Goal: Task Accomplishment & Management: Manage account settings

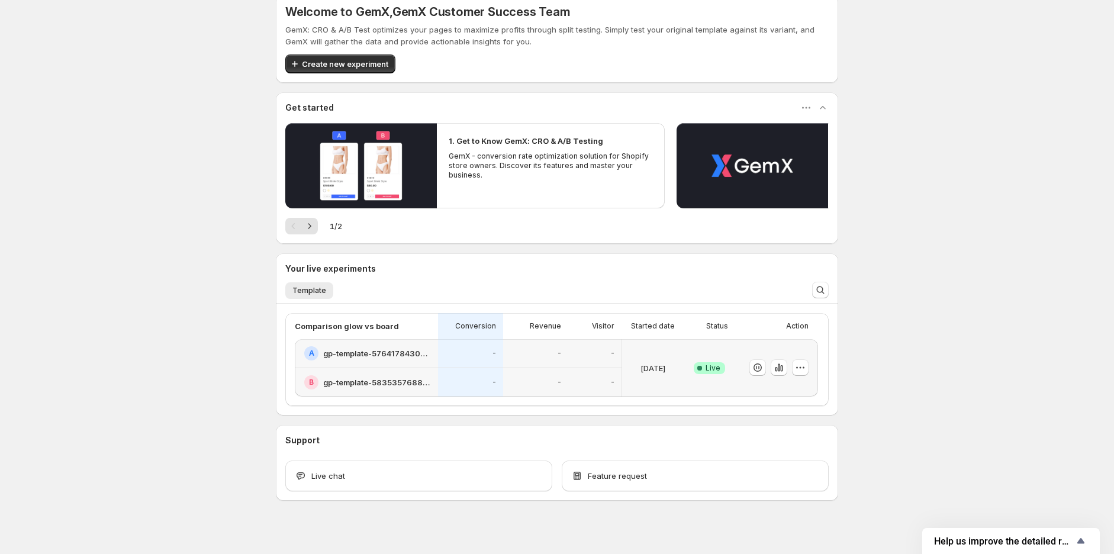
scroll to position [27, 0]
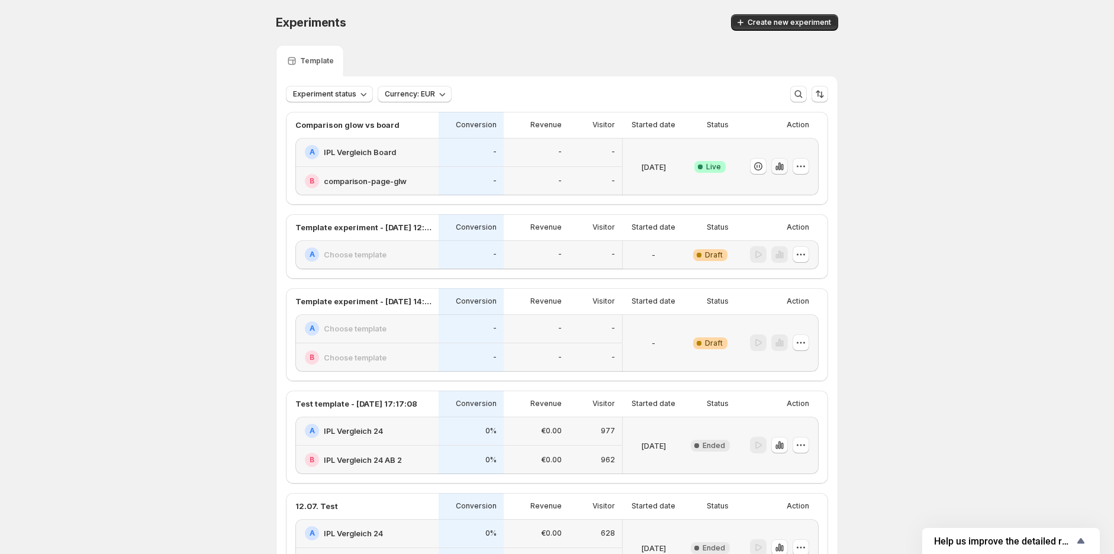
click at [786, 165] on icon "button" at bounding box center [780, 166] width 12 height 12
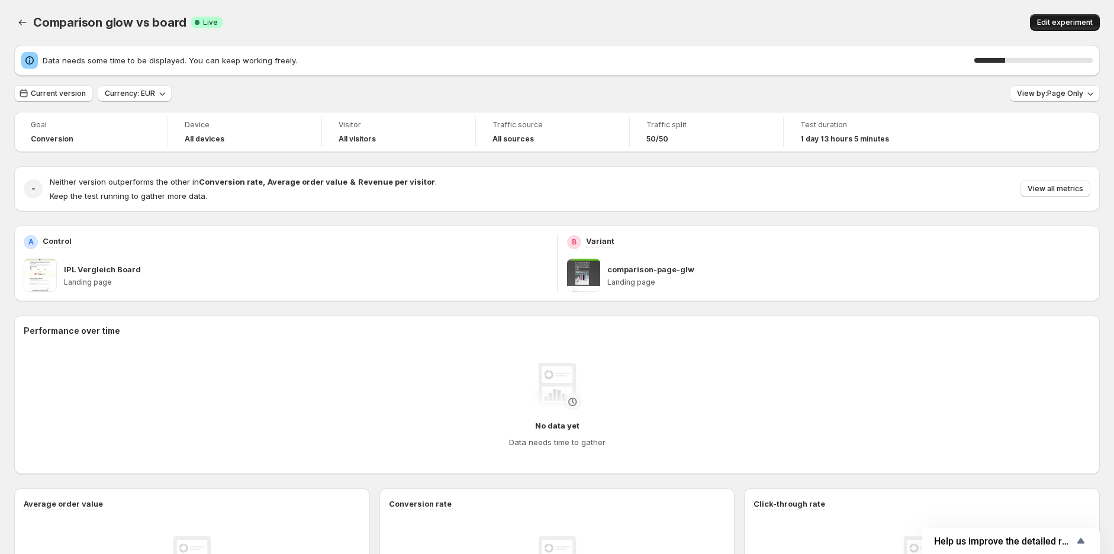
click at [1052, 25] on span "Edit experiment" at bounding box center [1065, 22] width 56 height 9
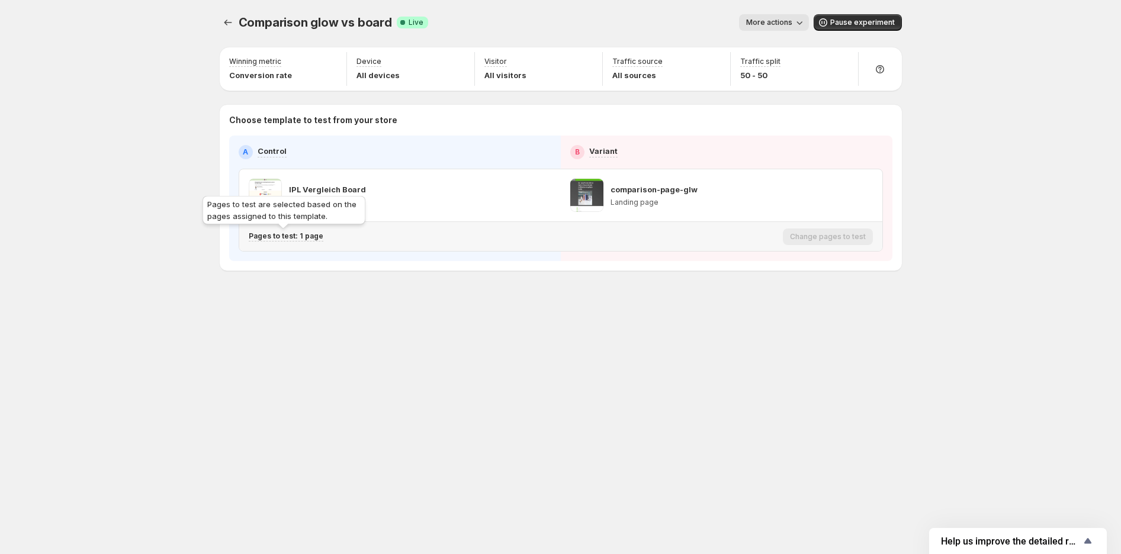
click at [305, 236] on p "Pages to test: 1 page" at bounding box center [286, 235] width 75 height 9
click at [456, 298] on icon "Search for and select a customer segment" at bounding box center [454, 298] width 12 height 12
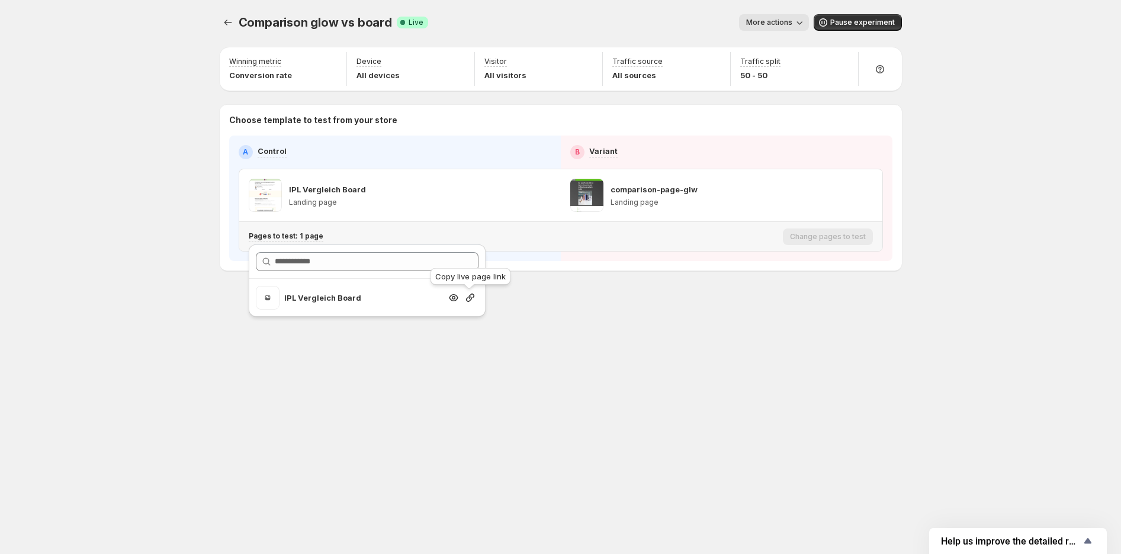
click at [466, 299] on icon "Search for and select a customer segment" at bounding box center [470, 298] width 8 height 8
click at [218, 18] on div "Comparison glow vs board. This page is ready Comparison glow vs board Success C…" at bounding box center [560, 167] width 710 height 334
click at [234, 25] on button "Experiments" at bounding box center [228, 22] width 17 height 17
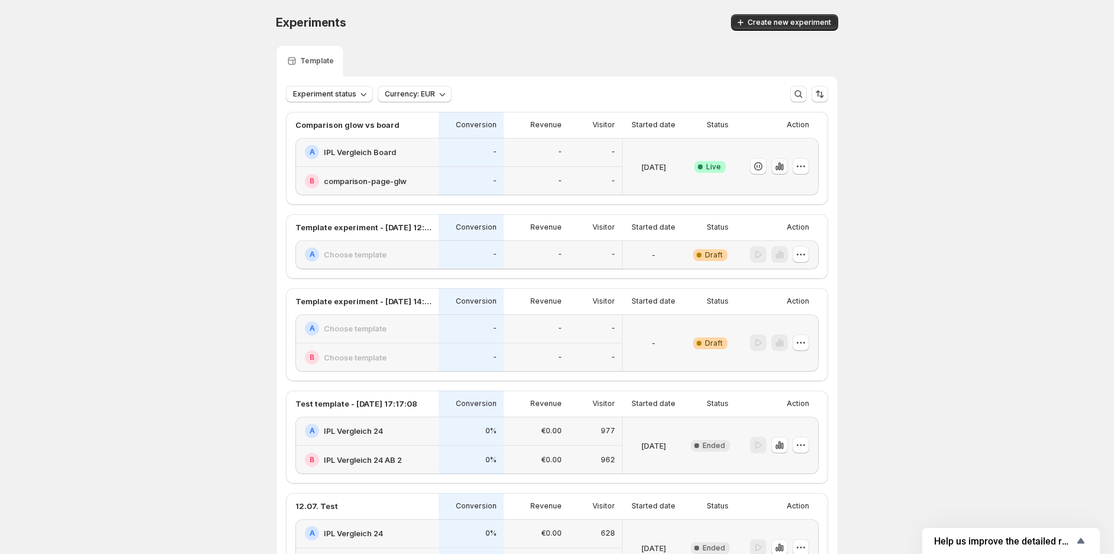
click at [788, 163] on button "button" at bounding box center [779, 166] width 17 height 17
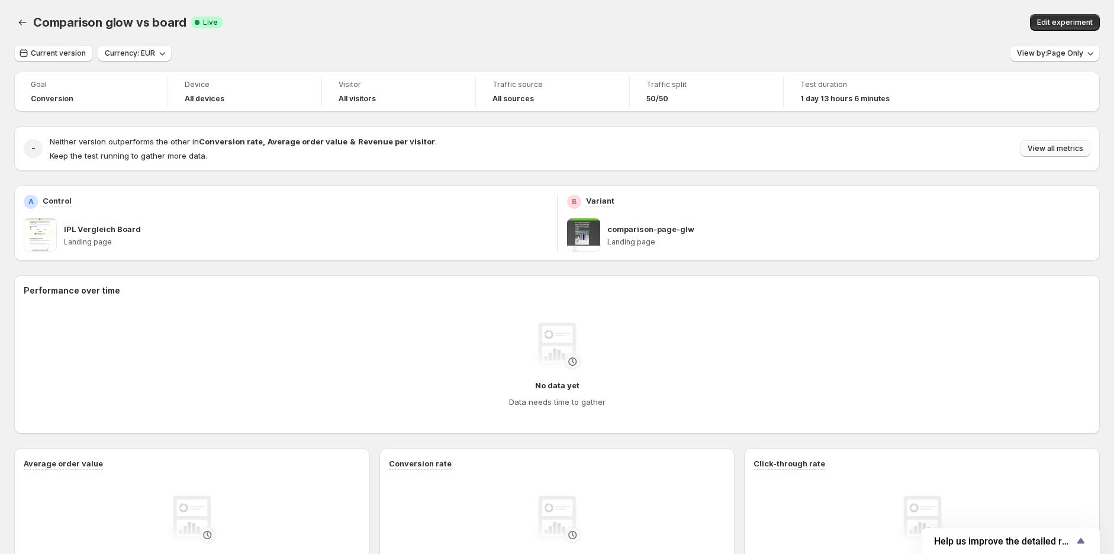
click at [1037, 147] on span "View all metrics" at bounding box center [1056, 148] width 56 height 9
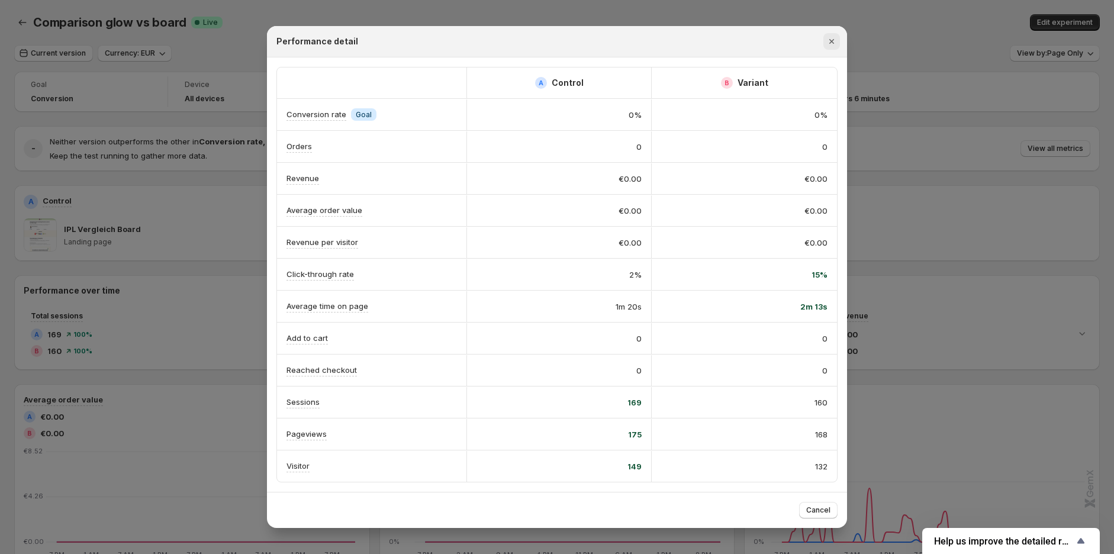
click at [831, 36] on icon "Close" at bounding box center [832, 42] width 12 height 12
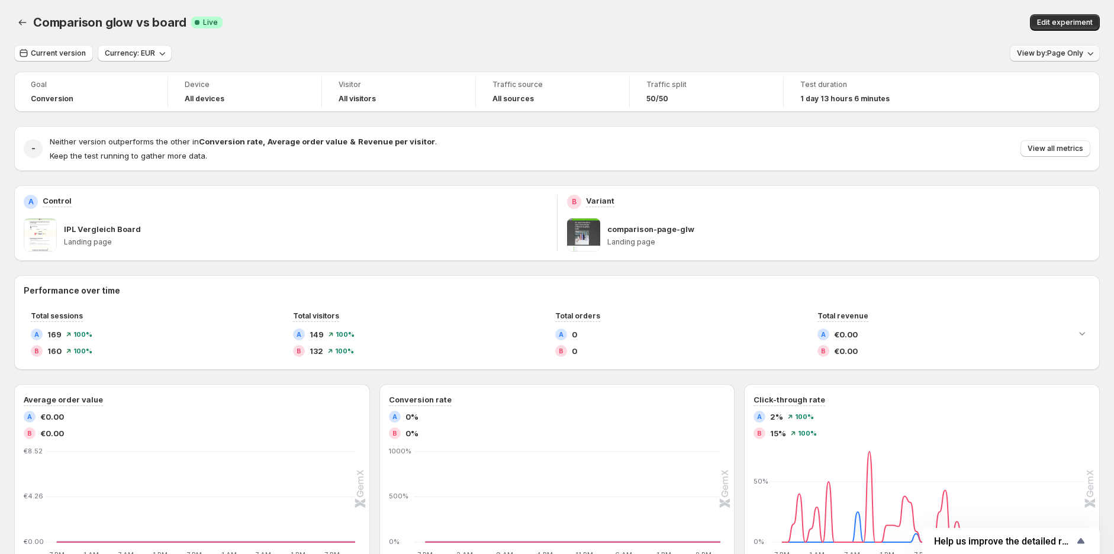
click at [1040, 57] on span "View by: Page Only" at bounding box center [1050, 53] width 66 height 9
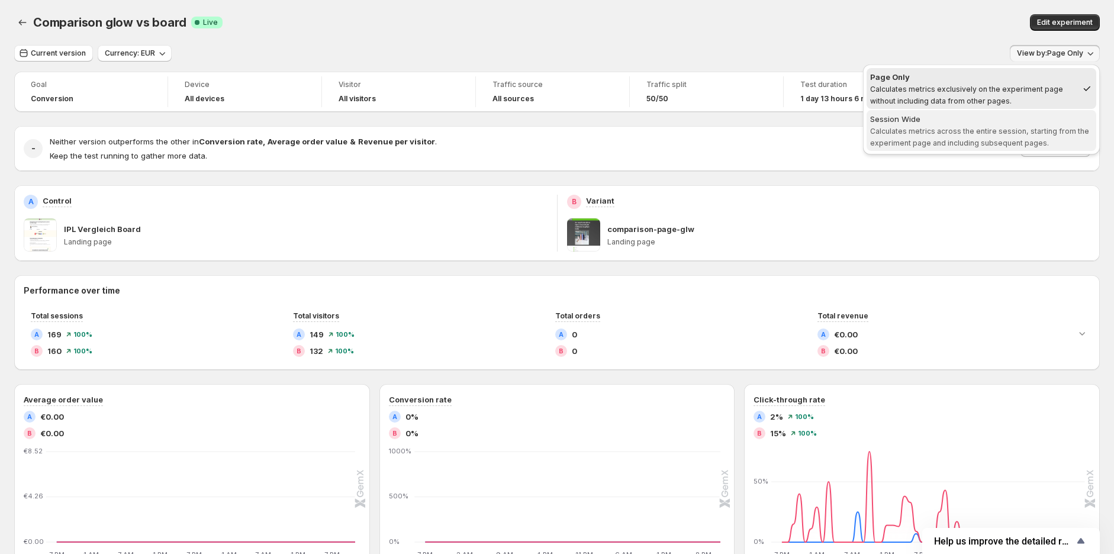
click at [951, 128] on span "Calculates metrics across the entire session, starting from the experiment page…" at bounding box center [979, 137] width 219 height 21
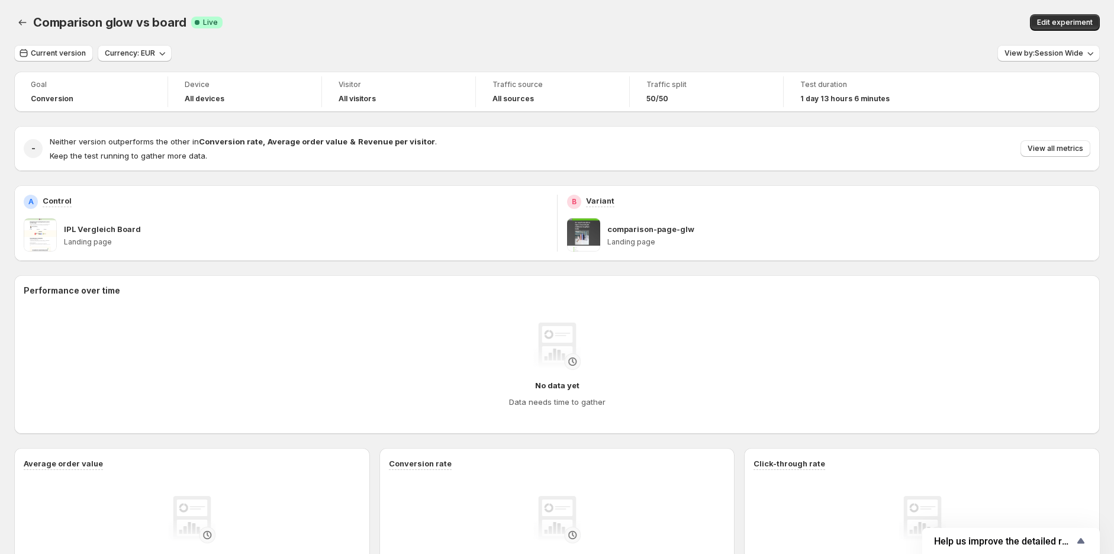
click at [883, 32] on div "Comparison glow vs board. This page is ready Comparison glow vs board Success C…" at bounding box center [557, 22] width 1086 height 45
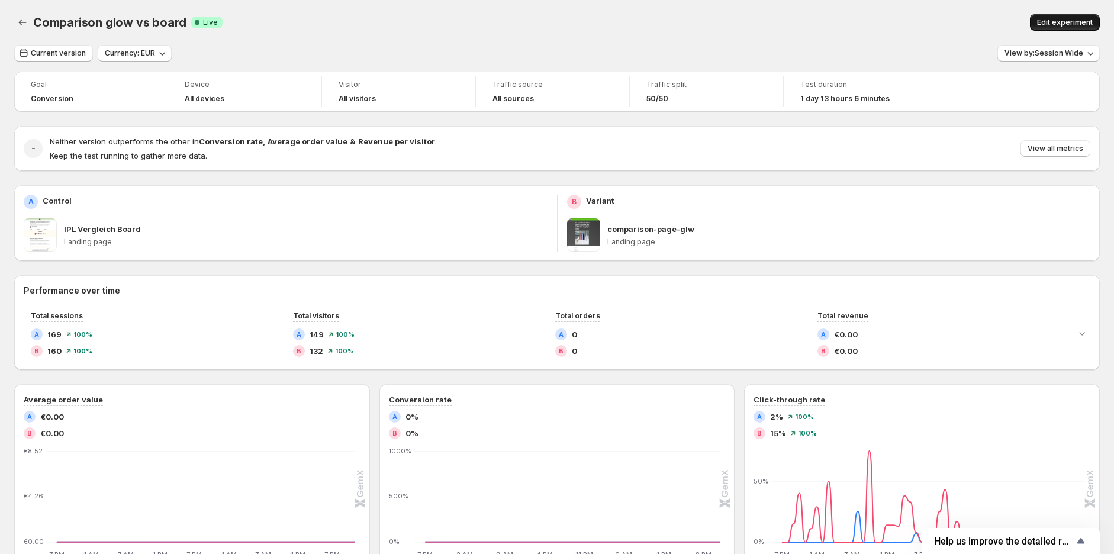
click at [1056, 18] on span "Edit experiment" at bounding box center [1065, 22] width 56 height 9
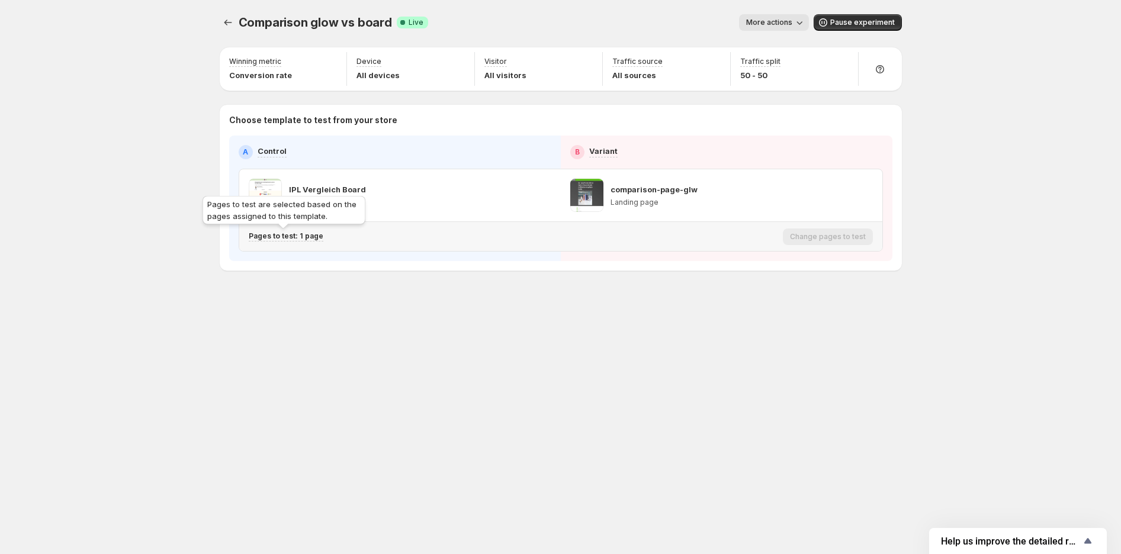
click at [308, 233] on p "Pages to test: 1 page" at bounding box center [286, 235] width 75 height 9
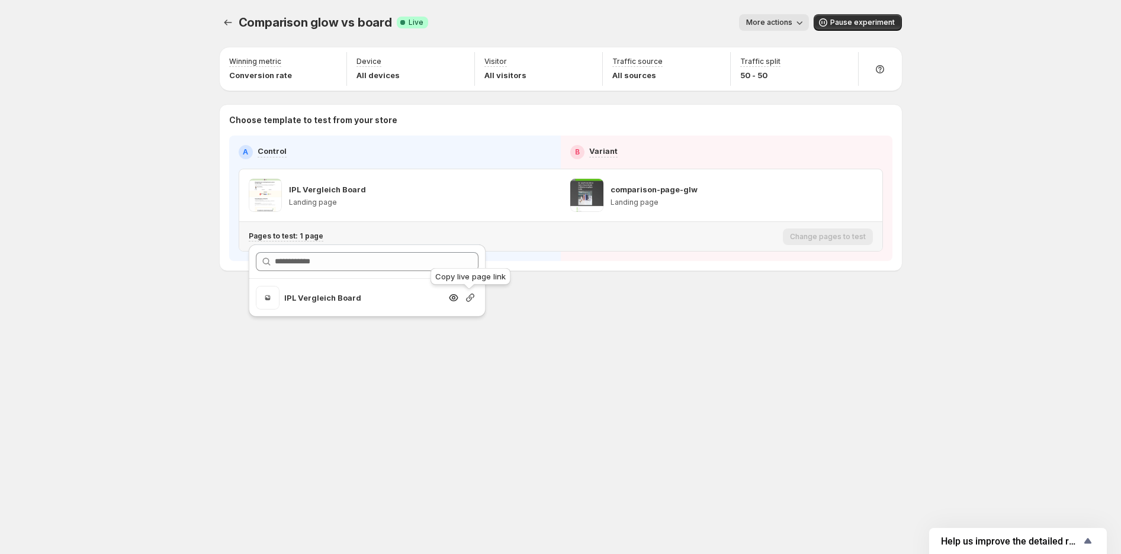
click at [469, 298] on icon "Search for and select a customer segment" at bounding box center [470, 298] width 8 height 8
click at [231, 20] on icon "Experiments" at bounding box center [228, 23] width 12 height 12
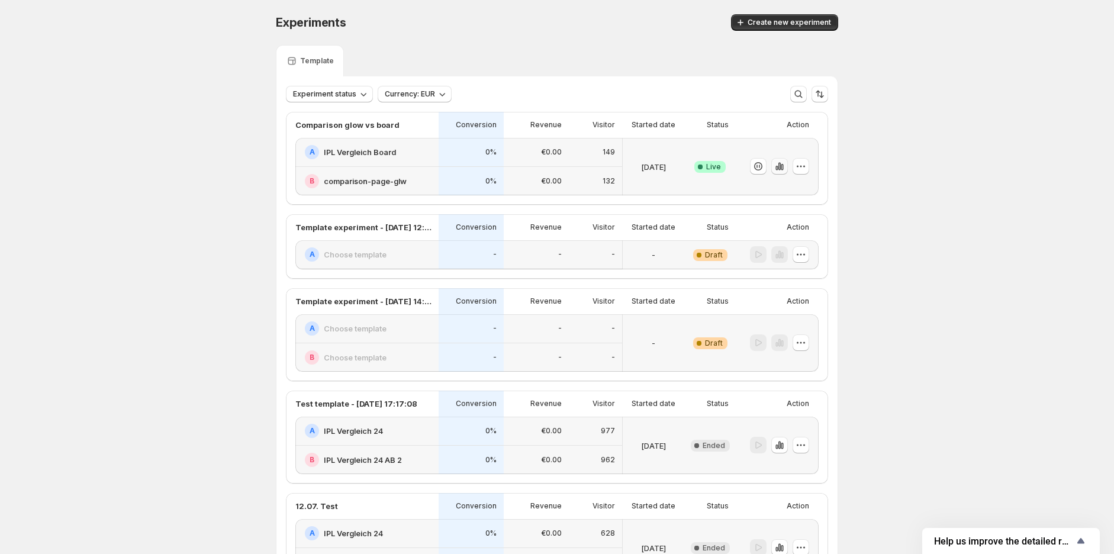
click at [786, 169] on icon "button" at bounding box center [780, 166] width 12 height 12
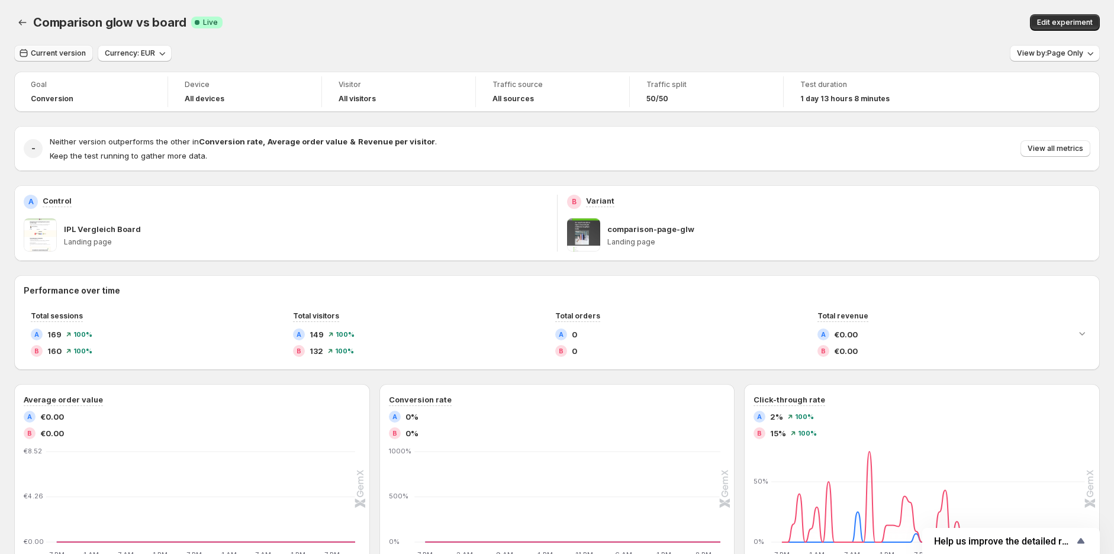
click at [64, 56] on span "Current version" at bounding box center [58, 53] width 55 height 9
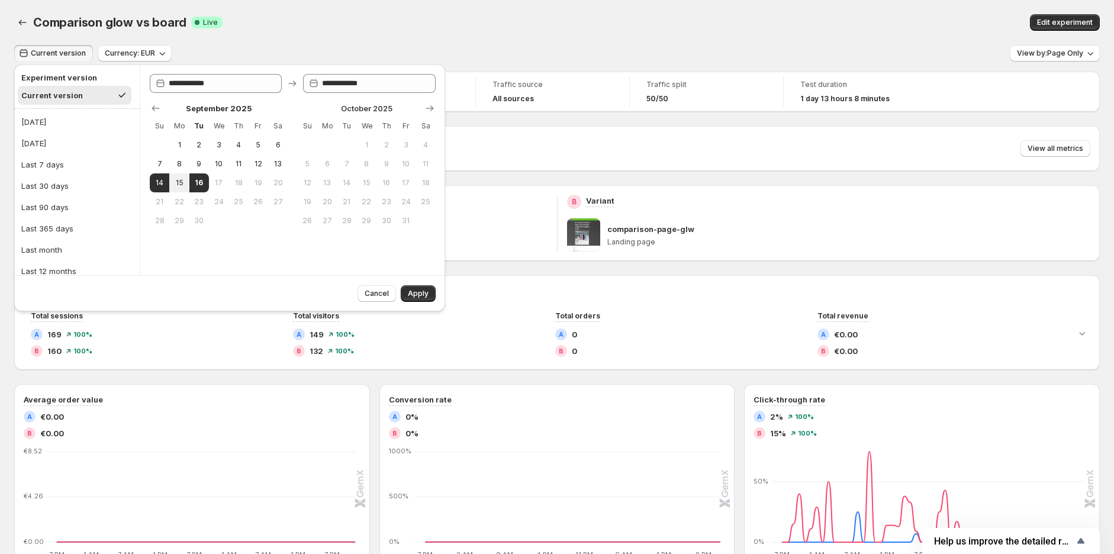
click at [485, 21] on div "Comparison glow vs board Success Complete Live" at bounding box center [326, 22] width 586 height 17
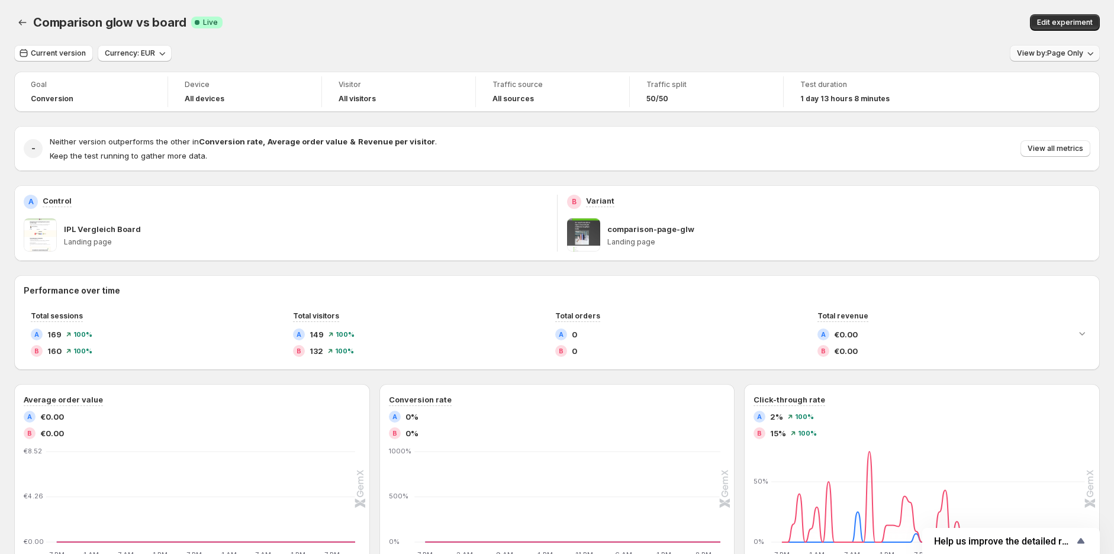
click at [1040, 54] on span "View by: Page Only" at bounding box center [1050, 53] width 66 height 9
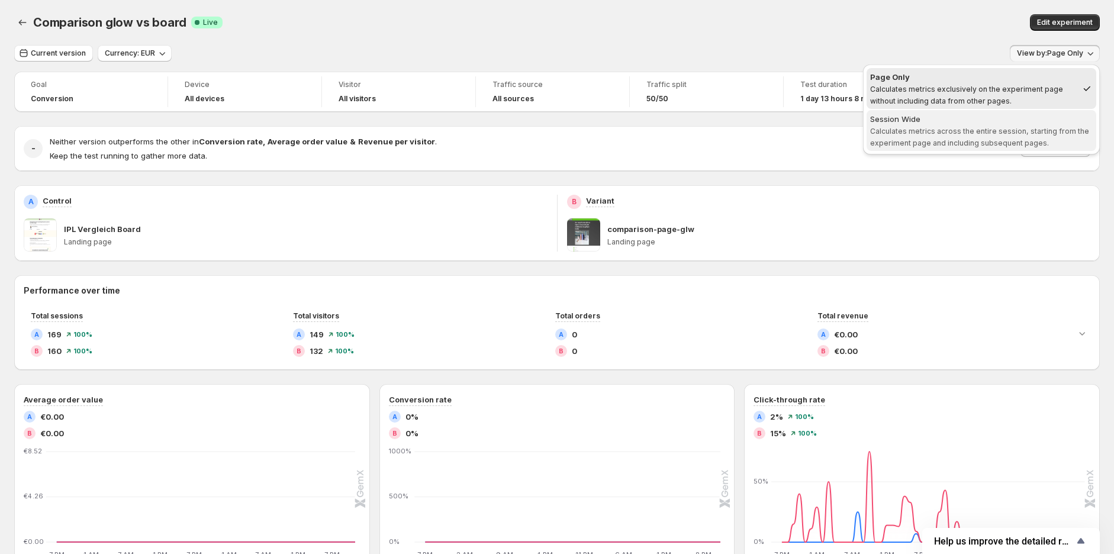
click at [949, 130] on span "Calculates metrics across the entire session, starting from the experiment page…" at bounding box center [979, 137] width 219 height 21
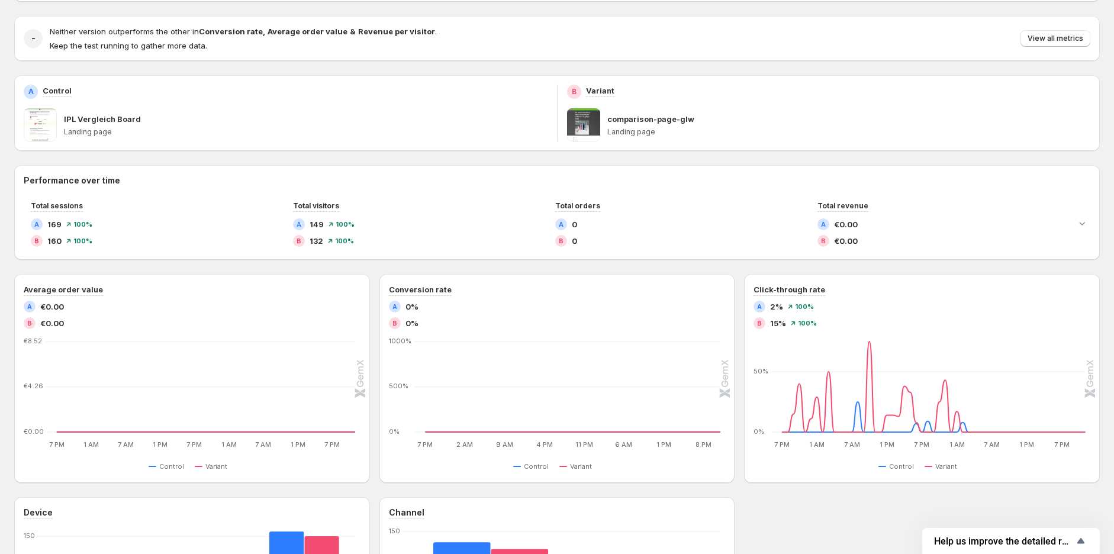
scroll to position [131, 0]
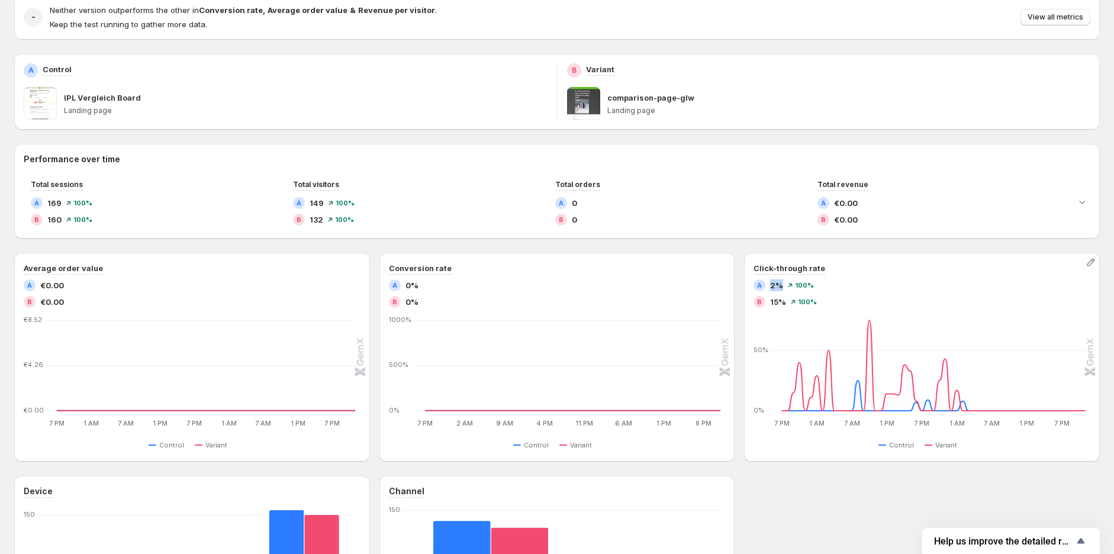
drag, startPoint x: 787, startPoint y: 284, endPoint x: 774, endPoint y: 285, distance: 13.7
click at [774, 285] on span "2%" at bounding box center [776, 285] width 13 height 12
click at [784, 301] on span "15%" at bounding box center [778, 302] width 16 height 12
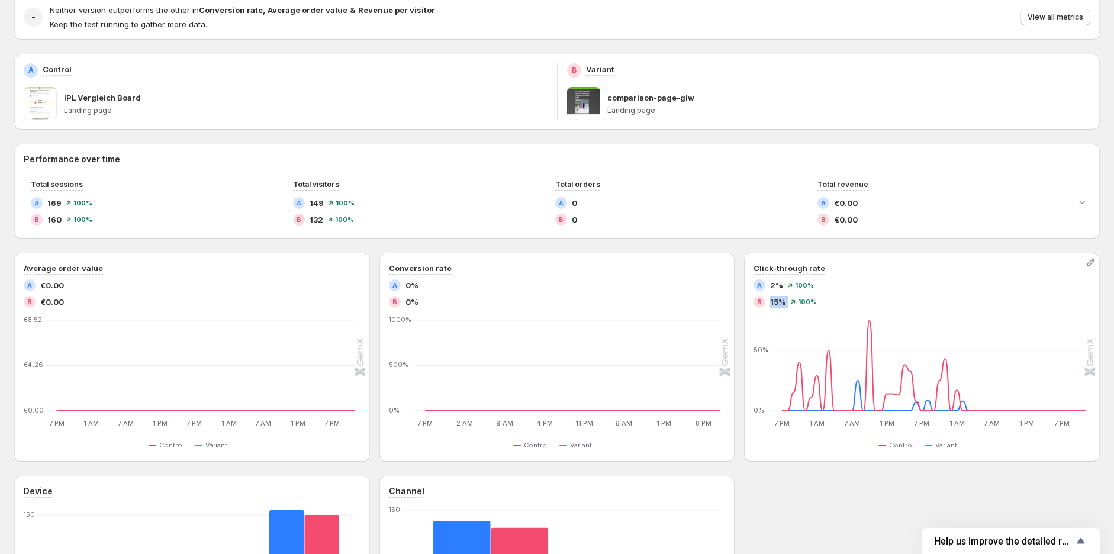
click at [784, 301] on span "15%" at bounding box center [778, 302] width 16 height 12
drag, startPoint x: 773, startPoint y: 286, endPoint x: 805, endPoint y: 305, distance: 37.5
click at [805, 305] on div "A 2% 100 % B 15% 100 %" at bounding box center [922, 293] width 337 height 28
click at [783, 310] on text "VARIANT_B" at bounding box center [775, 314] width 40 height 9
drag, startPoint x: 844, startPoint y: 304, endPoint x: 765, endPoint y: 284, distance: 81.8
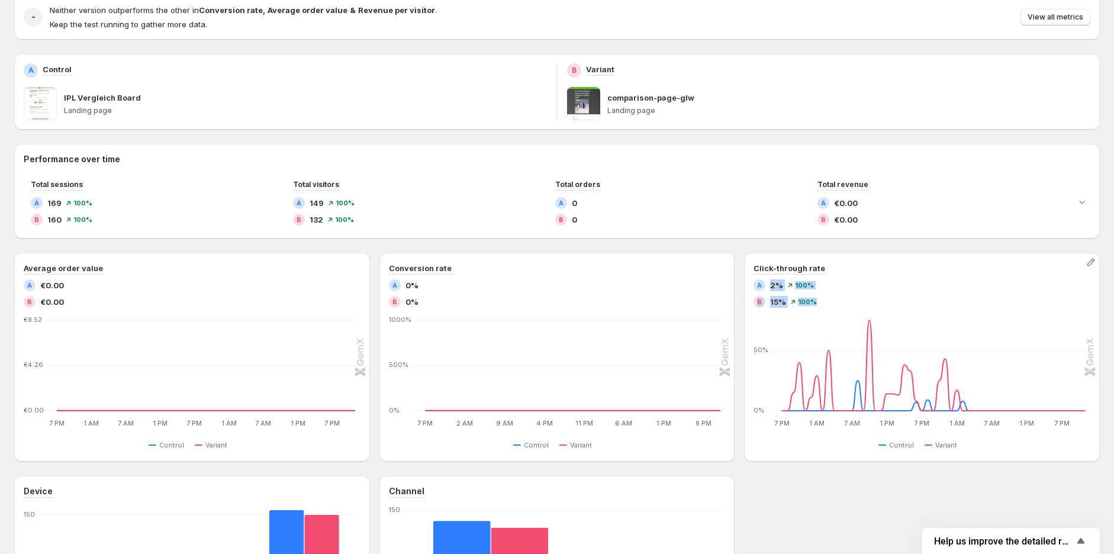
click at [765, 284] on div "A 2% 100 % B 15% 100 %" at bounding box center [922, 293] width 337 height 28
click at [759, 286] on div "A" at bounding box center [760, 285] width 12 height 12
drag, startPoint x: 830, startPoint y: 288, endPoint x: 767, endPoint y: 288, distance: 62.7
click at [767, 288] on div "A 2% 100 %" at bounding box center [922, 285] width 337 height 12
drag, startPoint x: 857, startPoint y: 302, endPoint x: 379, endPoint y: 231, distance: 482.5
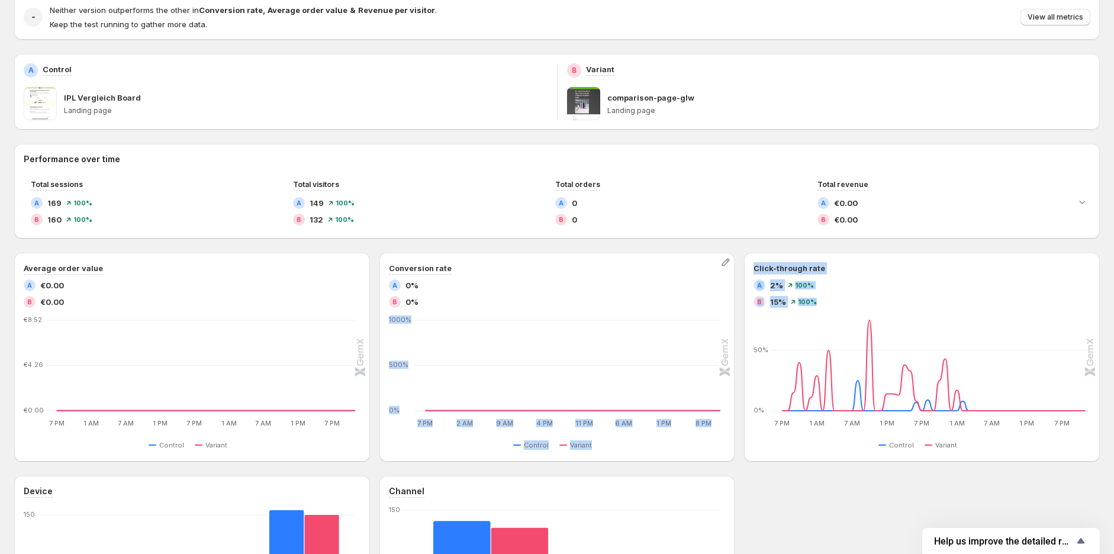
click at [563, 280] on div "Average order value A €0.00 B €0.00 7 PM 7 PM 1 AM 1 AM 7 AM 7 AM 1 PM 1 PM 7 P…" at bounding box center [557, 357] width 1086 height 209
click at [81, 244] on div "Performance over time Total sessions A 169 100 % B 160 100 % Total visitors A 1…" at bounding box center [557, 426] width 1086 height 564
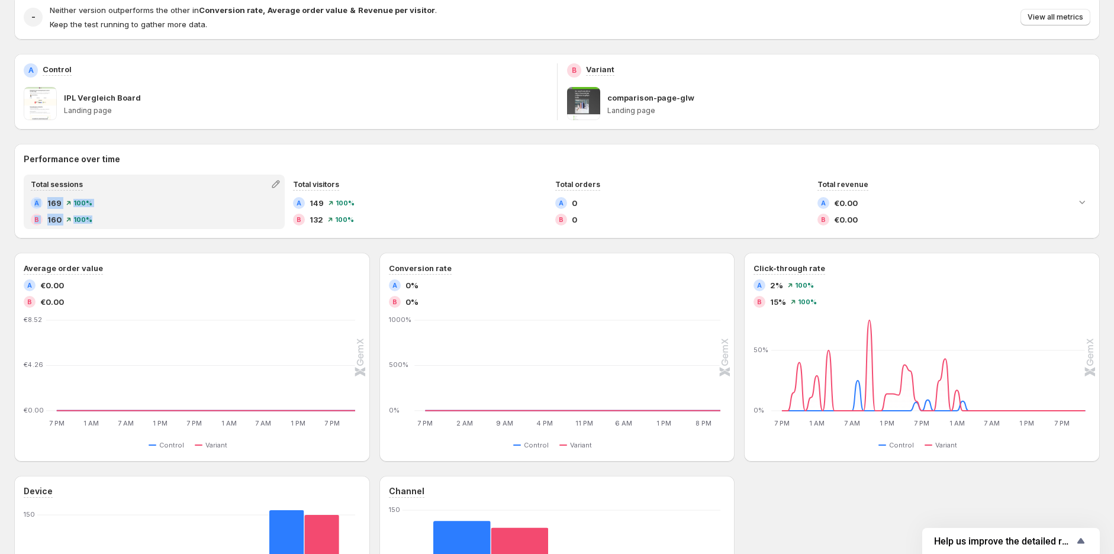
drag, startPoint x: 24, startPoint y: 197, endPoint x: 97, endPoint y: 223, distance: 77.7
click at [97, 223] on div "Total sessions A 169 100 % B 160 100 %" at bounding box center [154, 202] width 261 height 54
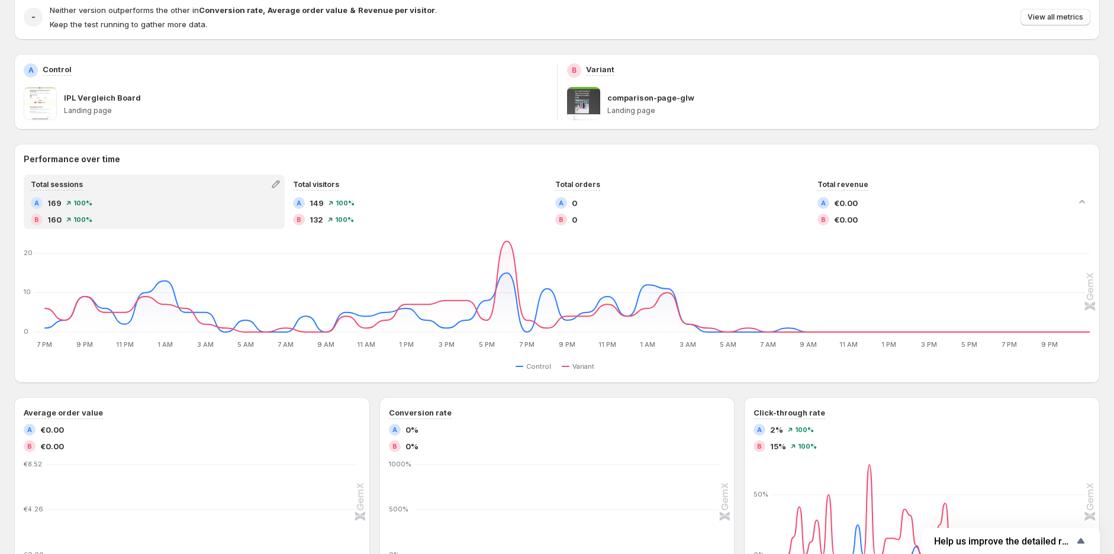
click at [103, 240] on icon "7 PM 7 PM 9 PM 9 PM 11 PM 11 PM 1 AM 1 AM 3 AM 3 AM 5 AM 5 AM 7 AM 7 AM 9 AM 9 …" at bounding box center [557, 294] width 1065 height 111
click at [115, 200] on div "A 169 100 %" at bounding box center [154, 203] width 247 height 12
click at [49, 141] on div "Goal Conversion Device All devices Visitor All visitors Traffic source All sour…" at bounding box center [557, 396] width 1086 height 912
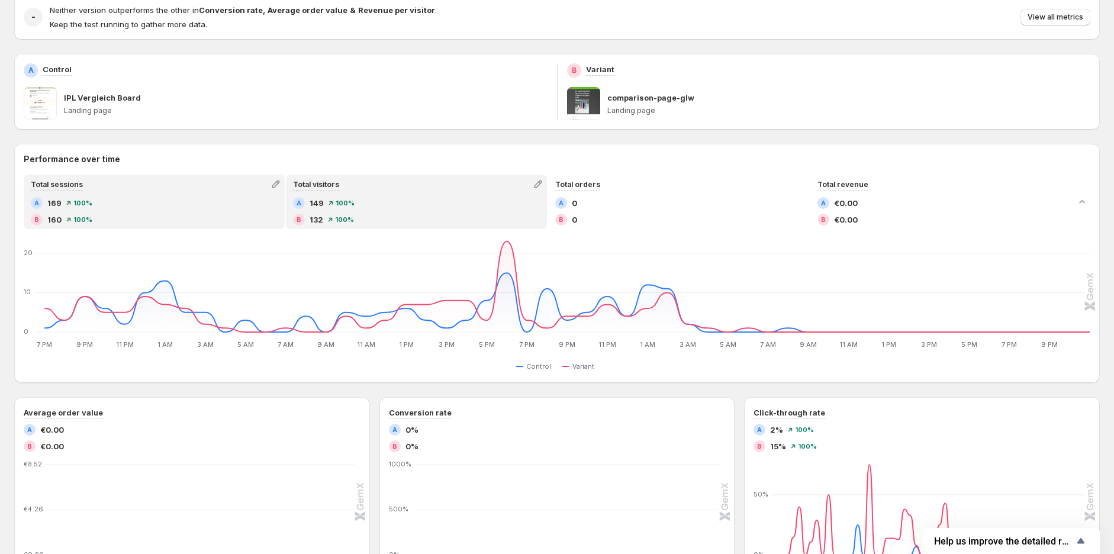
click at [416, 197] on div "A 149 100 %" at bounding box center [416, 203] width 247 height 12
click at [215, 193] on div "Total sessions A 169 100 % B 160 100 %" at bounding box center [154, 202] width 259 height 52
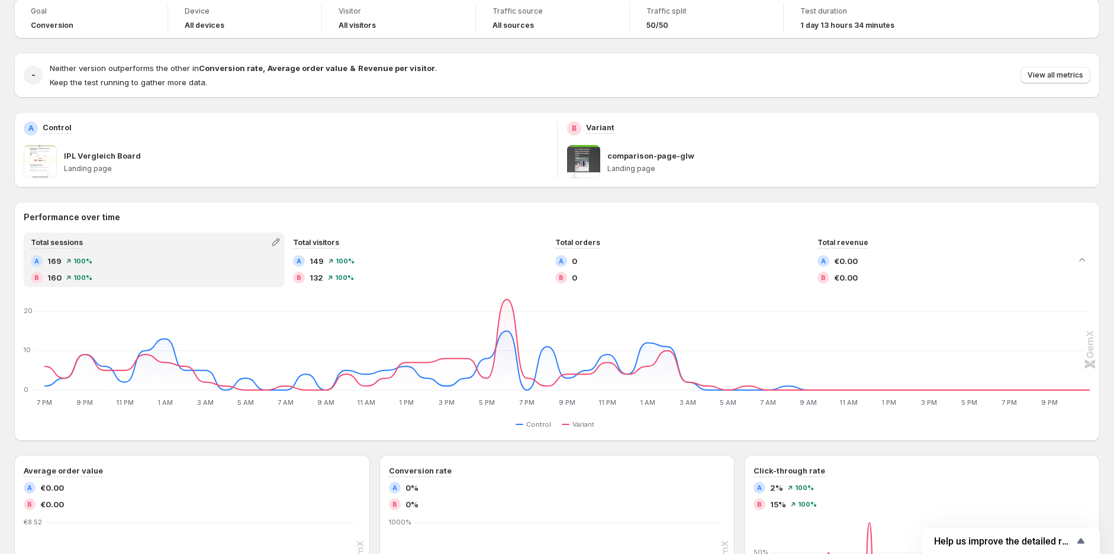
scroll to position [66, 0]
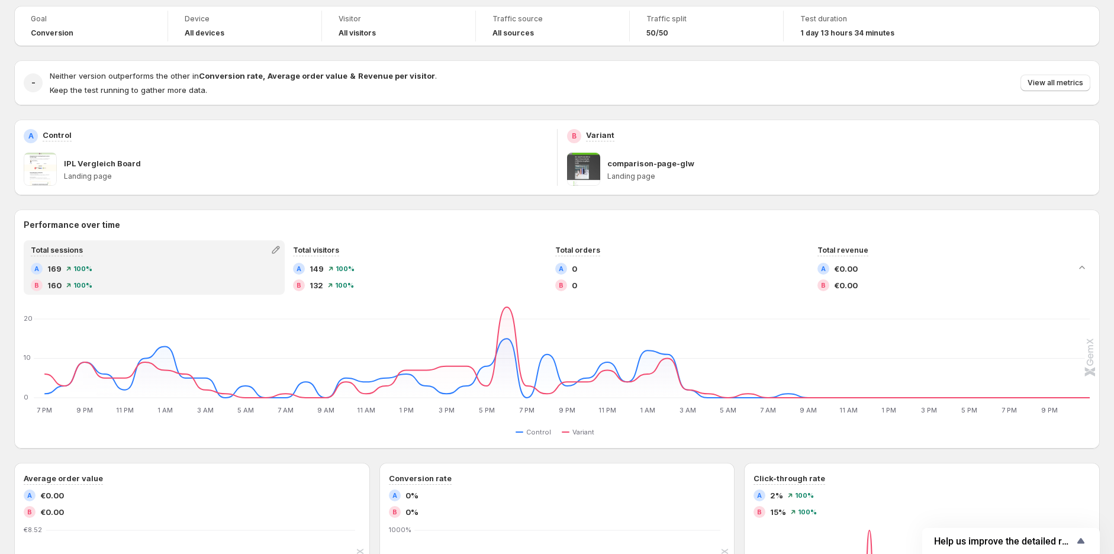
click at [160, 253] on div "Total sessions" at bounding box center [154, 250] width 259 height 17
click at [178, 271] on div "A 169 100 %" at bounding box center [154, 269] width 247 height 12
click at [1052, 79] on span "View all metrics" at bounding box center [1056, 82] width 56 height 9
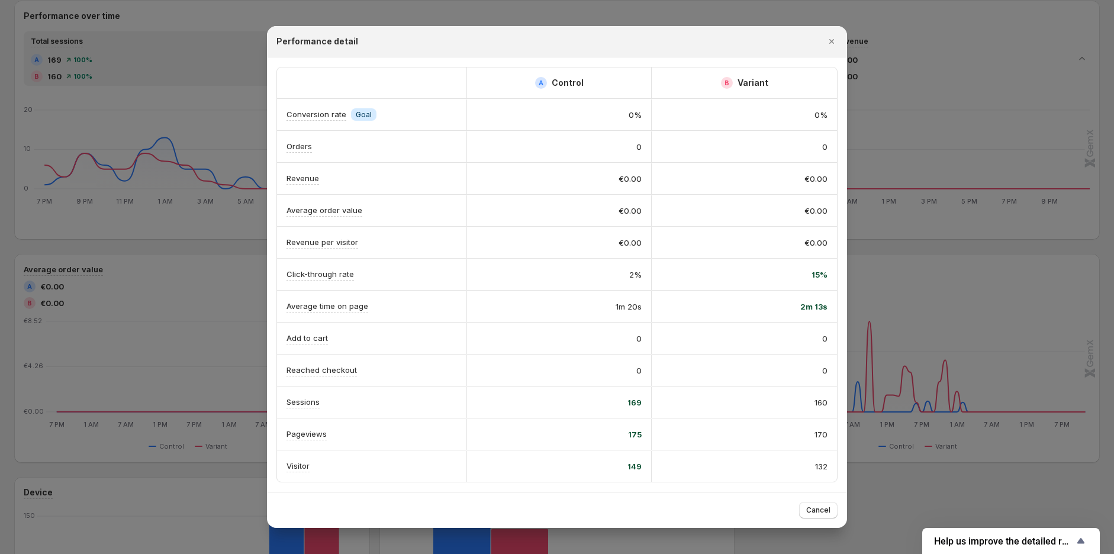
scroll to position [329, 0]
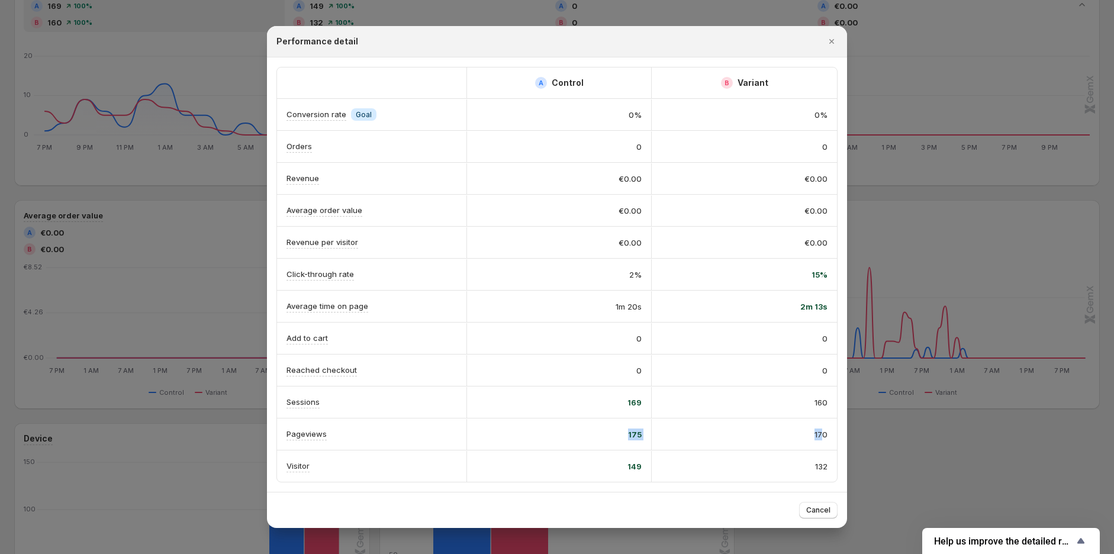
drag, startPoint x: 610, startPoint y: 434, endPoint x: 824, endPoint y: 437, distance: 214.3
click at [825, 436] on div "Pageviews 175 170" at bounding box center [557, 434] width 560 height 31
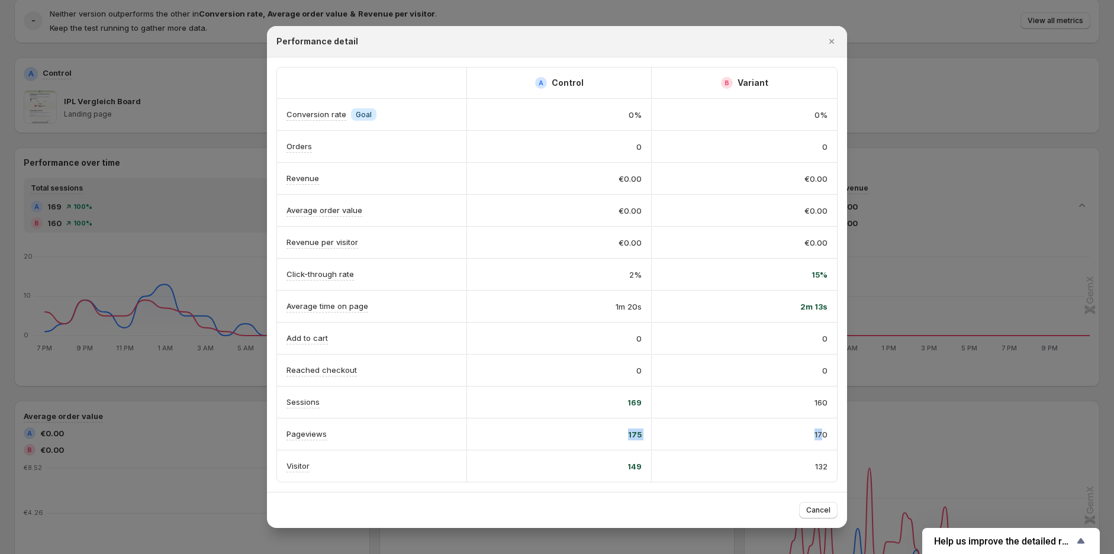
scroll to position [0, 0]
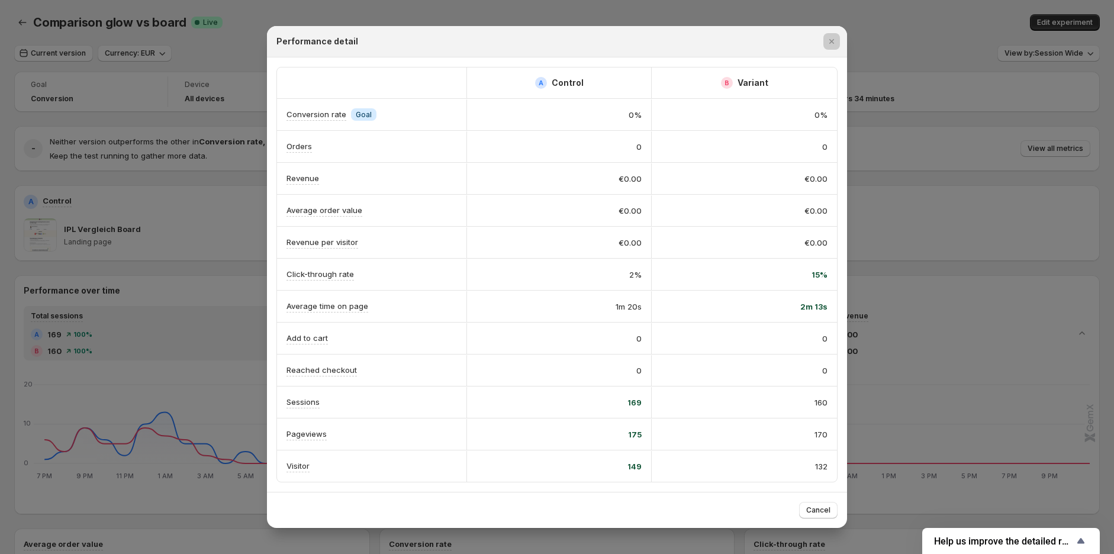
click at [201, 279] on div at bounding box center [557, 277] width 1114 height 554
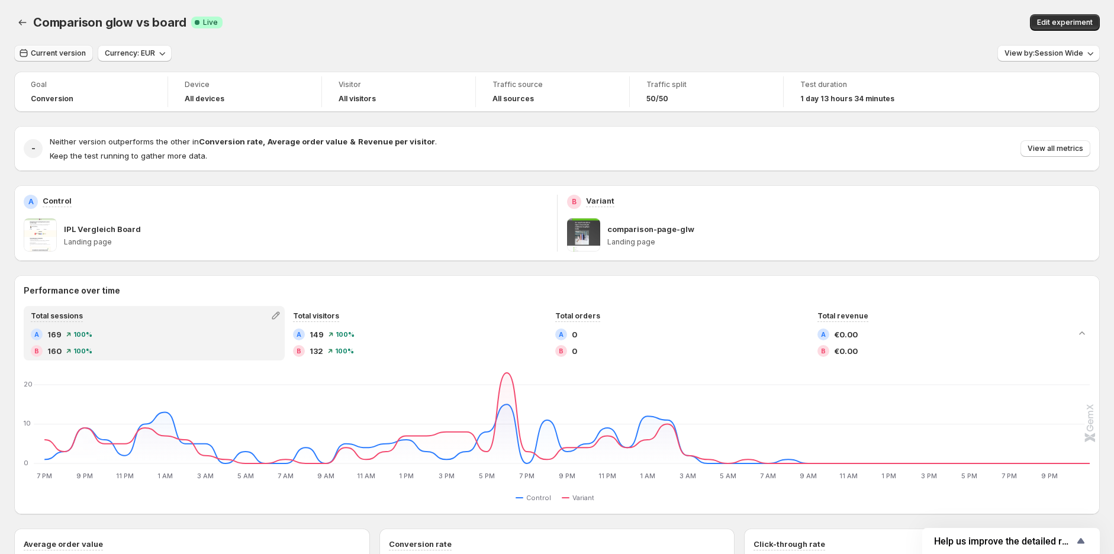
click at [66, 60] on button "Current version" at bounding box center [53, 53] width 79 height 17
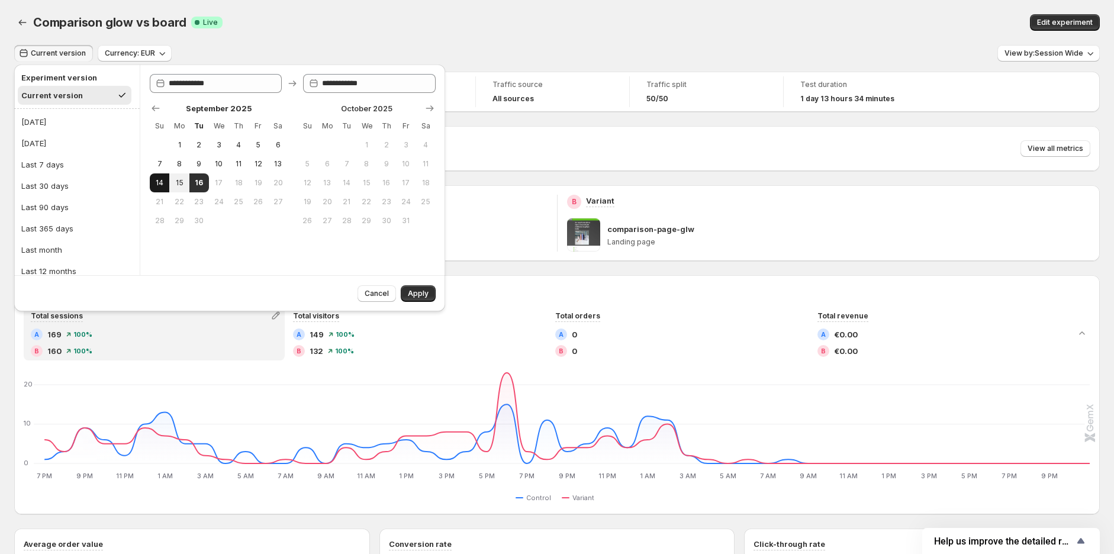
click at [160, 181] on span "14" at bounding box center [160, 182] width 10 height 9
click at [179, 180] on span "15" at bounding box center [179, 182] width 10 height 9
type input "**********"
click at [417, 293] on span "Apply" at bounding box center [418, 293] width 21 height 9
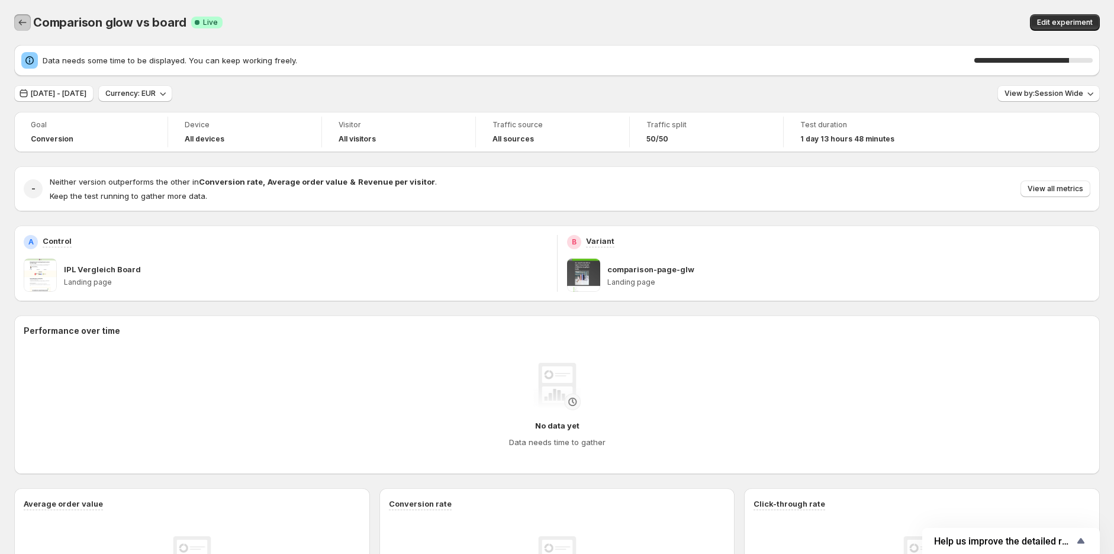
drag, startPoint x: 30, startPoint y: 20, endPoint x: 196, endPoint y: 30, distance: 166.1
click at [203, 33] on div "Comparison glow vs board. This page is ready Comparison glow vs board Success C…" at bounding box center [557, 22] width 1086 height 45
drag, startPoint x: 184, startPoint y: 20, endPoint x: 34, endPoint y: 27, distance: 149.9
click at [34, 27] on div "Comparison glow vs board Success Complete Live" at bounding box center [326, 22] width 586 height 17
copy span "Comparison glow vs board"
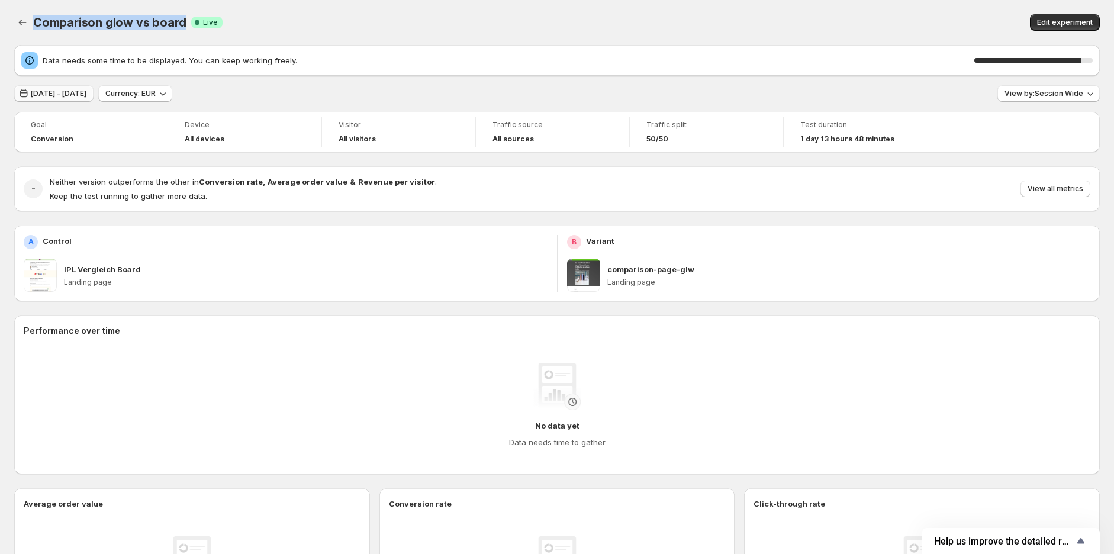
click at [86, 90] on span "Sep 14, 2025 - Sep 15, 2025" at bounding box center [59, 93] width 56 height 9
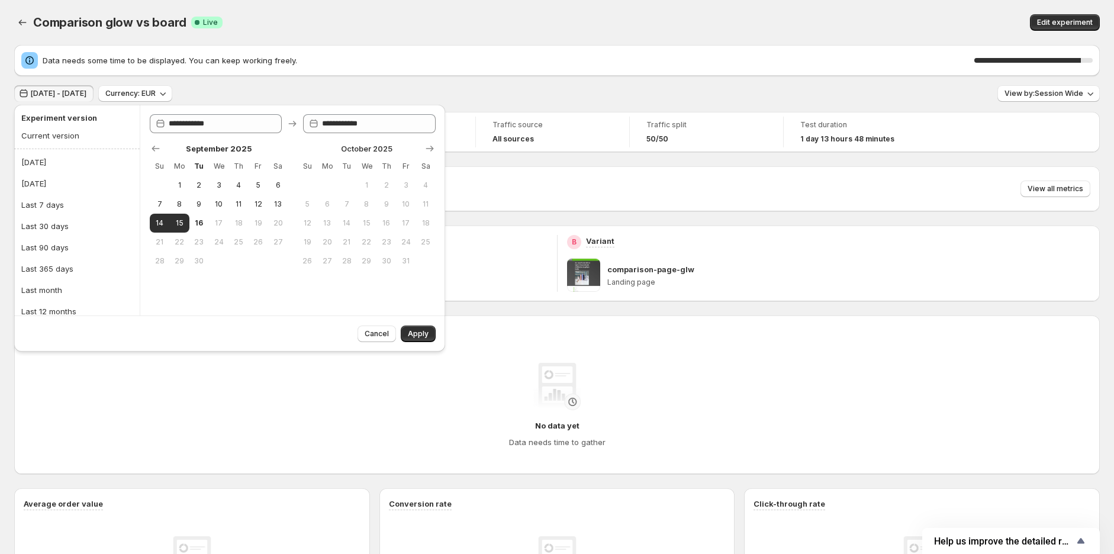
click at [584, 77] on div "Data needs some time to be displayed. You can keep working freely. 90 % Sep 14,…" at bounding box center [557, 433] width 1086 height 776
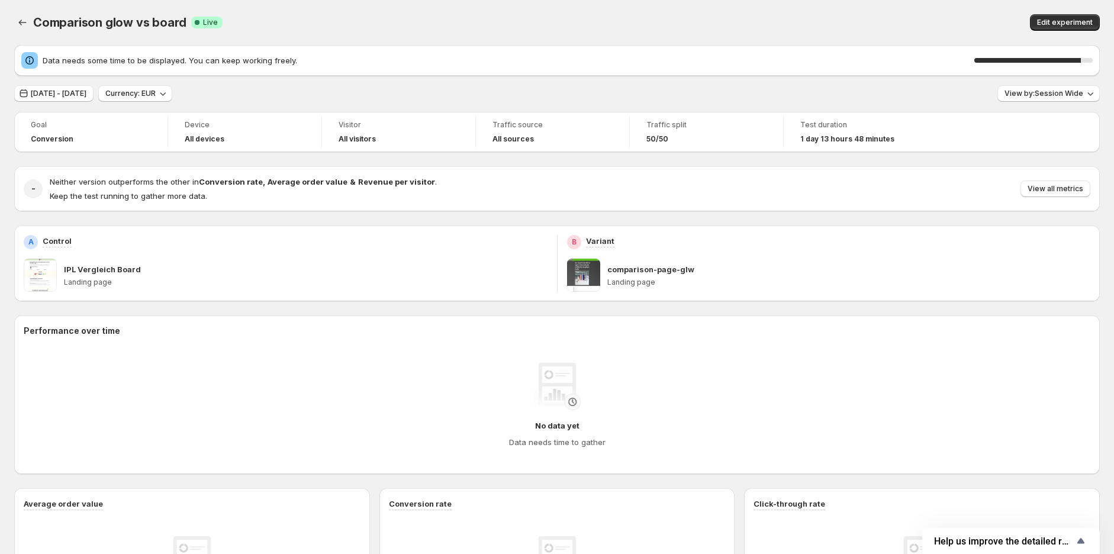
click at [553, 25] on div "Comparison glow vs board Success Complete Live" at bounding box center [326, 22] width 586 height 17
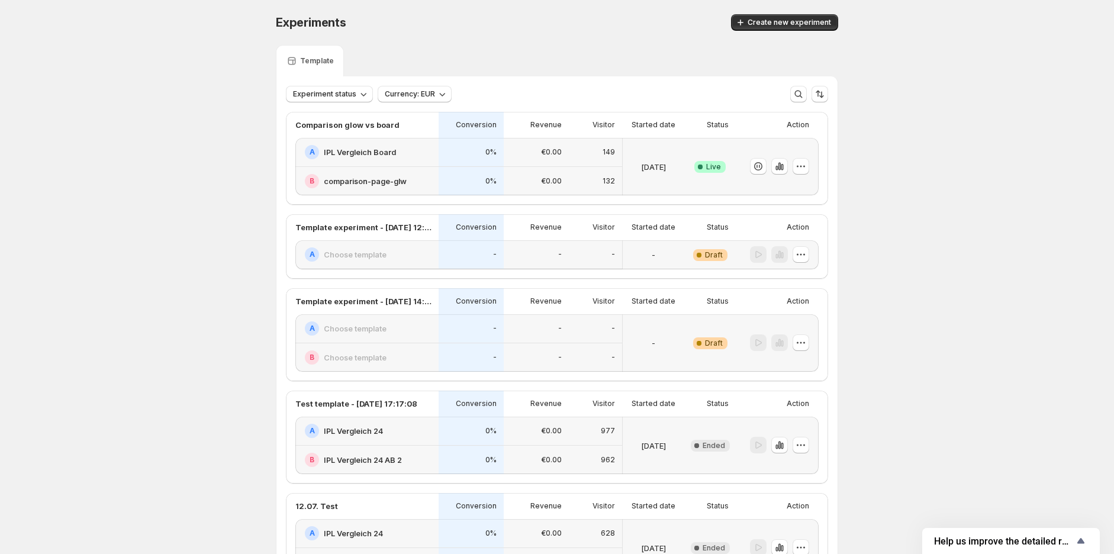
click at [354, 153] on h2 "IPL Vergleich Board" at bounding box center [360, 152] width 72 height 12
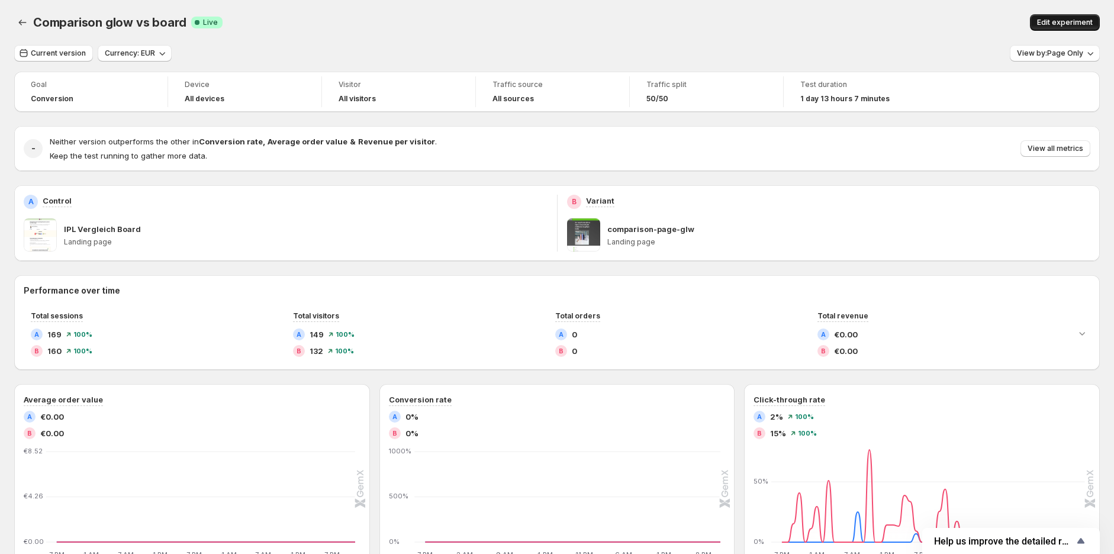
click at [1048, 19] on span "Edit experiment" at bounding box center [1065, 22] width 56 height 9
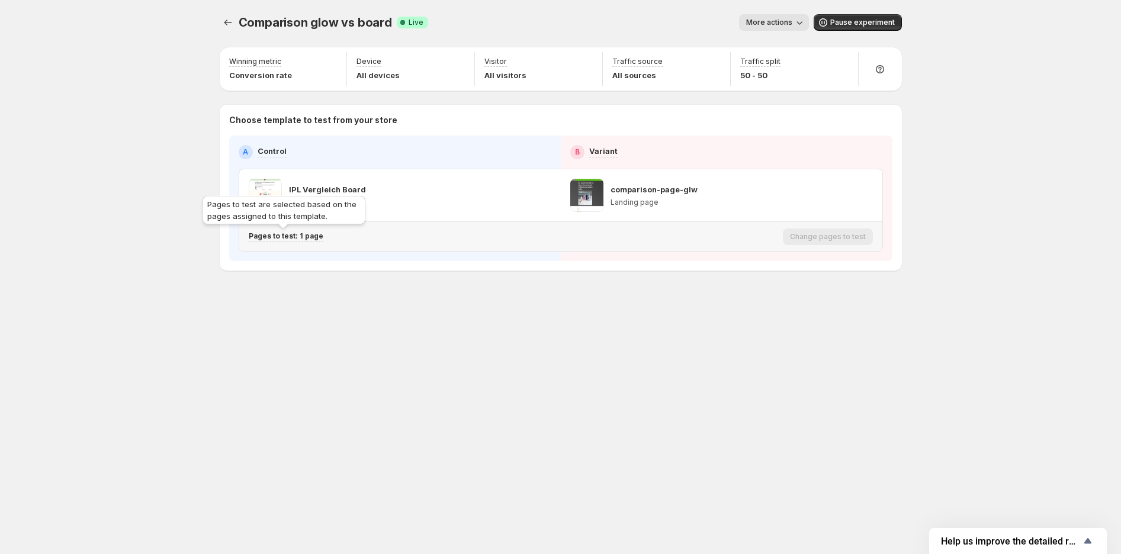
click at [265, 236] on p "Pages to test: 1 page" at bounding box center [286, 235] width 75 height 9
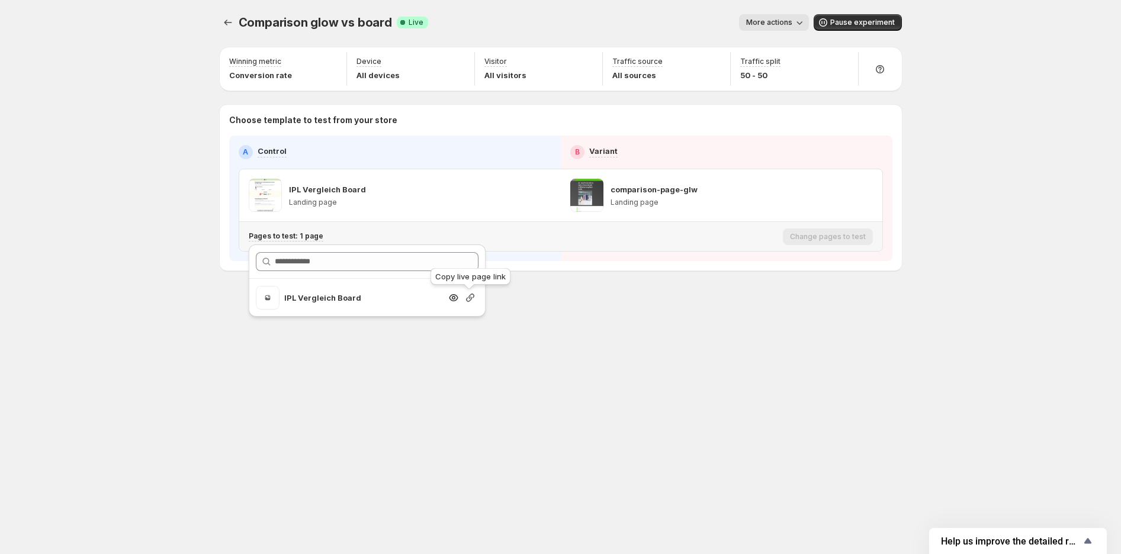
click at [472, 298] on icon "Search for and select a customer segment" at bounding box center [470, 298] width 12 height 12
click at [144, 162] on div "Comparison glow vs board. This page is ready Comparison glow vs board Success C…" at bounding box center [560, 277] width 1121 height 554
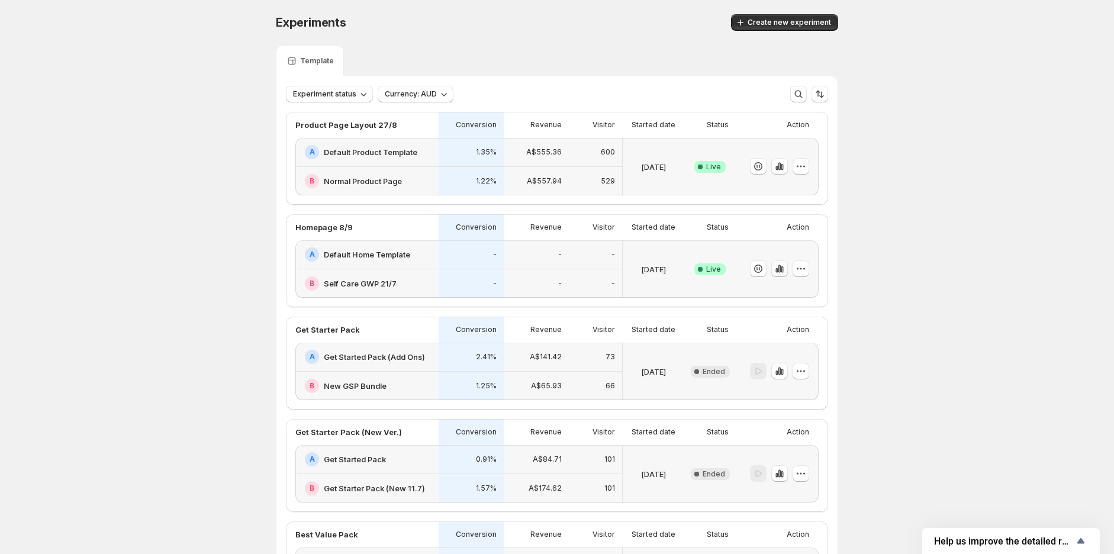
click at [788, 266] on button "button" at bounding box center [779, 268] width 17 height 17
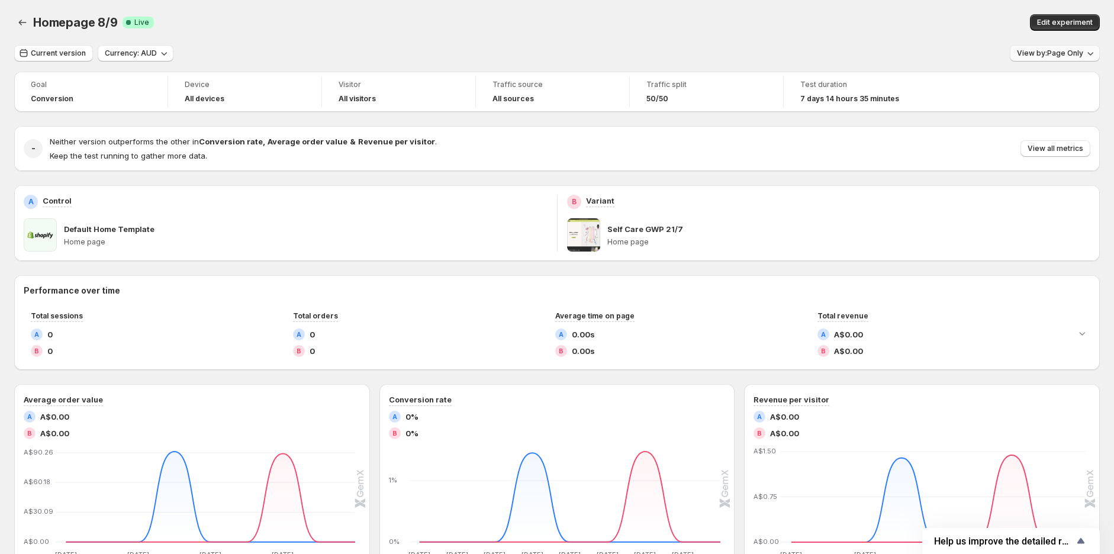
click at [1045, 53] on span "View by: Page Only" at bounding box center [1050, 53] width 66 height 9
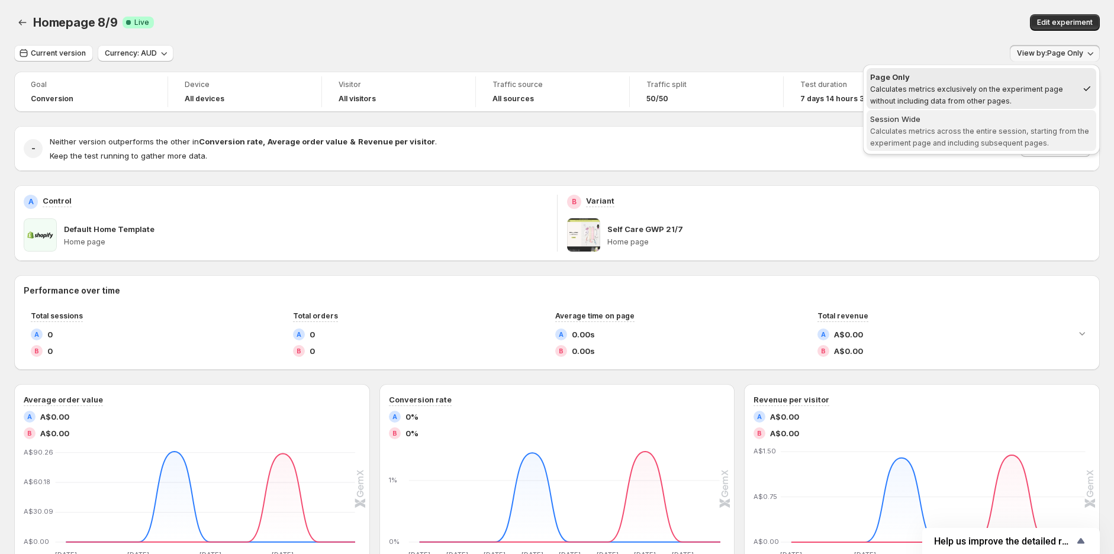
click at [953, 135] on span "Calculates metrics across the entire session, starting from the experiment page…" at bounding box center [979, 137] width 219 height 21
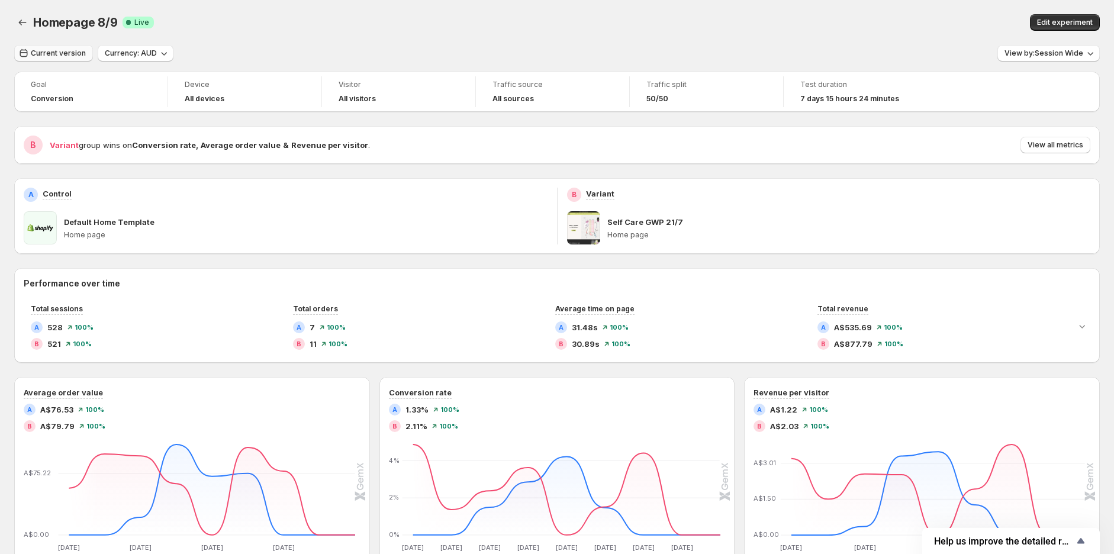
click at [60, 53] on span "Current version" at bounding box center [58, 53] width 55 height 9
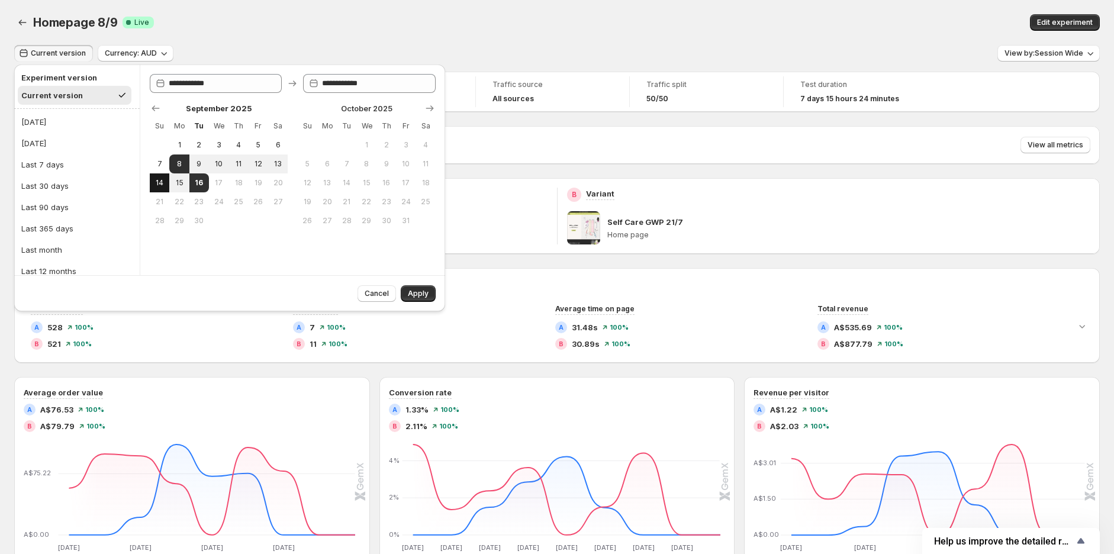
click at [152, 184] on button "14" at bounding box center [160, 182] width 20 height 19
type input "**********"
click at [173, 181] on button "15" at bounding box center [179, 182] width 20 height 19
type input "**********"
click at [178, 182] on span "15" at bounding box center [179, 182] width 10 height 9
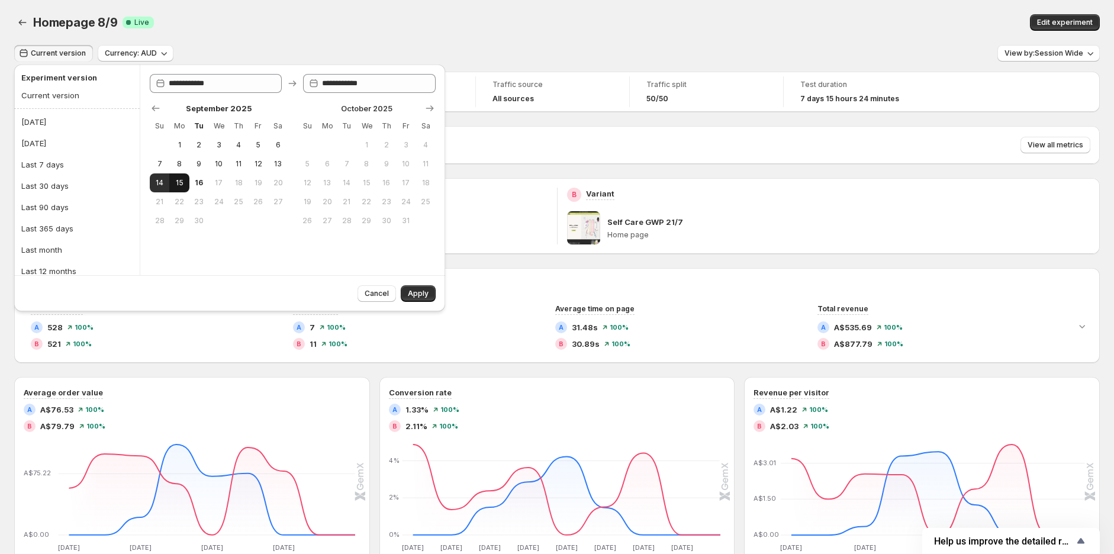
type input "**********"
click at [409, 295] on span "Apply" at bounding box center [418, 293] width 21 height 9
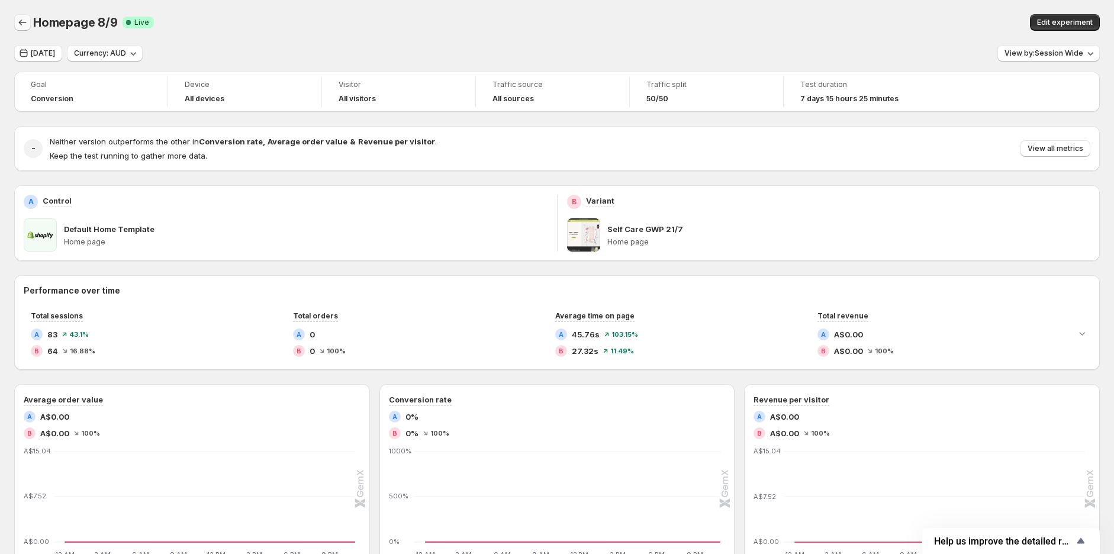
click at [30, 21] on button "Back" at bounding box center [22, 22] width 17 height 17
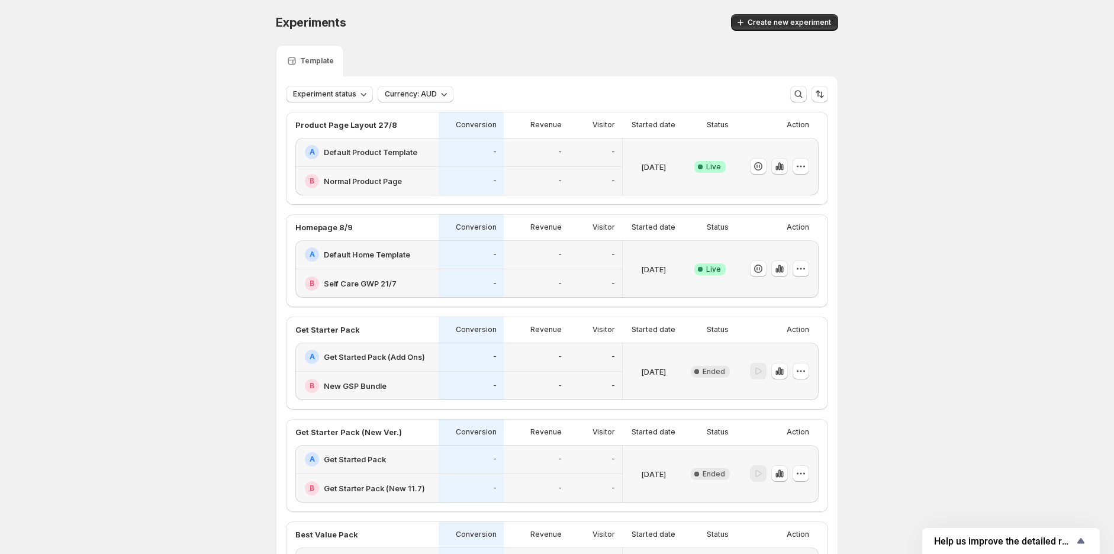
click at [781, 165] on icon "button" at bounding box center [779, 167] width 2 height 8
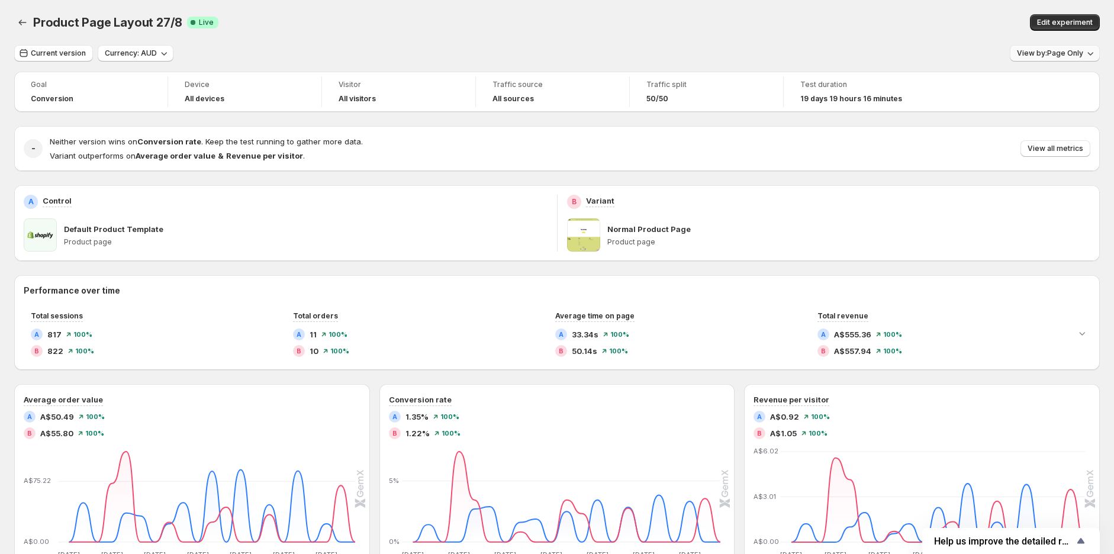
click at [1047, 54] on span "View by: Page Only" at bounding box center [1050, 53] width 66 height 9
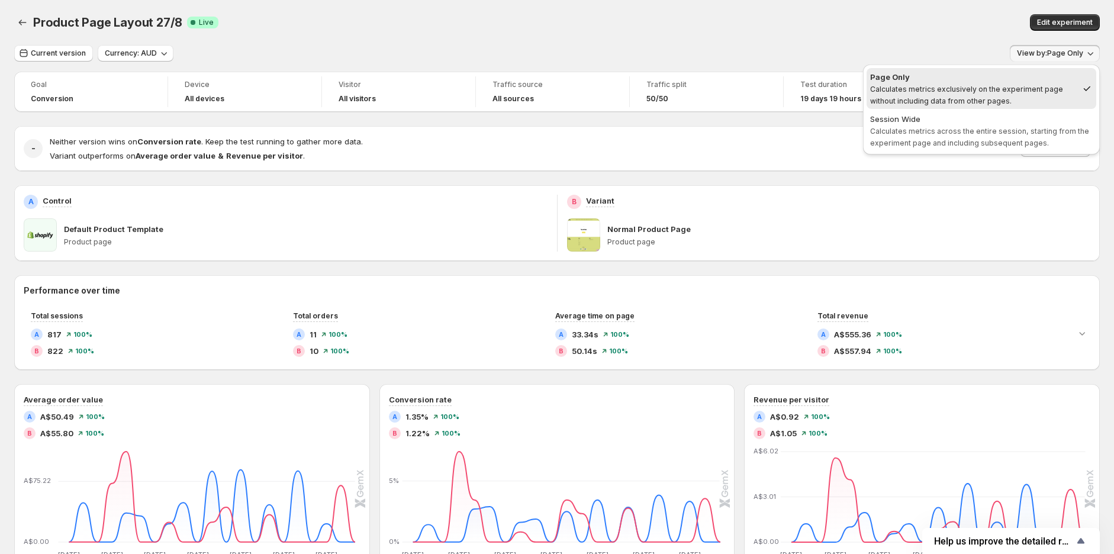
drag, startPoint x: 1001, startPoint y: 116, endPoint x: 984, endPoint y: 38, distance: 80.0
click at [1000, 117] on div "Session Wide" at bounding box center [981, 119] width 223 height 12
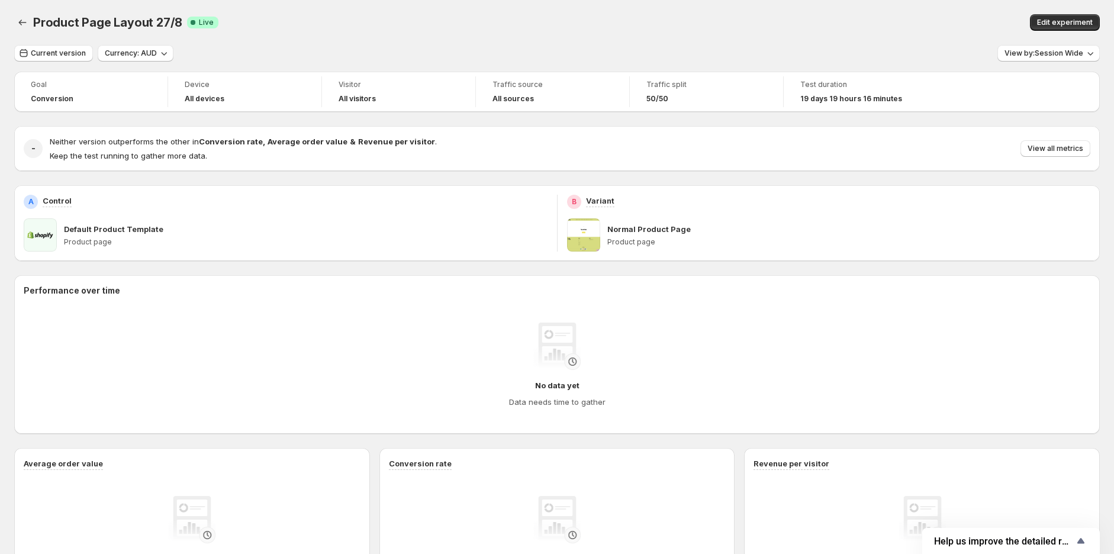
click at [962, 14] on div "Edit experiment" at bounding box center [863, 22] width 473 height 17
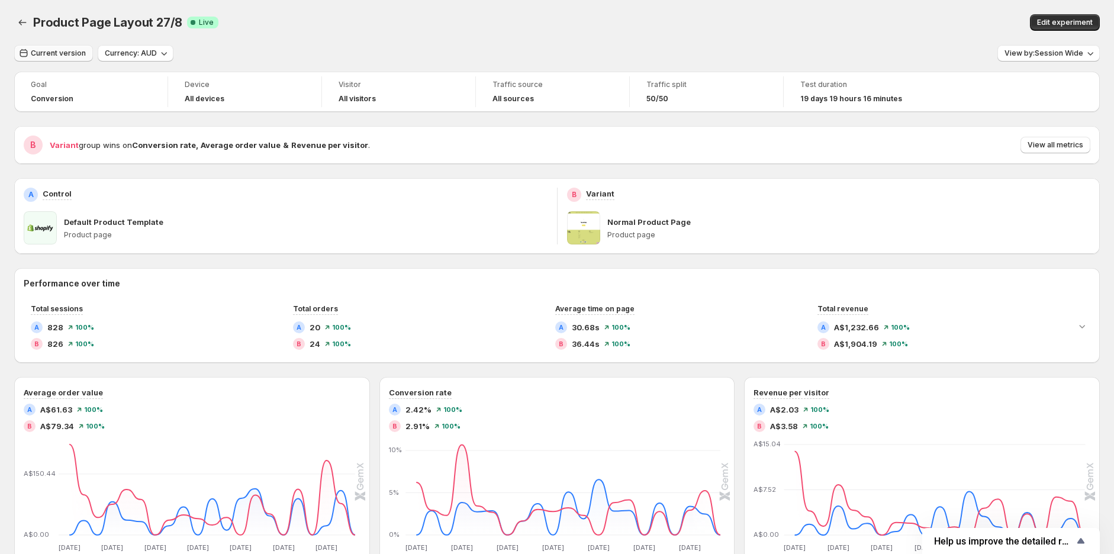
click at [67, 54] on span "Current version" at bounding box center [58, 53] width 55 height 9
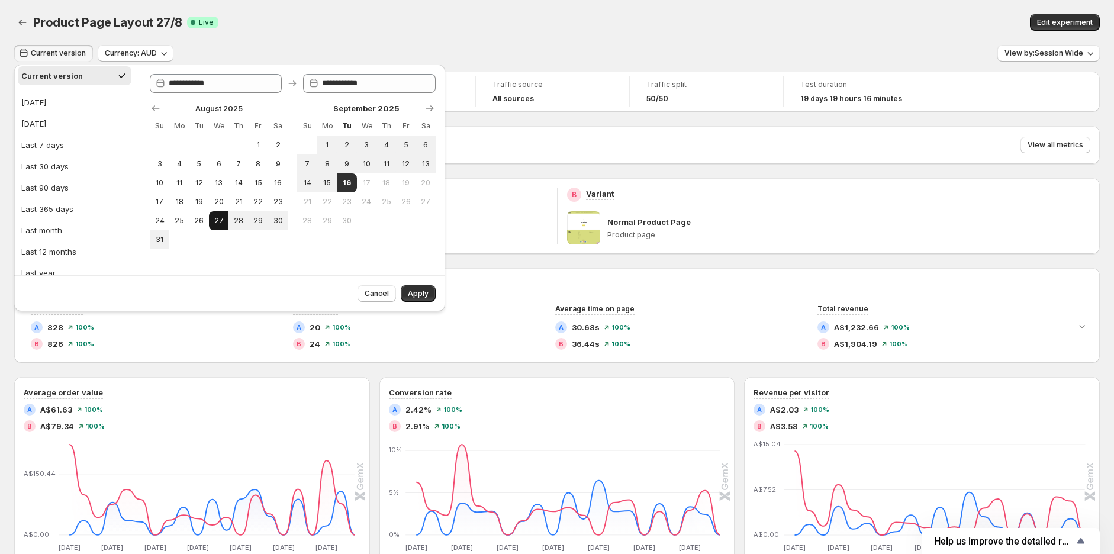
scroll to position [30, 0]
click at [324, 180] on span "15" at bounding box center [327, 182] width 10 height 9
type input "**********"
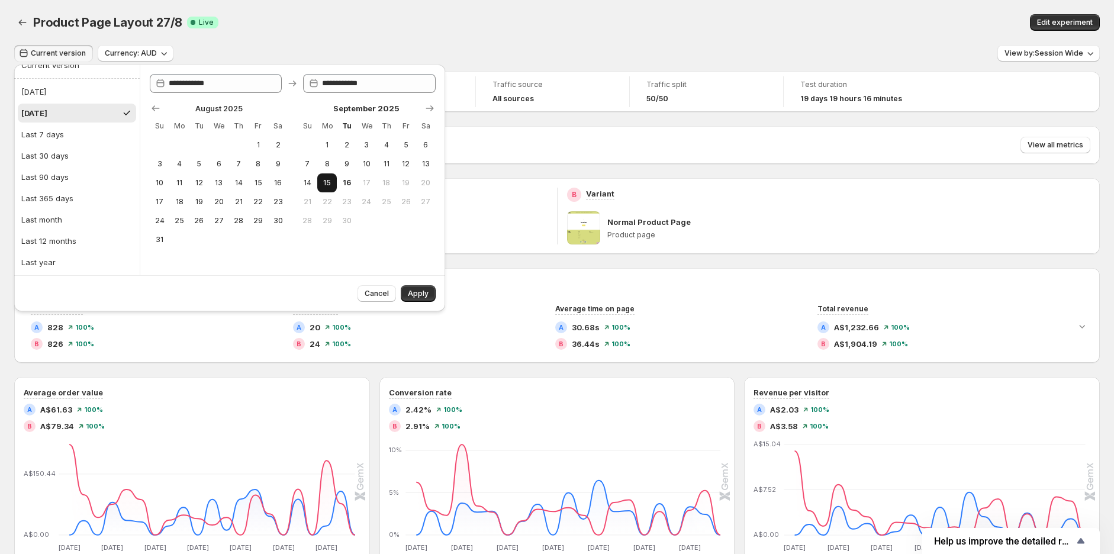
click at [324, 180] on span "15" at bounding box center [327, 182] width 10 height 9
click at [411, 295] on span "Apply" at bounding box center [418, 293] width 21 height 9
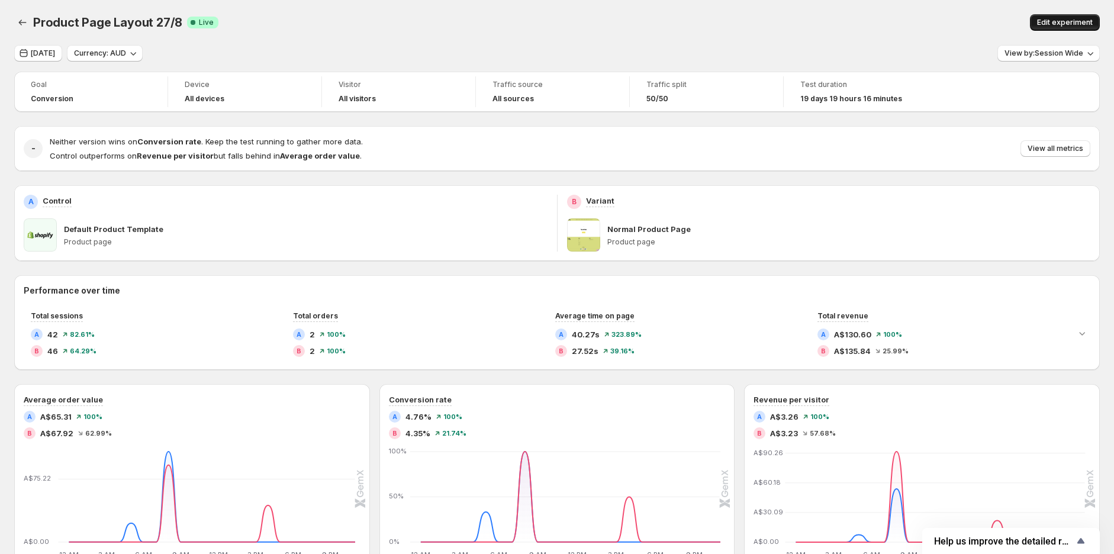
click at [1055, 21] on span "Edit experiment" at bounding box center [1065, 22] width 56 height 9
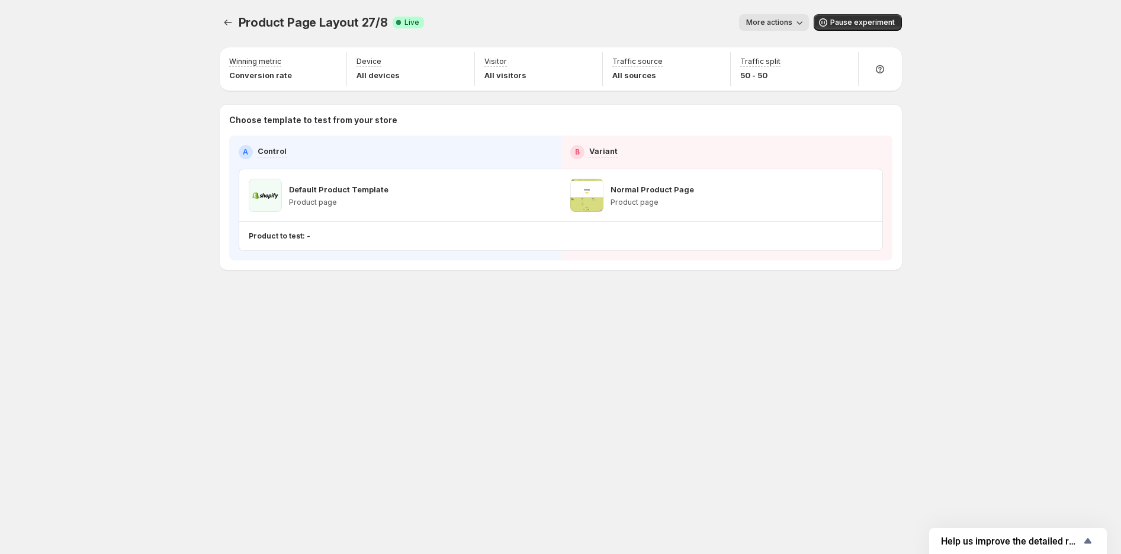
click at [212, 269] on div "Product Page Layout 27/8. This page is ready Product Page Layout 27/8 Success C…" at bounding box center [560, 167] width 710 height 334
click at [226, 23] on icon "Experiments" at bounding box center [228, 23] width 12 height 12
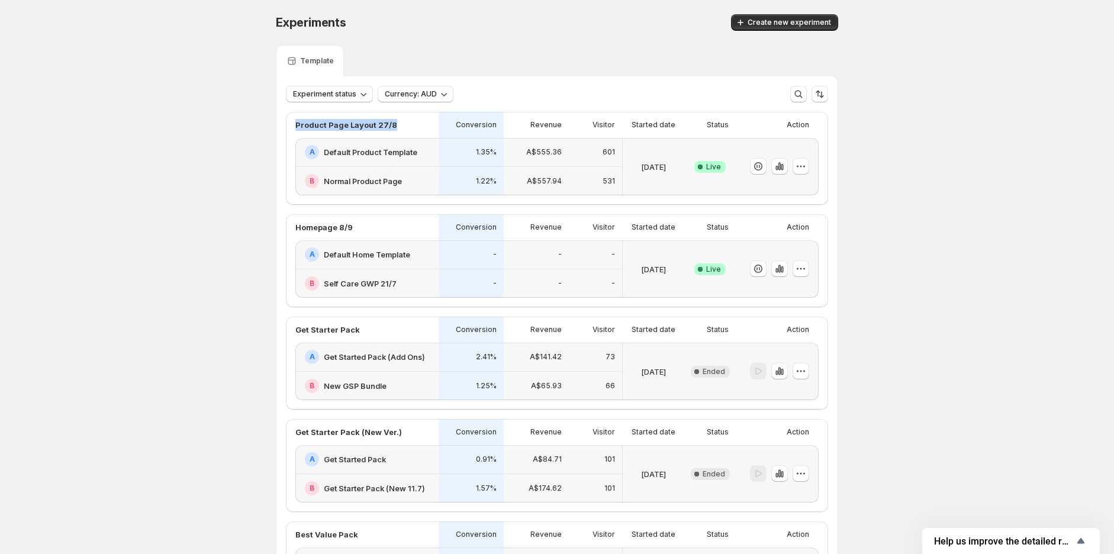
copy p "Product Page Layout 27/8"
drag, startPoint x: 276, startPoint y: 125, endPoint x: 592, endPoint y: 40, distance: 327.4
click at [575, 50] on div "Experiments. This page is ready Experiments Create new experiment Template Expe…" at bounding box center [557, 446] width 591 height 893
click at [783, 168] on icon "button" at bounding box center [782, 167] width 2 height 7
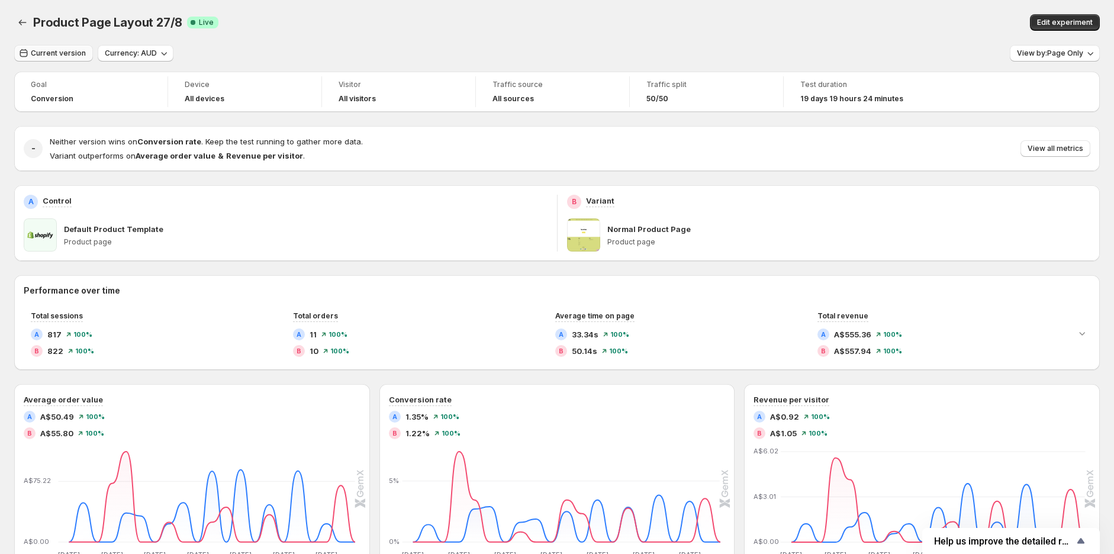
click at [55, 56] on span "Current version" at bounding box center [58, 53] width 55 height 9
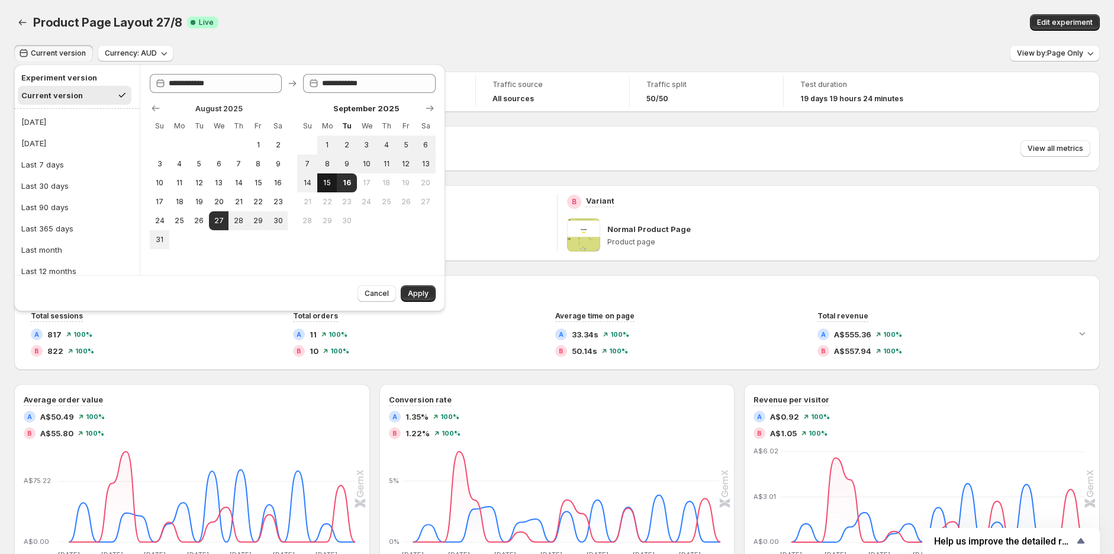
click at [330, 180] on span "15" at bounding box center [327, 182] width 10 height 9
type input "**********"
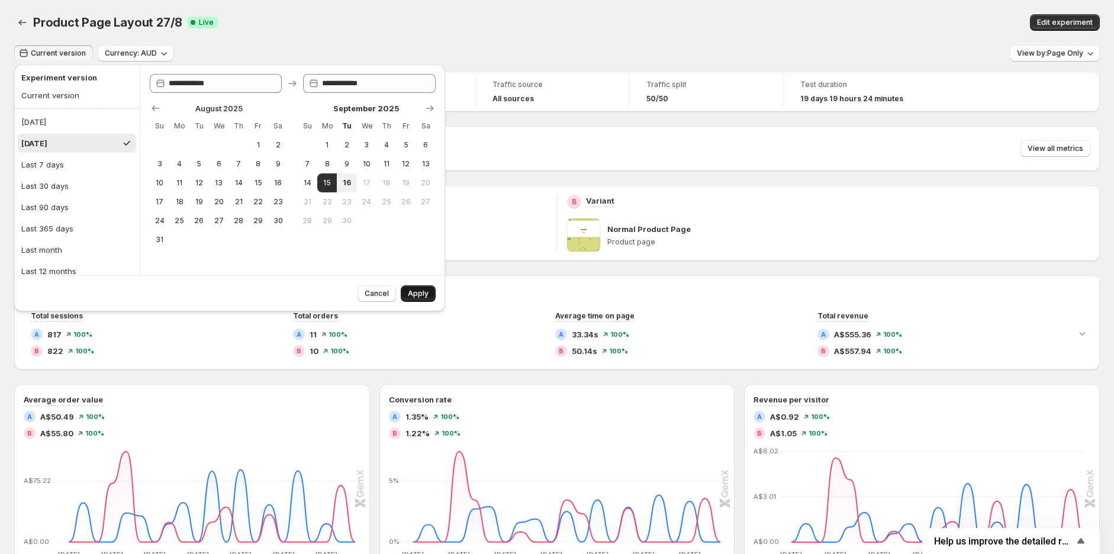
click at [404, 290] on button "Apply" at bounding box center [418, 293] width 35 height 17
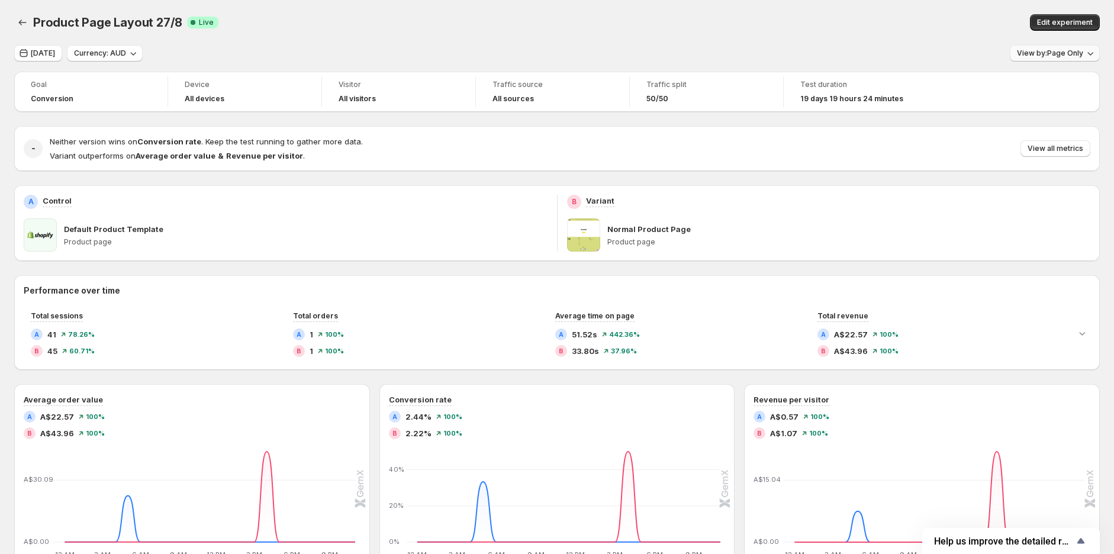
click at [1042, 53] on span "View by: Page Only" at bounding box center [1050, 53] width 66 height 9
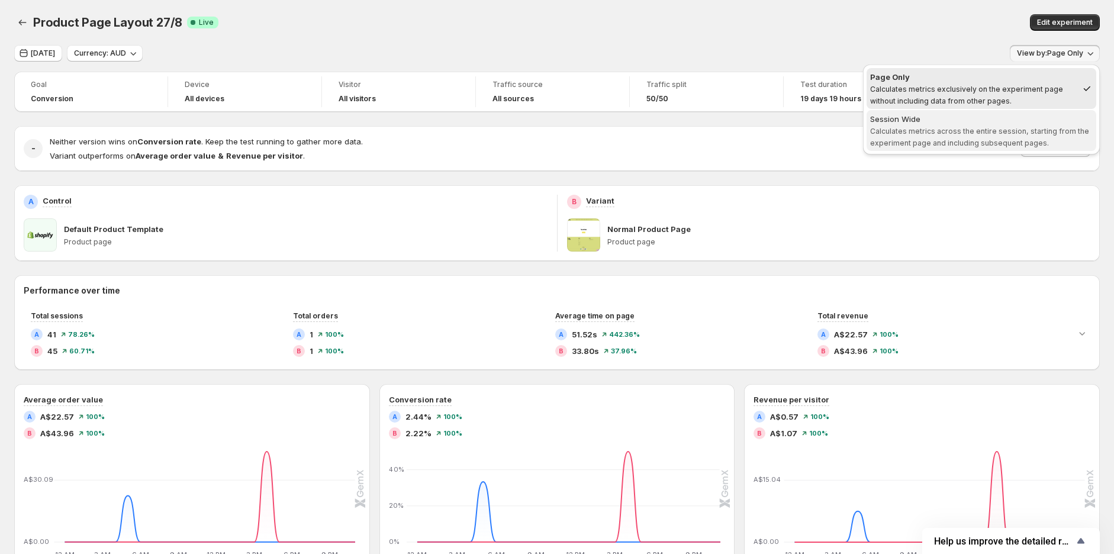
click at [957, 128] on span "Calculates metrics across the entire session, starting from the experiment page…" at bounding box center [979, 137] width 219 height 21
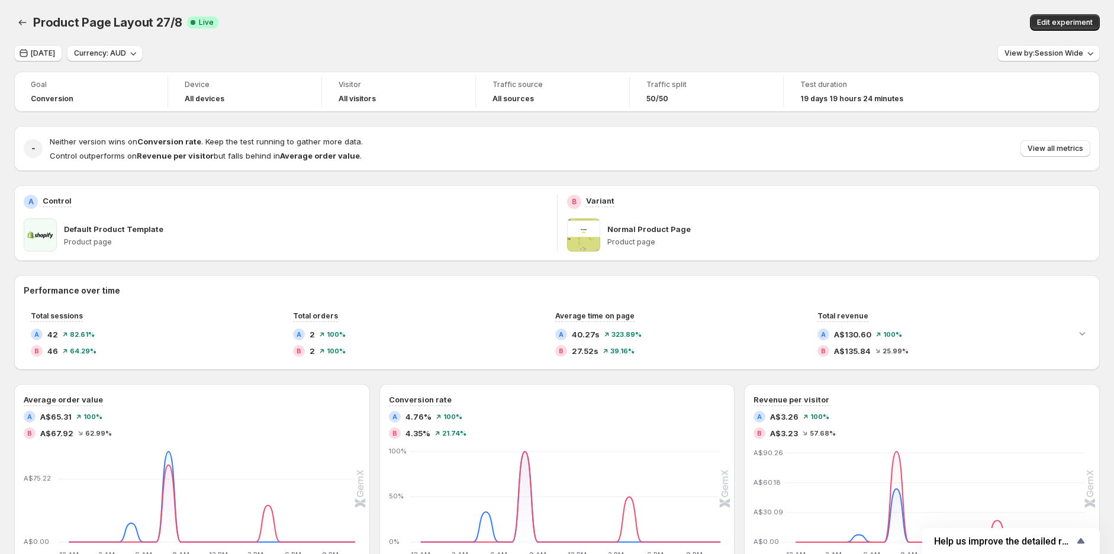
click at [796, 56] on div "Yesterday Currency: AUD View by: Session Wide" at bounding box center [557, 53] width 1086 height 17
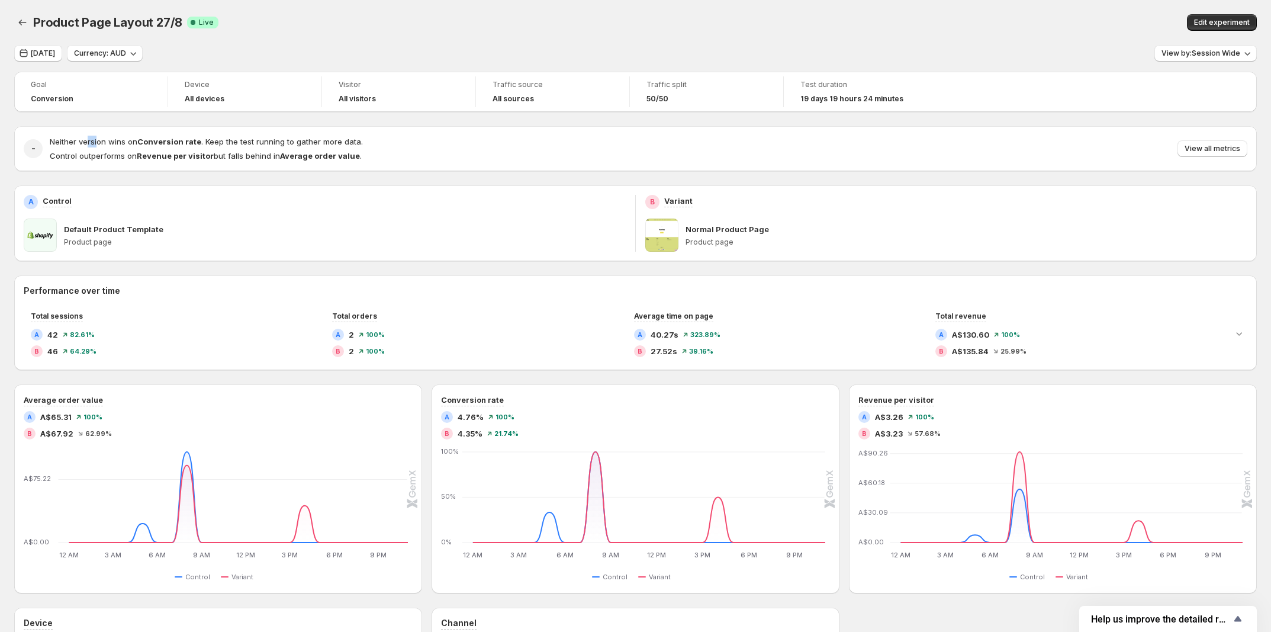
drag, startPoint x: 89, startPoint y: 147, endPoint x: 169, endPoint y: 144, distance: 80.5
click at [157, 144] on h4 "Neither version wins on Conversion rate . Keep the test running to gather more …" at bounding box center [206, 142] width 313 height 12
drag, startPoint x: 242, startPoint y: 144, endPoint x: 285, endPoint y: 147, distance: 43.9
click at [244, 144] on span "Neither version wins on Conversion rate . Keep the test running to gather more …" at bounding box center [206, 141] width 313 height 9
click at [45, 52] on span "Yesterday" at bounding box center [43, 53] width 24 height 9
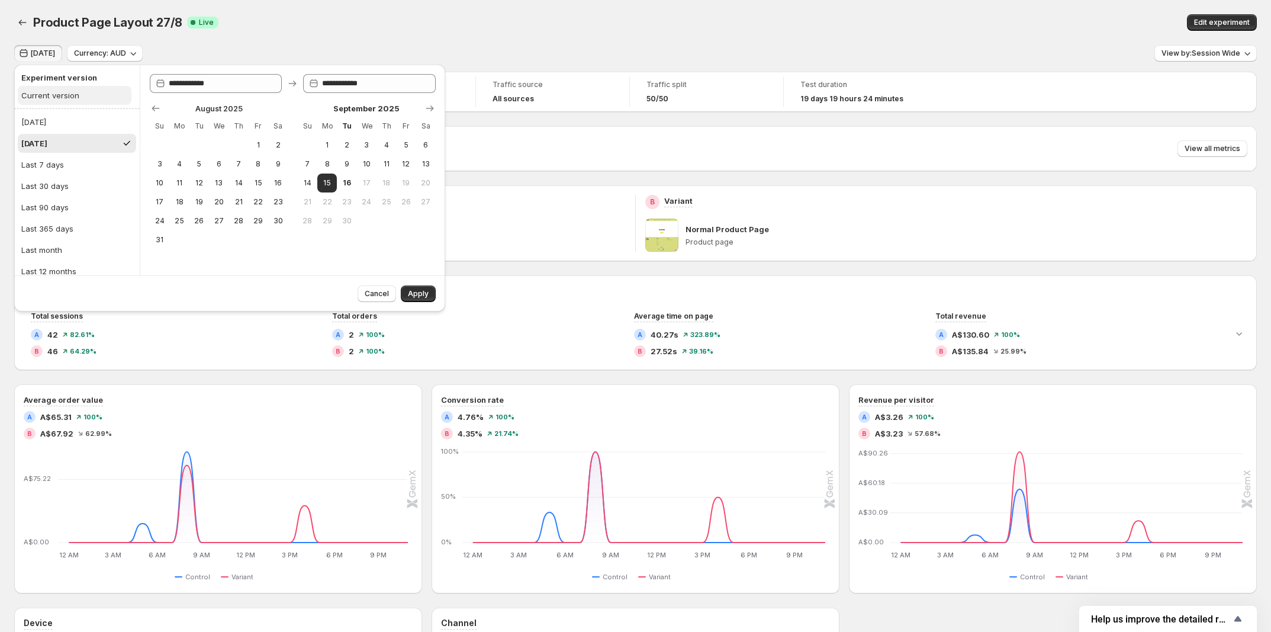
click at [63, 100] on div "Current version" at bounding box center [50, 95] width 58 height 12
type input "**********"
click at [413, 293] on span "Apply" at bounding box center [418, 293] width 21 height 9
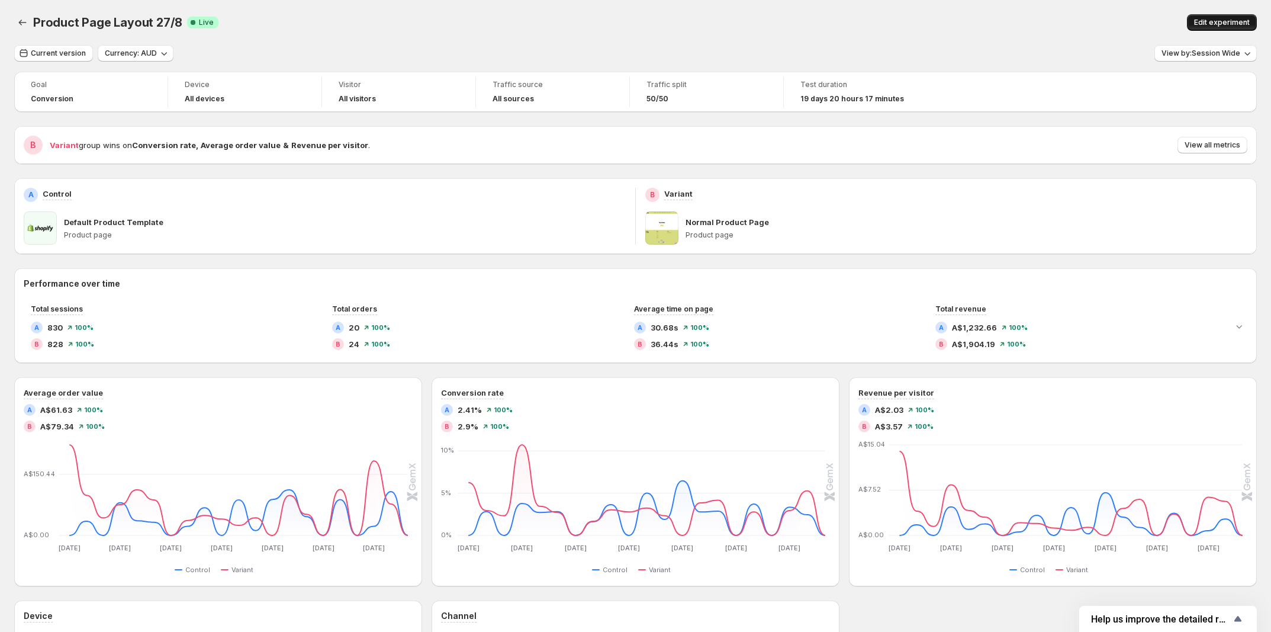
click at [1120, 14] on button "Edit experiment" at bounding box center [1222, 22] width 70 height 17
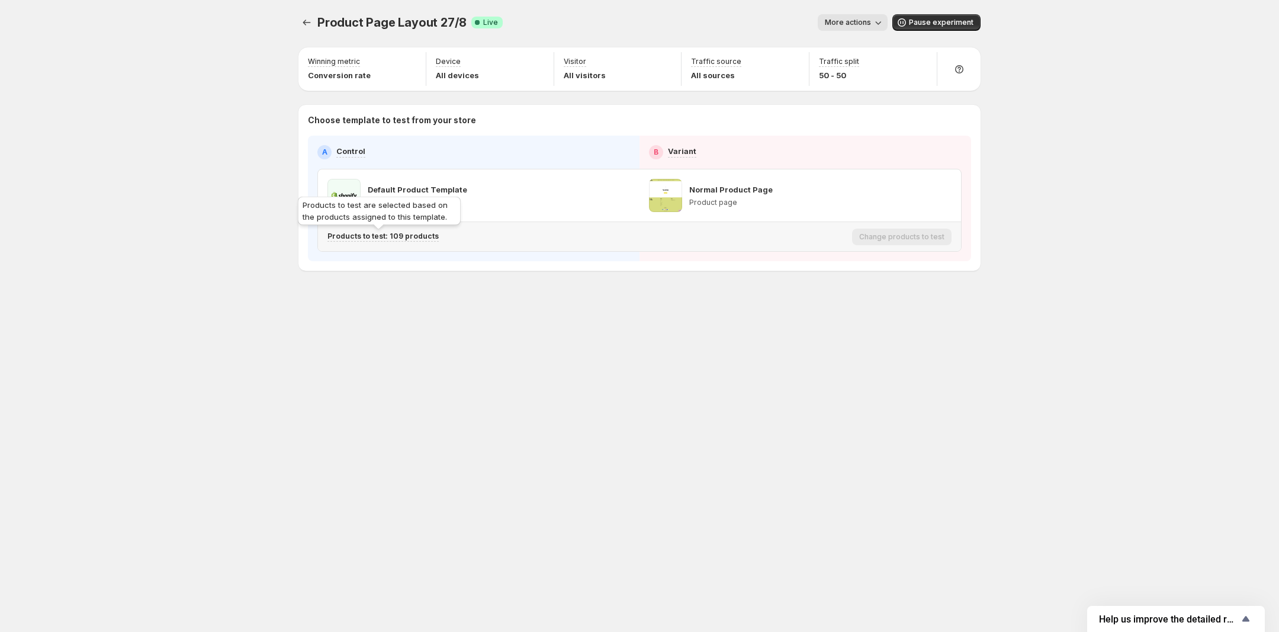
click at [404, 237] on p "Products to test: 109 products" at bounding box center [382, 235] width 111 height 9
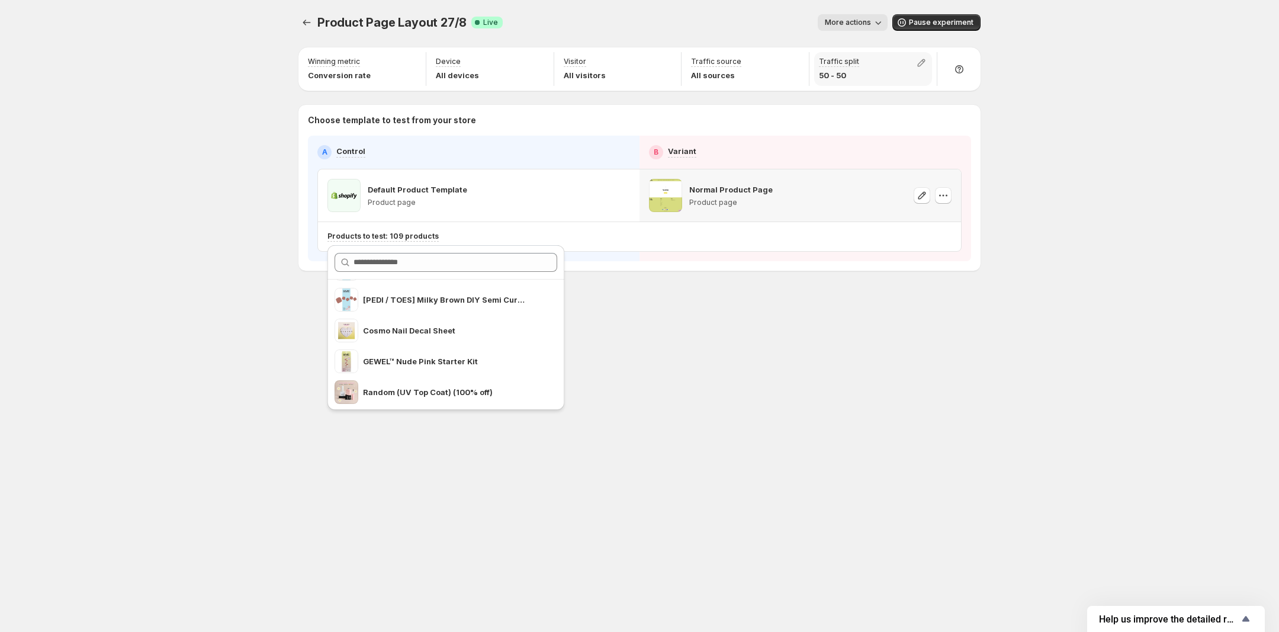
scroll to position [2861, 0]
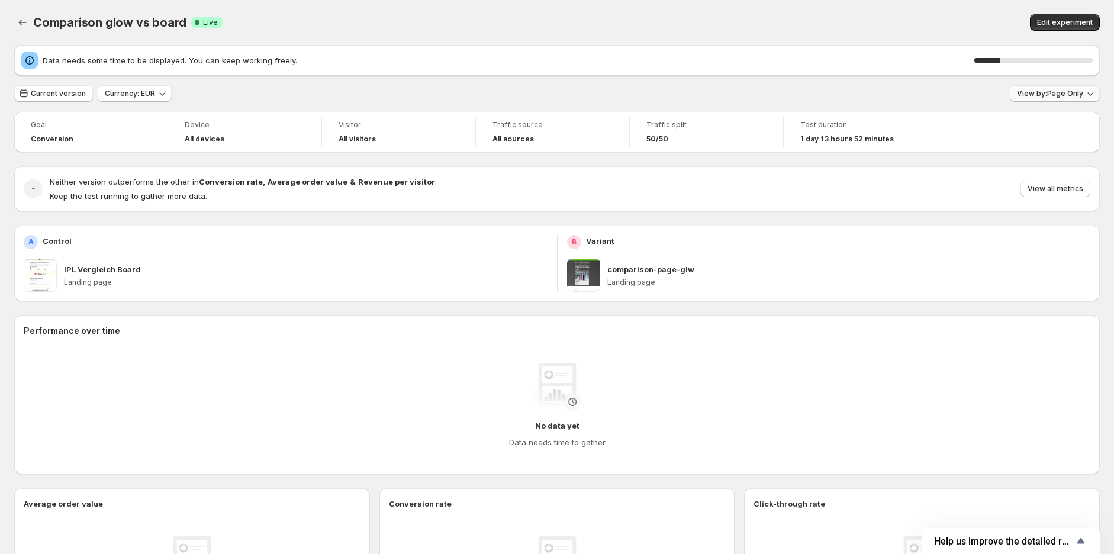
click at [1042, 89] on span "View by: Page Only" at bounding box center [1050, 93] width 66 height 9
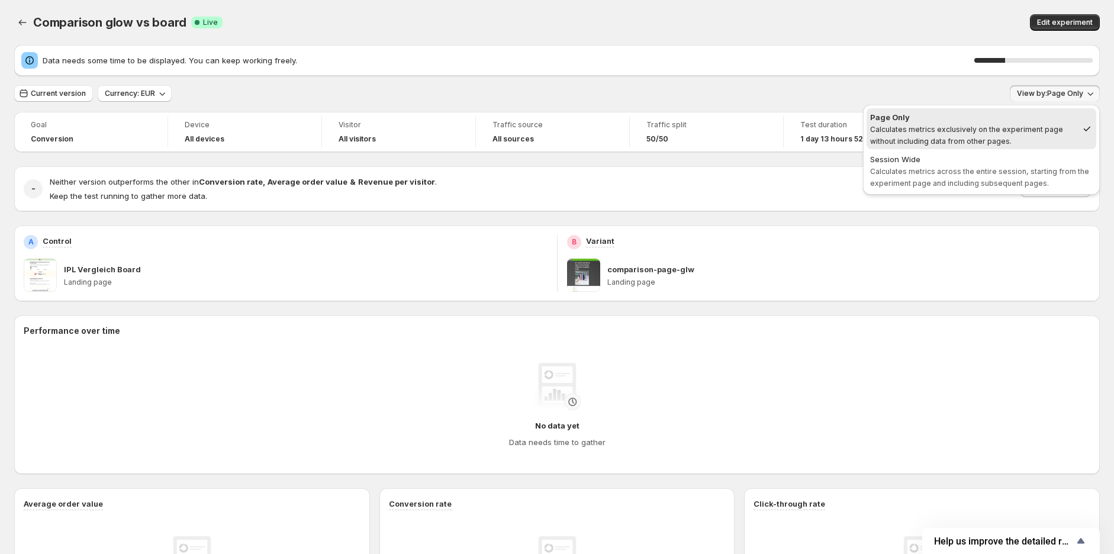
click at [903, 96] on div "Current version Currency: EUR View by: Page Only" at bounding box center [557, 93] width 1086 height 17
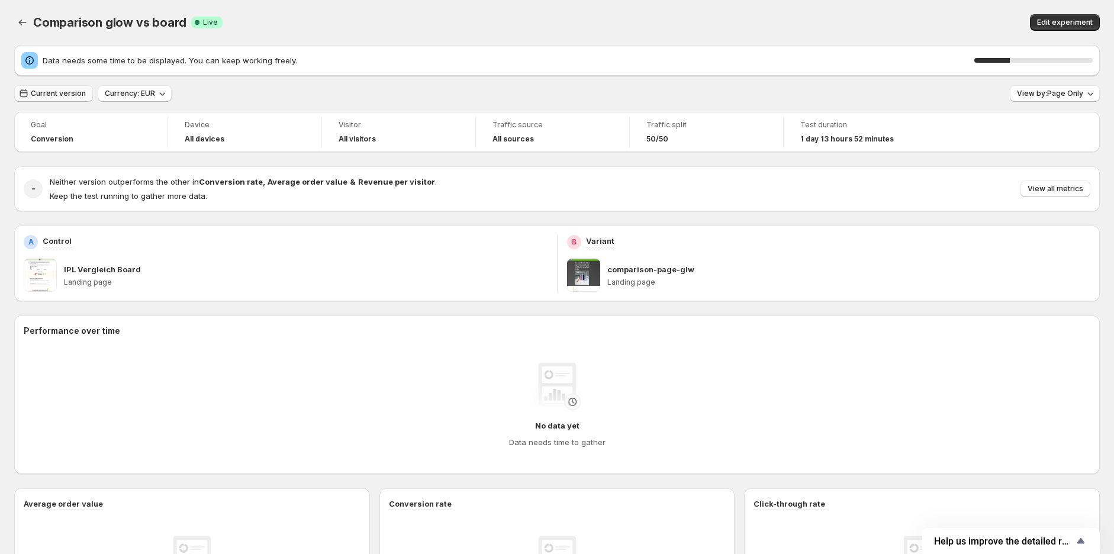
click at [52, 98] on button "Current version" at bounding box center [53, 93] width 79 height 17
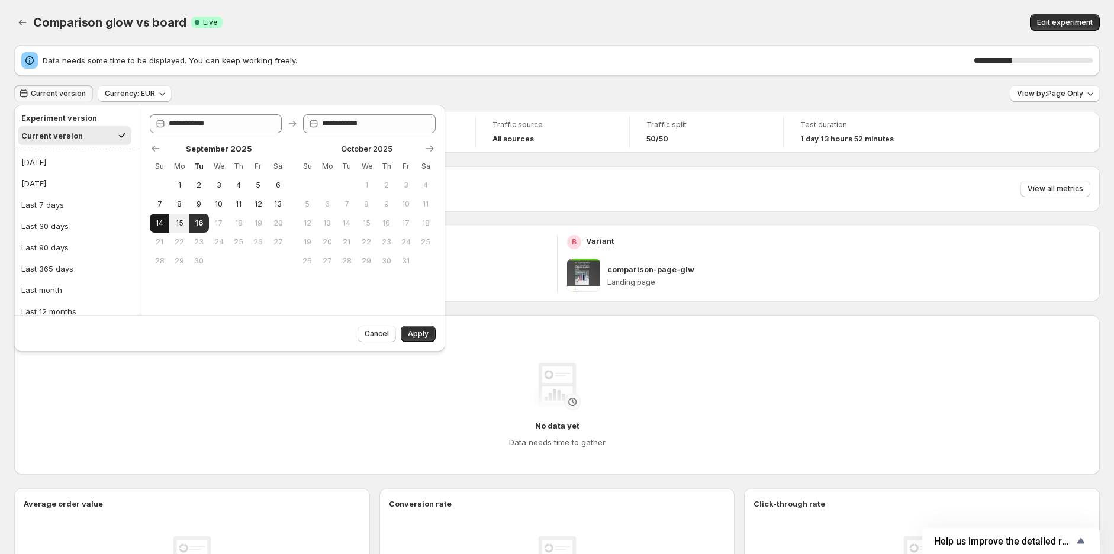
click at [167, 227] on button "14" at bounding box center [160, 223] width 20 height 19
click at [175, 224] on span "15" at bounding box center [179, 222] width 10 height 9
type input "**********"
click at [414, 333] on span "Apply" at bounding box center [418, 333] width 21 height 9
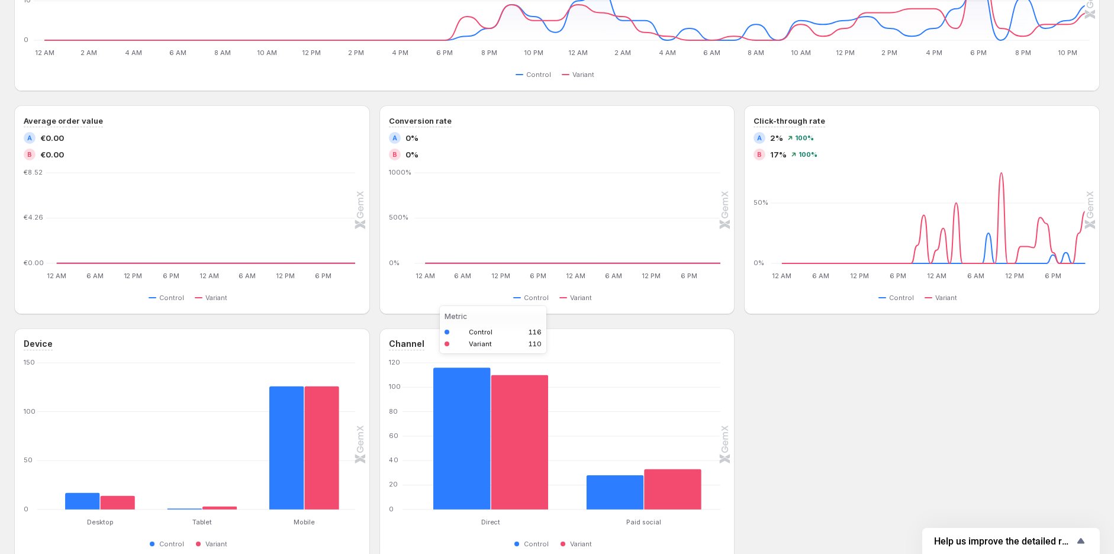
scroll to position [493, 0]
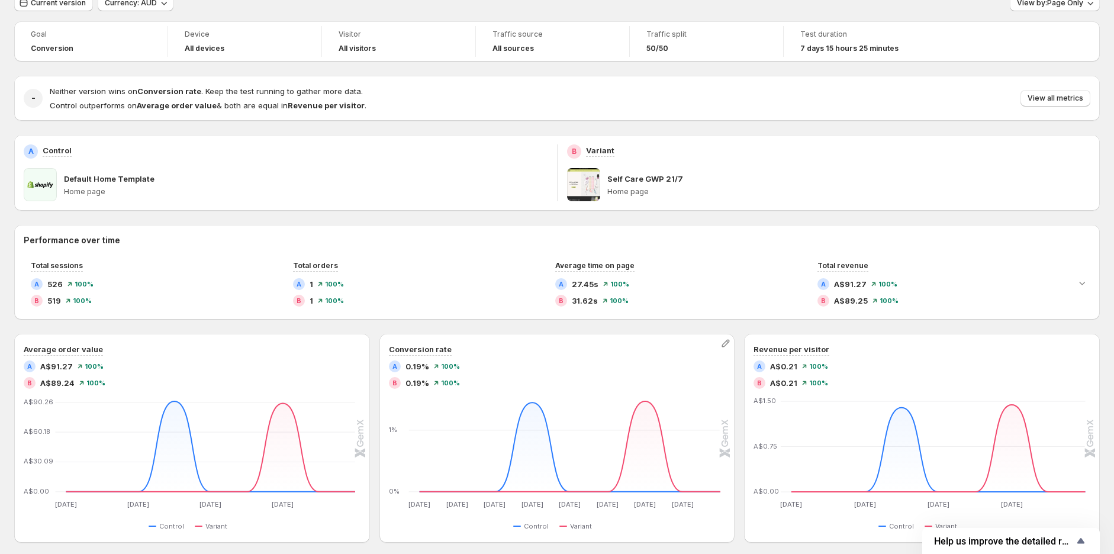
scroll to position [66, 0]
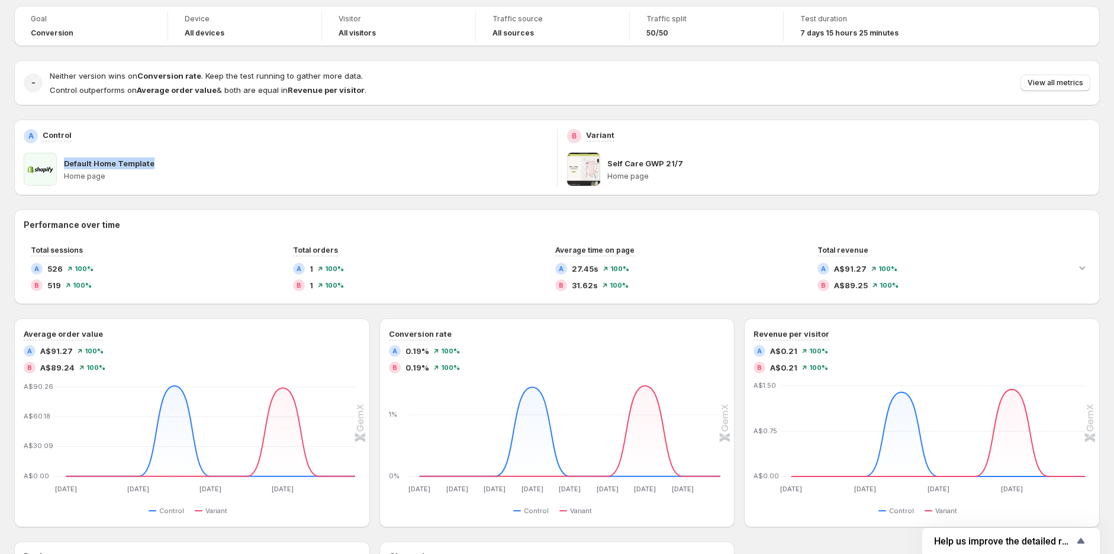
drag, startPoint x: 178, startPoint y: 160, endPoint x: 66, endPoint y: 163, distance: 112.5
click at [66, 163] on div "Default Home Template" at bounding box center [306, 163] width 484 height 12
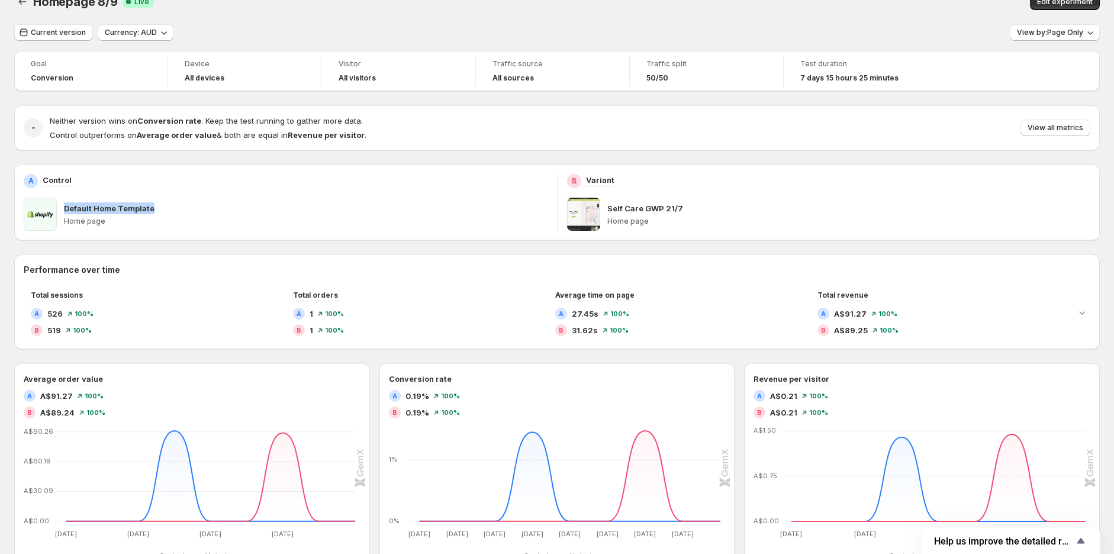
scroll to position [0, 0]
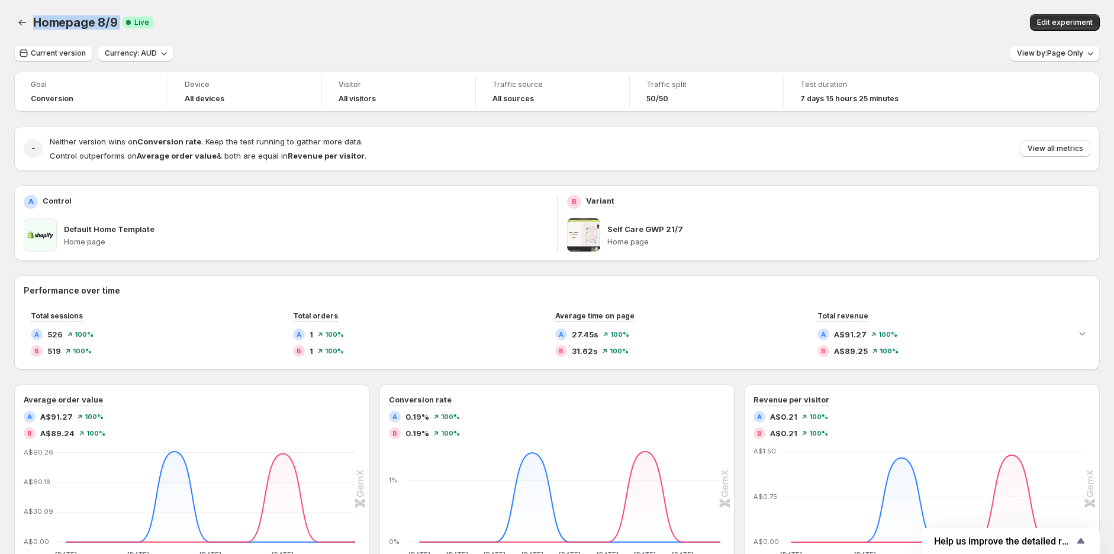
drag, startPoint x: 33, startPoint y: 21, endPoint x: 118, endPoint y: 25, distance: 85.9
click at [118, 25] on div "Homepage 8/9 Success Complete Live" at bounding box center [309, 22] width 552 height 17
copy span "Homepage 8/9"
click at [1047, 53] on span "View by: Page Only" at bounding box center [1050, 53] width 66 height 9
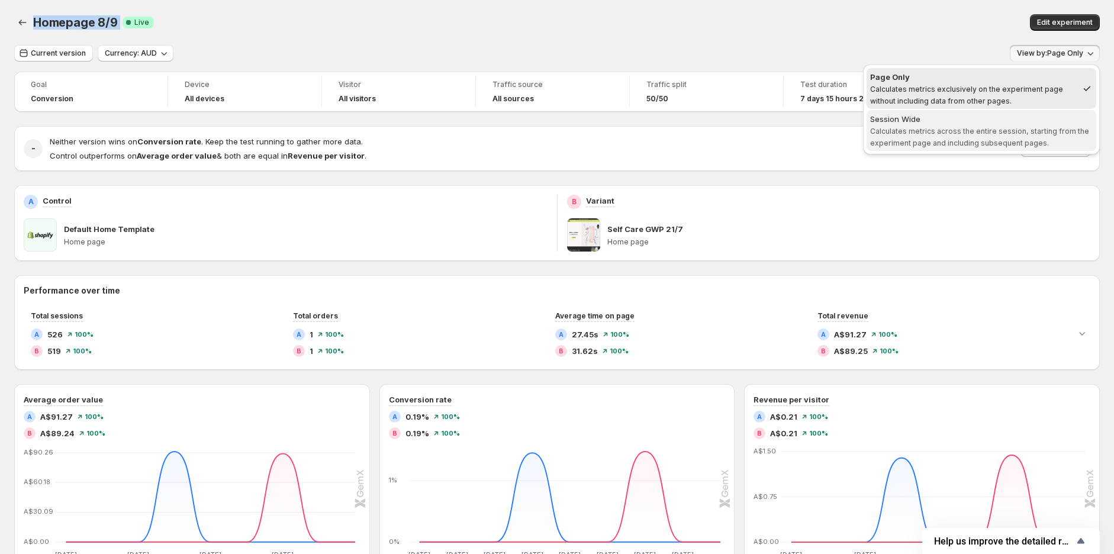
click at [989, 139] on span "Calculates metrics across the entire session, starting from the experiment page…" at bounding box center [979, 137] width 219 height 21
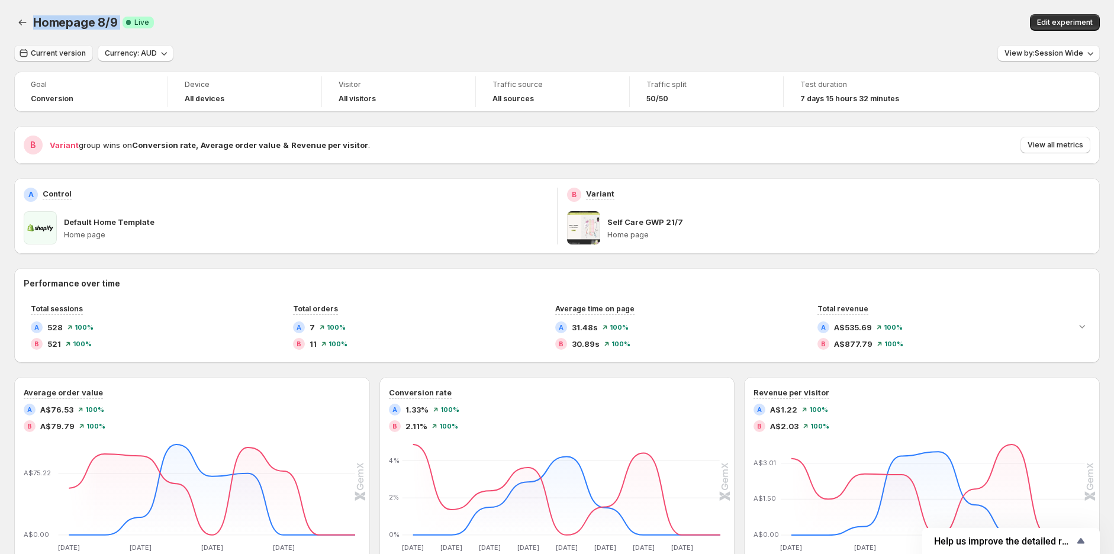
click at [56, 51] on span "Current version" at bounding box center [58, 53] width 55 height 9
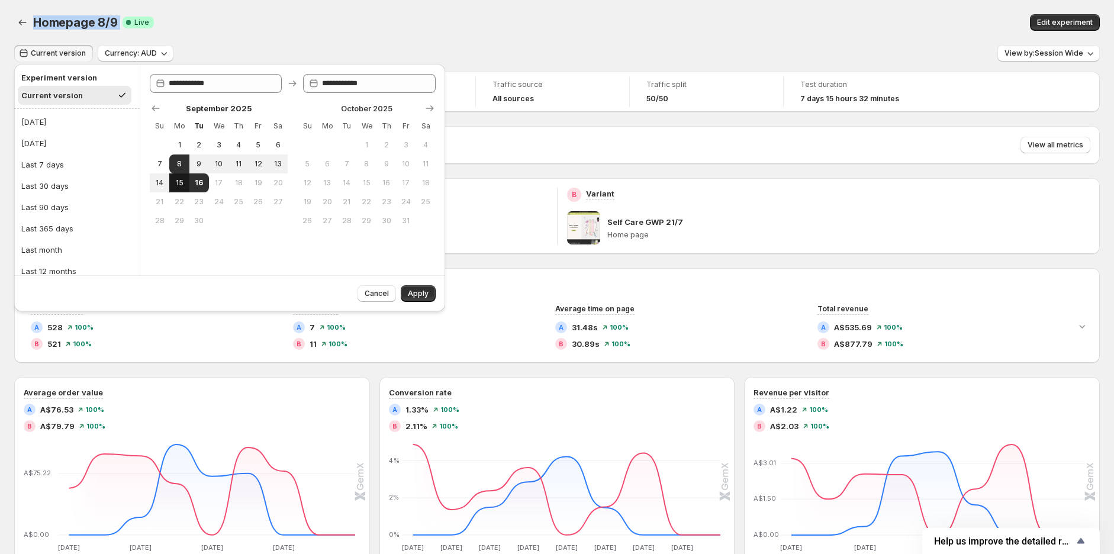
click at [184, 187] on button "15" at bounding box center [179, 182] width 20 height 19
type input "**********"
click at [419, 295] on span "Apply" at bounding box center [418, 293] width 21 height 9
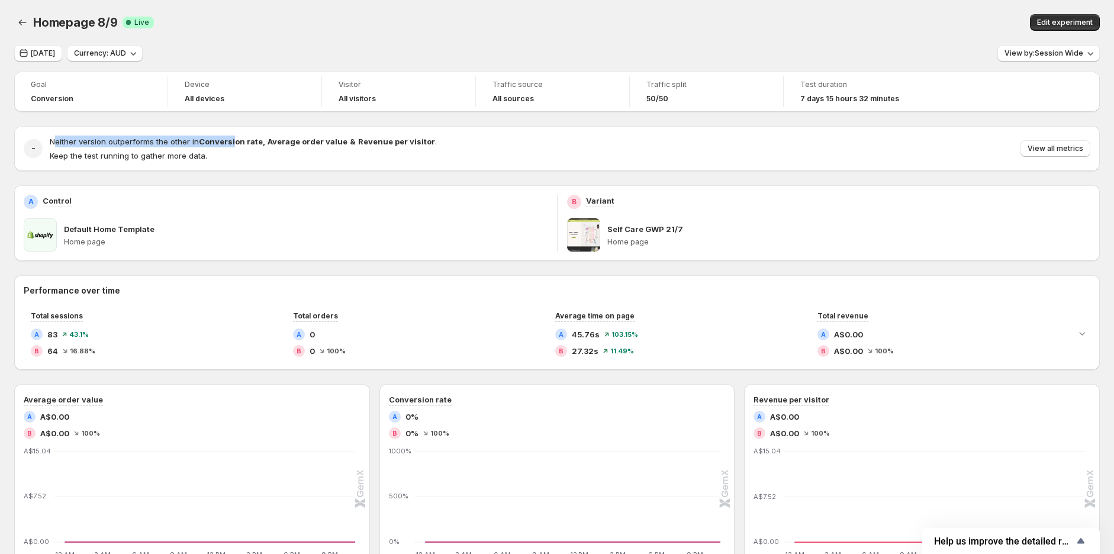
drag, startPoint x: 143, startPoint y: 135, endPoint x: 302, endPoint y: 135, distance: 159.2
click at [285, 136] on h4 "Neither version outperforms the other in Conversion rate , Average order value …" at bounding box center [243, 142] width 387 height 12
click at [368, 150] on p "Keep the test running to gather more data." at bounding box center [243, 156] width 387 height 12
click at [27, 50] on icon "button" at bounding box center [24, 53] width 12 height 12
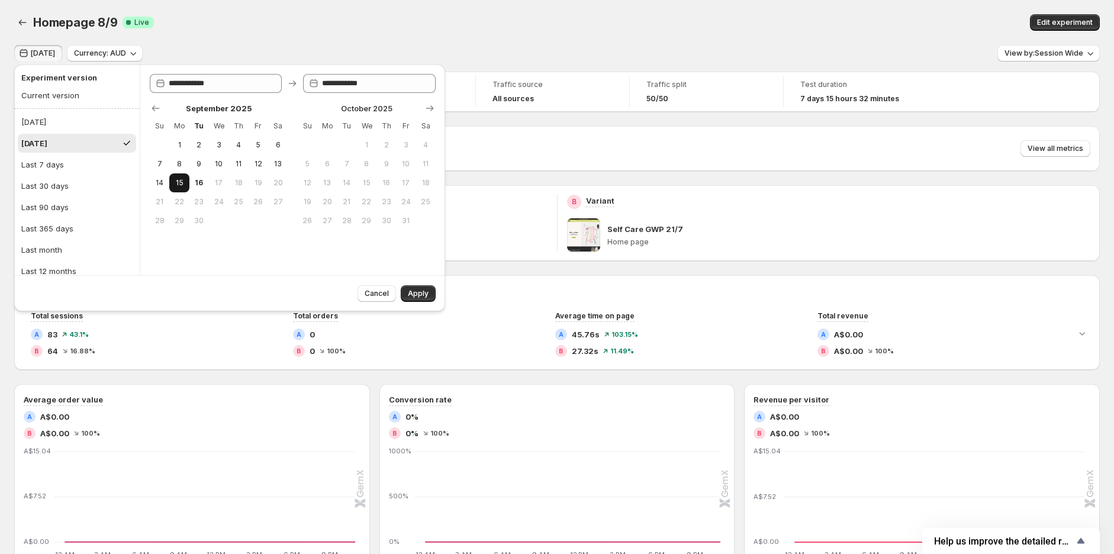
click at [179, 179] on span "15" at bounding box center [179, 182] width 10 height 9
click at [410, 294] on span "Apply" at bounding box center [418, 293] width 21 height 9
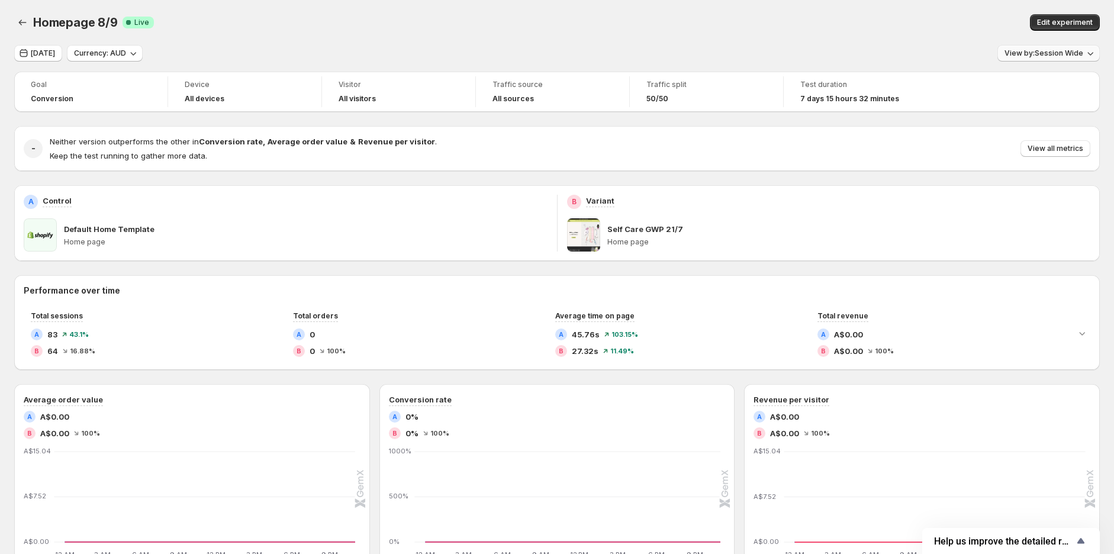
click at [1041, 50] on span "View by: Session Wide" at bounding box center [1044, 53] width 79 height 9
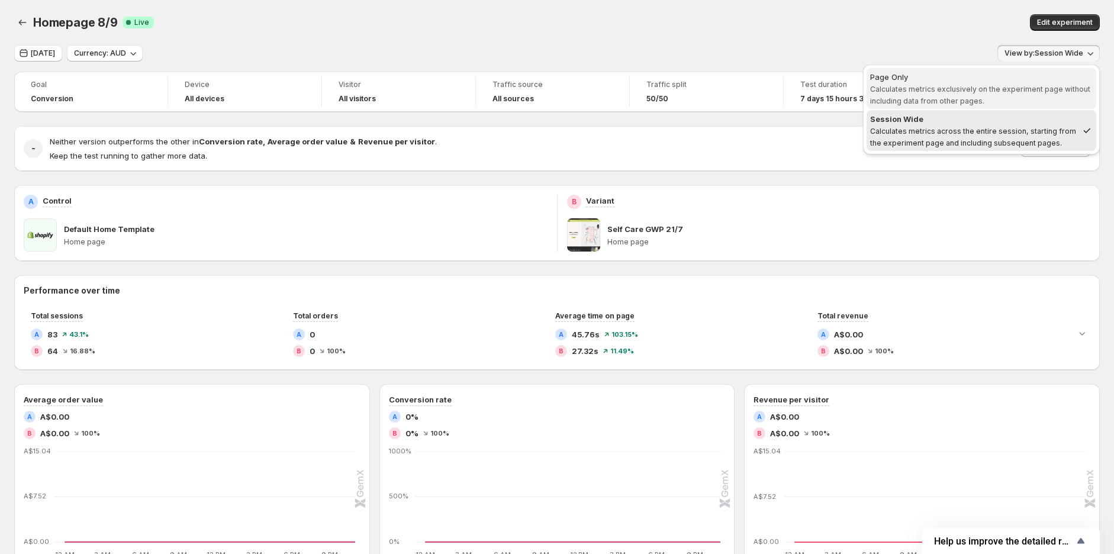
click at [1017, 79] on div "Page Only" at bounding box center [981, 77] width 223 height 12
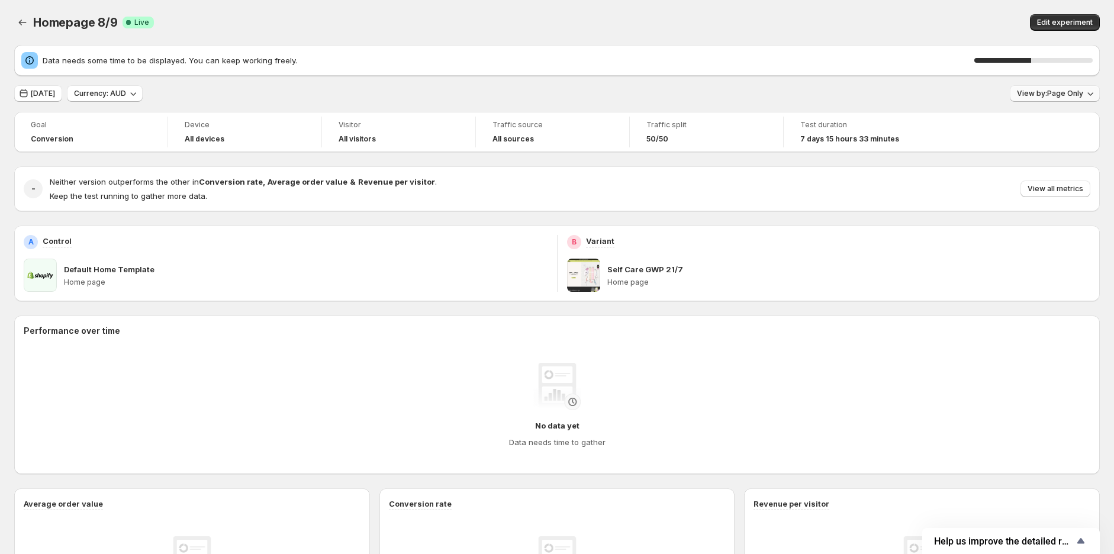
click at [1033, 95] on span "View by: Page Only" at bounding box center [1050, 93] width 66 height 9
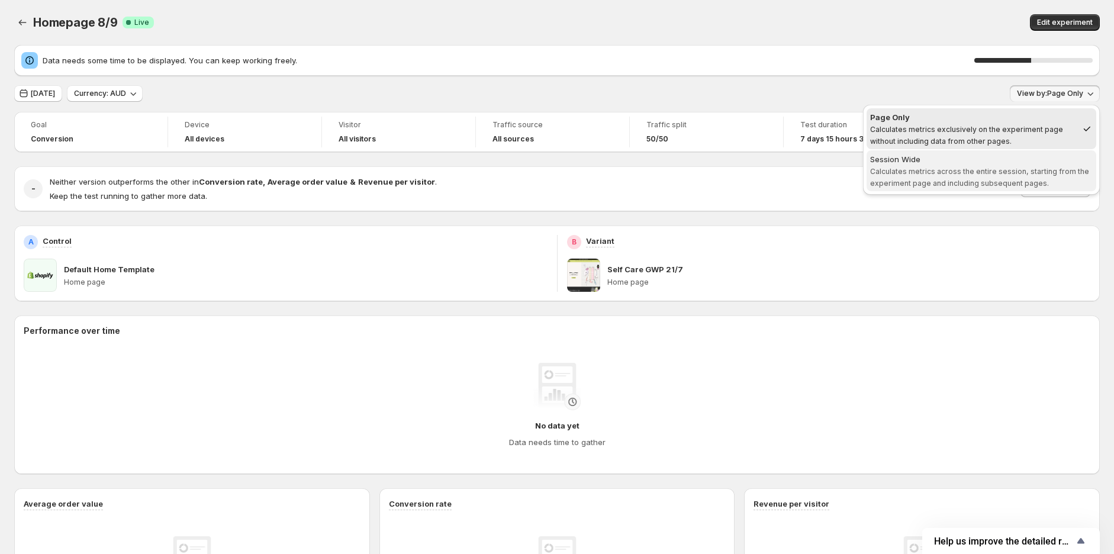
click at [1022, 163] on div "Session Wide" at bounding box center [981, 159] width 223 height 12
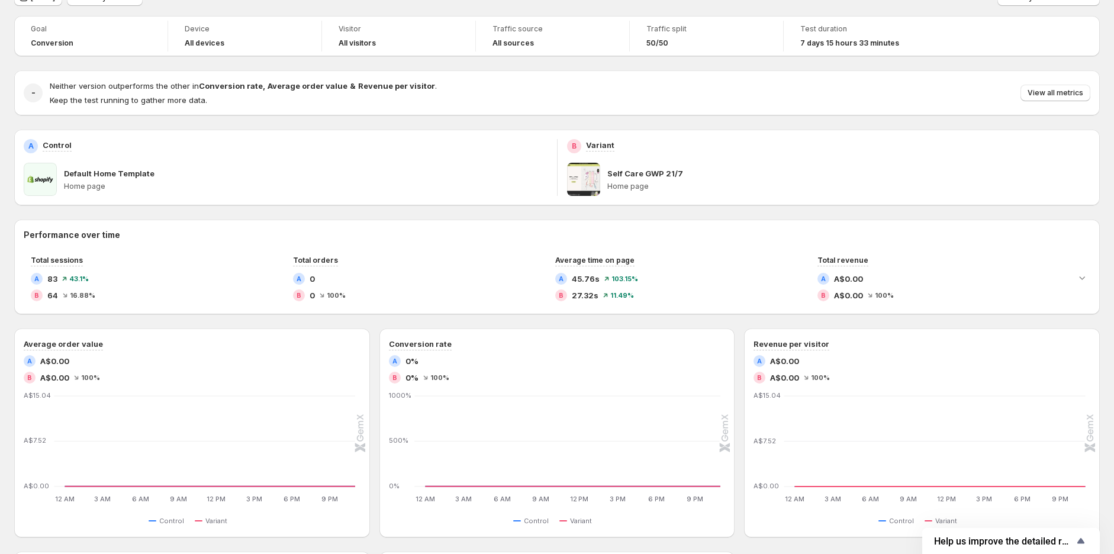
scroll to position [131, 0]
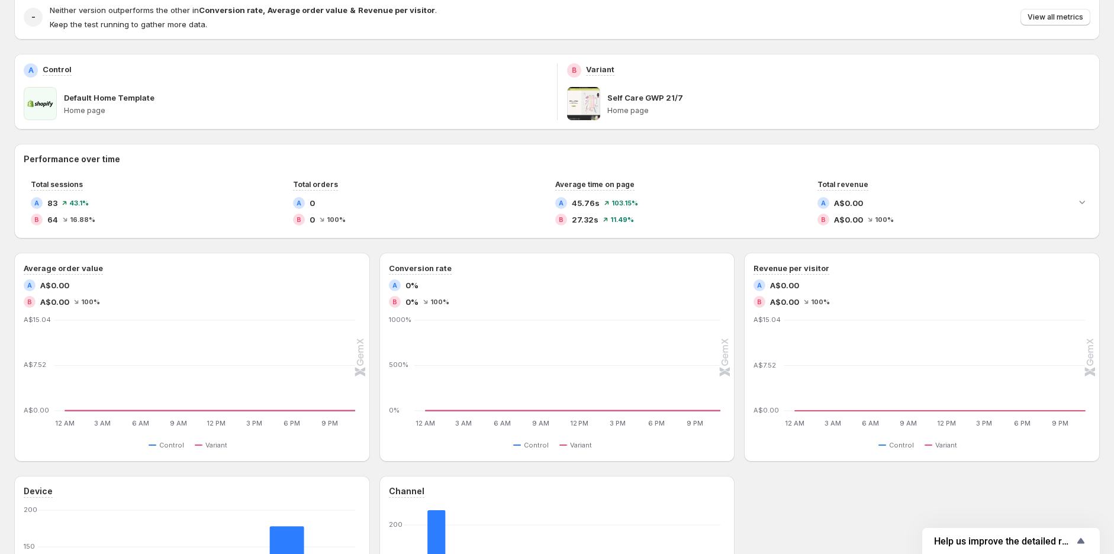
click at [754, 136] on div "Goal Conversion Device All devices Visitor All visitors Traffic source All sour…" at bounding box center [557, 324] width 1086 height 768
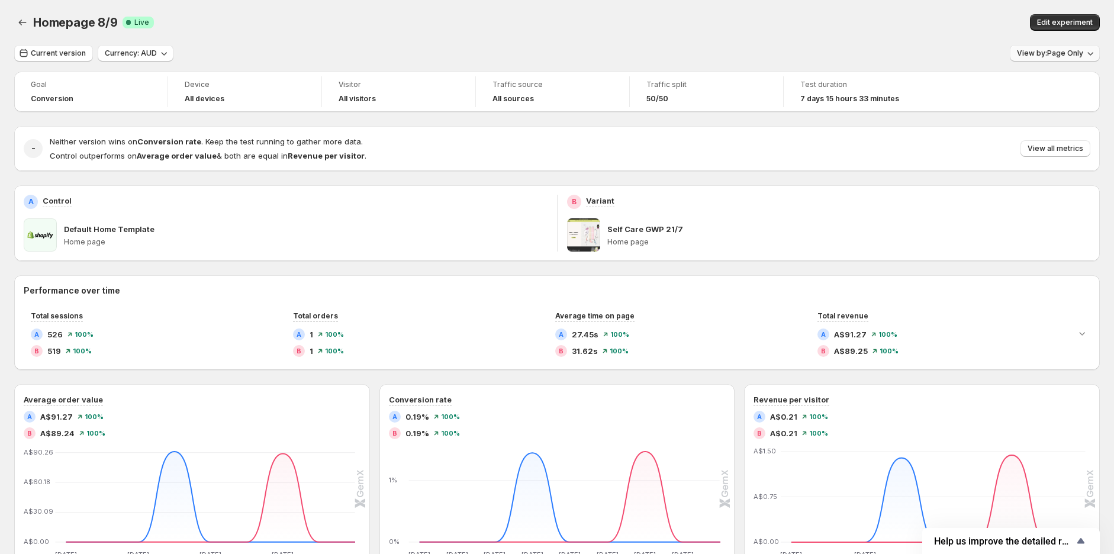
click at [1033, 54] on span "View by: Page Only" at bounding box center [1050, 53] width 66 height 9
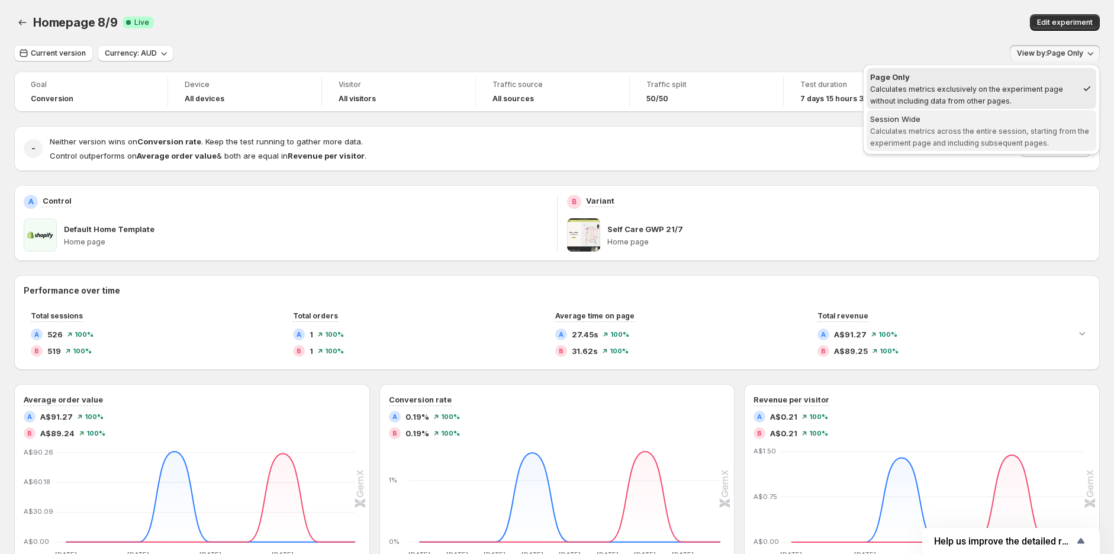
click at [1015, 112] on button "Session Wide Calculates metrics across the entire session, starting from the ex…" at bounding box center [982, 130] width 230 height 41
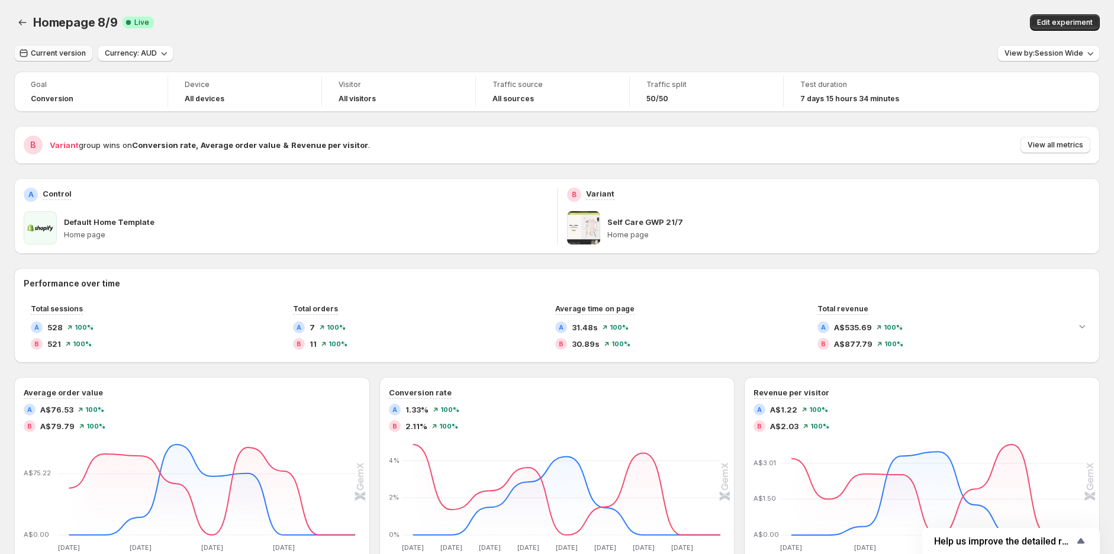
click at [72, 51] on span "Current version" at bounding box center [58, 53] width 55 height 9
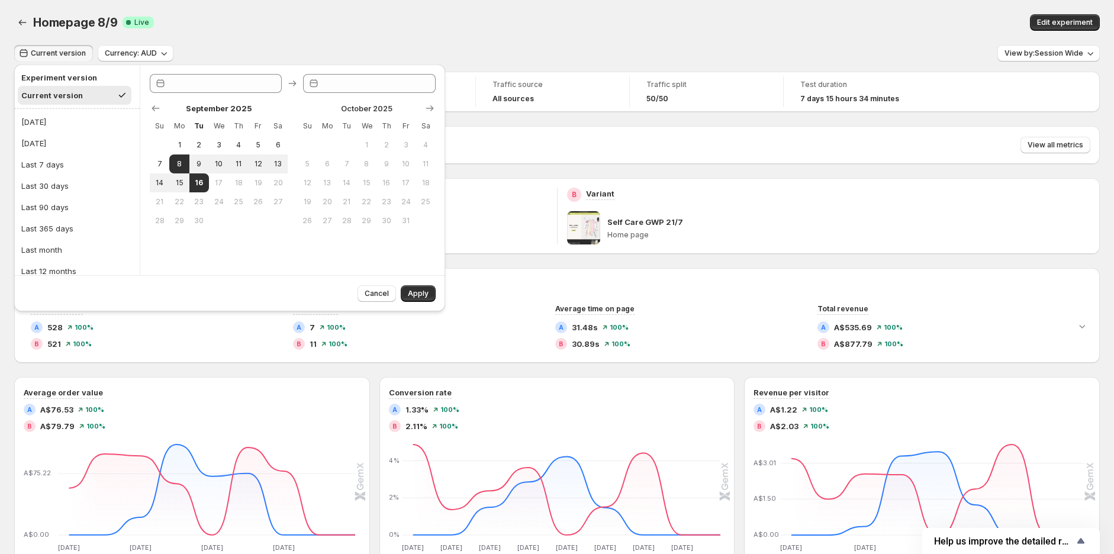
type input "**********"
click at [184, 182] on span "15" at bounding box center [179, 182] width 10 height 9
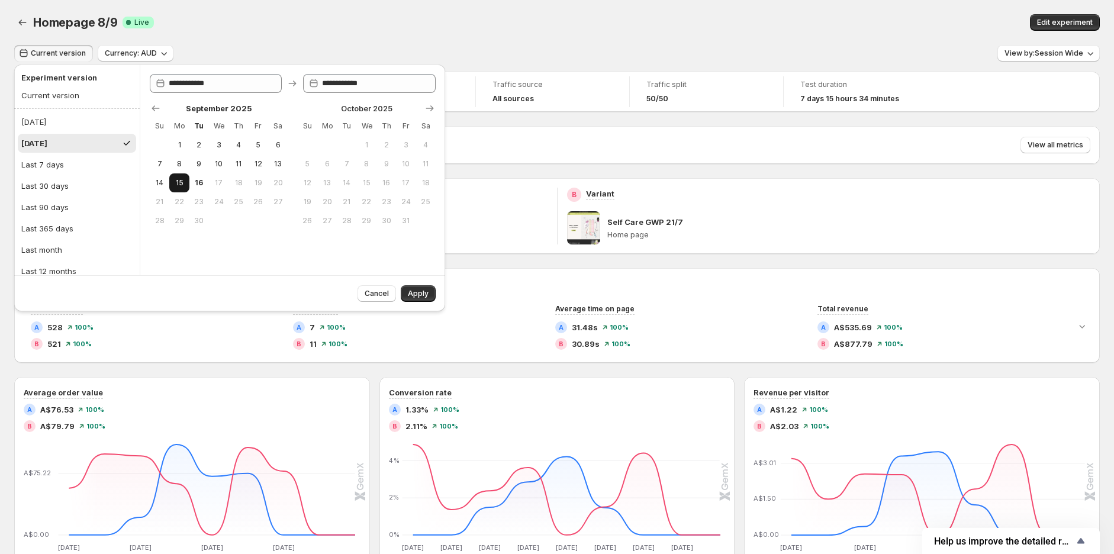
type input "**********"
click at [424, 288] on button "Apply" at bounding box center [418, 293] width 35 height 17
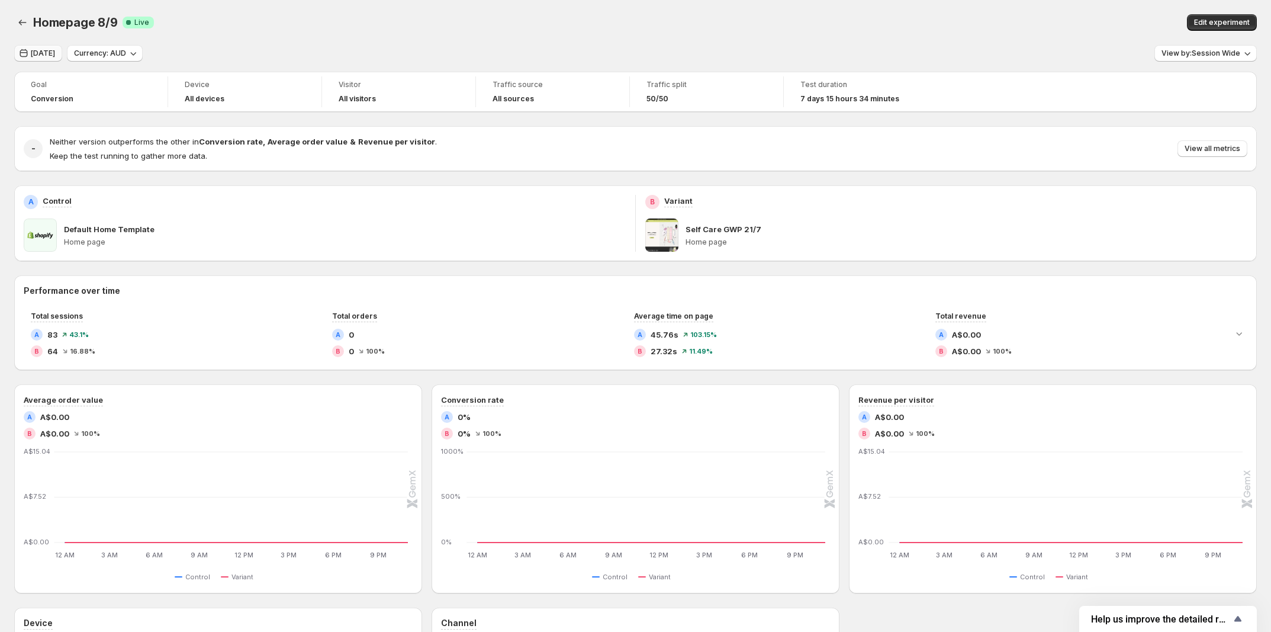
click at [33, 55] on span "[DATE]" at bounding box center [43, 53] width 24 height 9
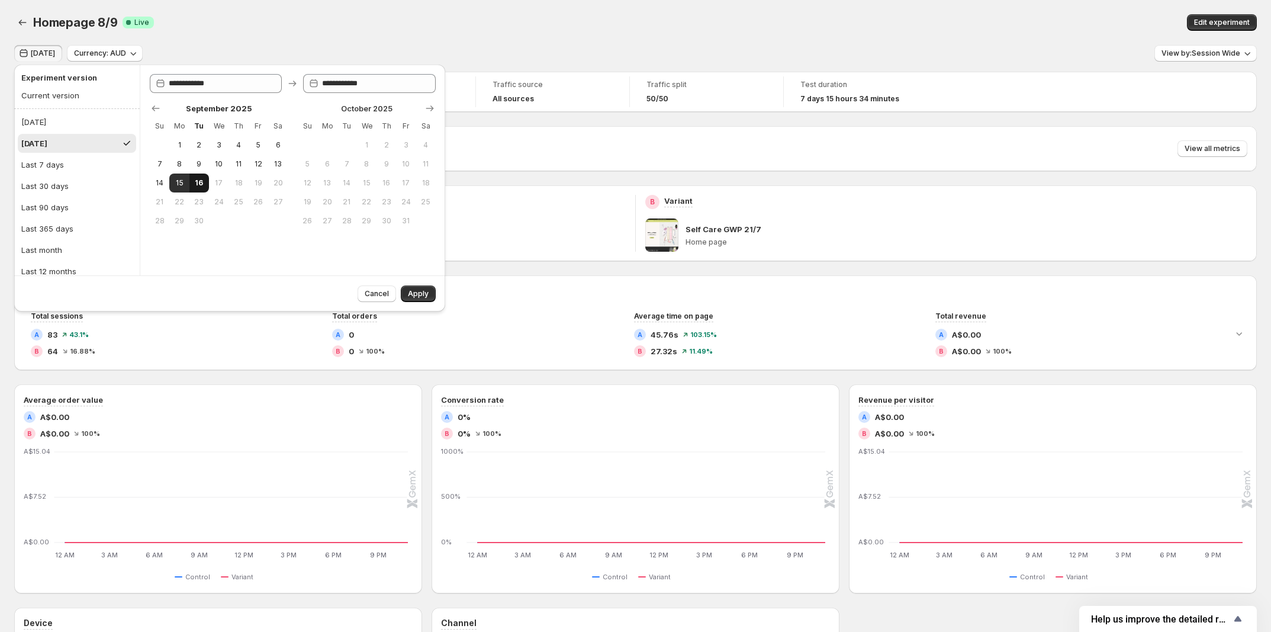
click at [192, 179] on button "16" at bounding box center [199, 182] width 20 height 19
type input "**********"
click at [419, 298] on span "Apply" at bounding box center [418, 293] width 21 height 9
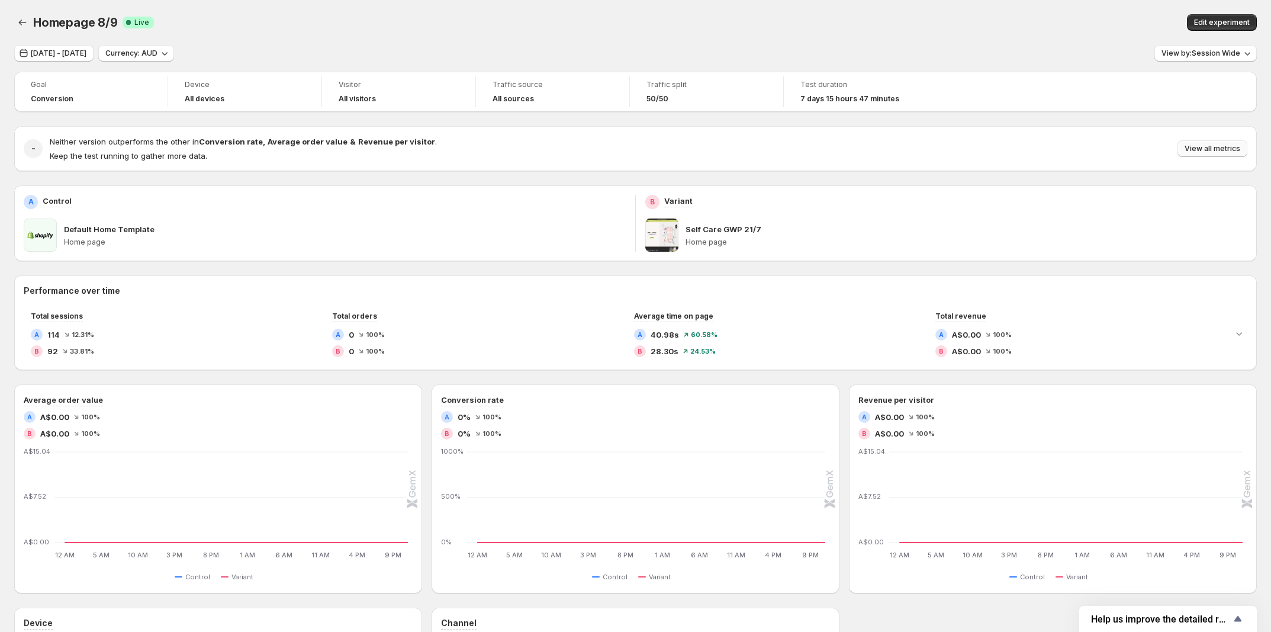
click at [1120, 151] on span "View all metrics" at bounding box center [1213, 148] width 56 height 9
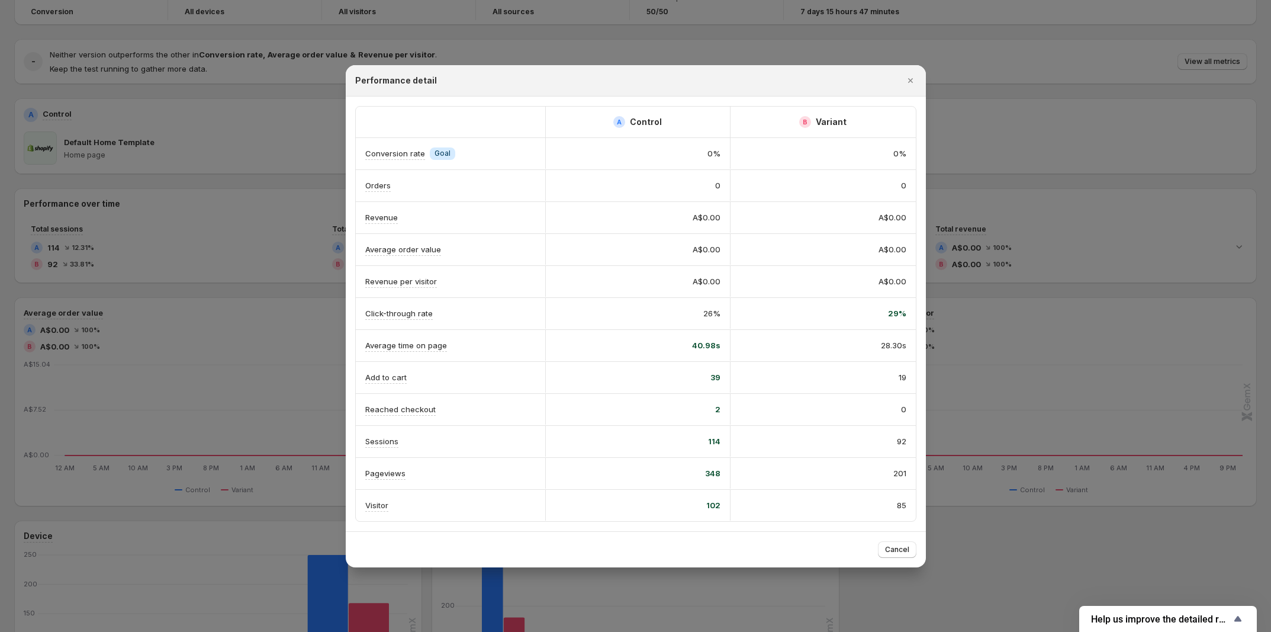
scroll to position [74, 0]
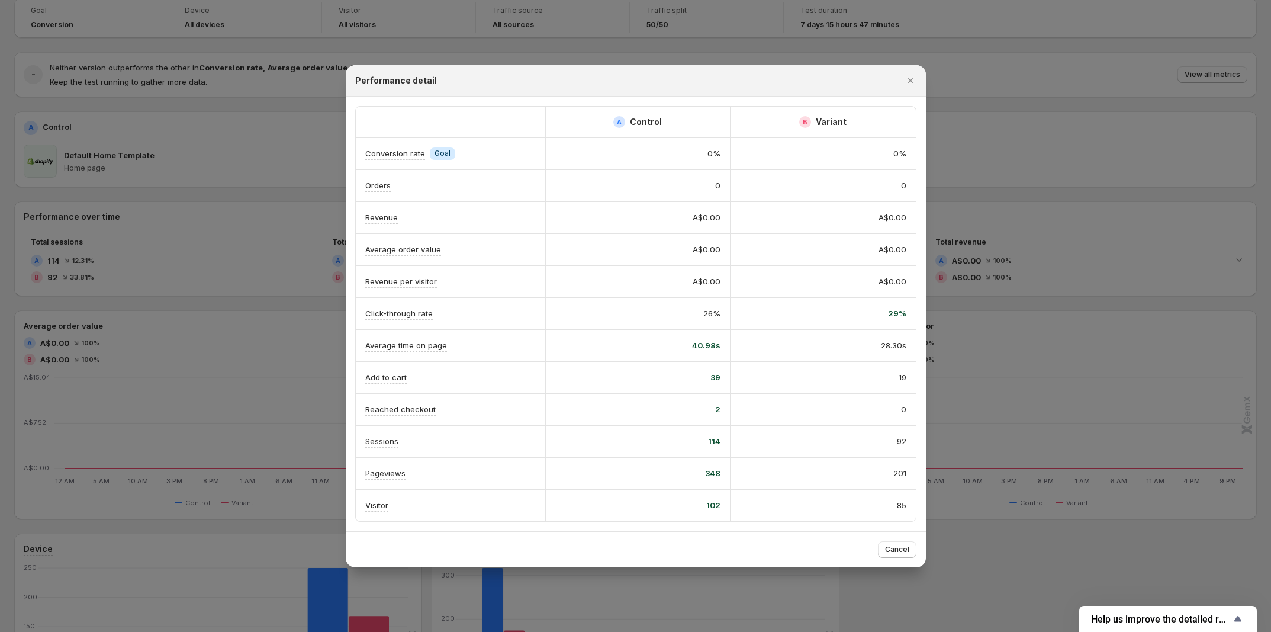
click at [1071, 184] on div at bounding box center [635, 316] width 1271 height 632
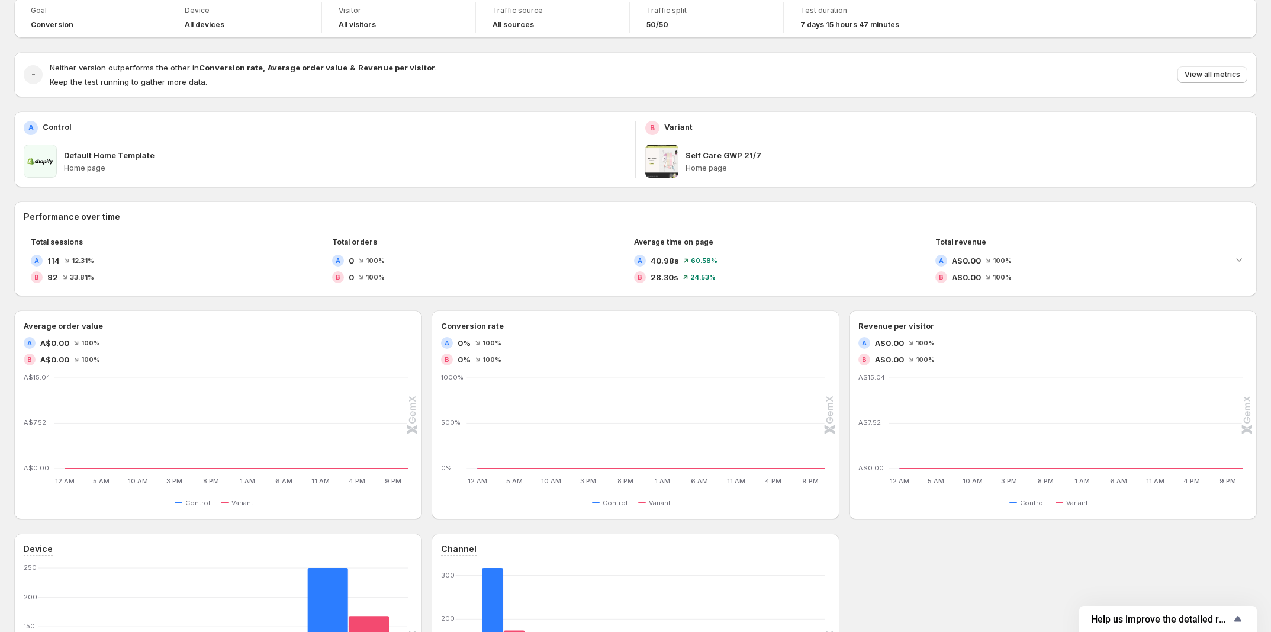
scroll to position [0, 0]
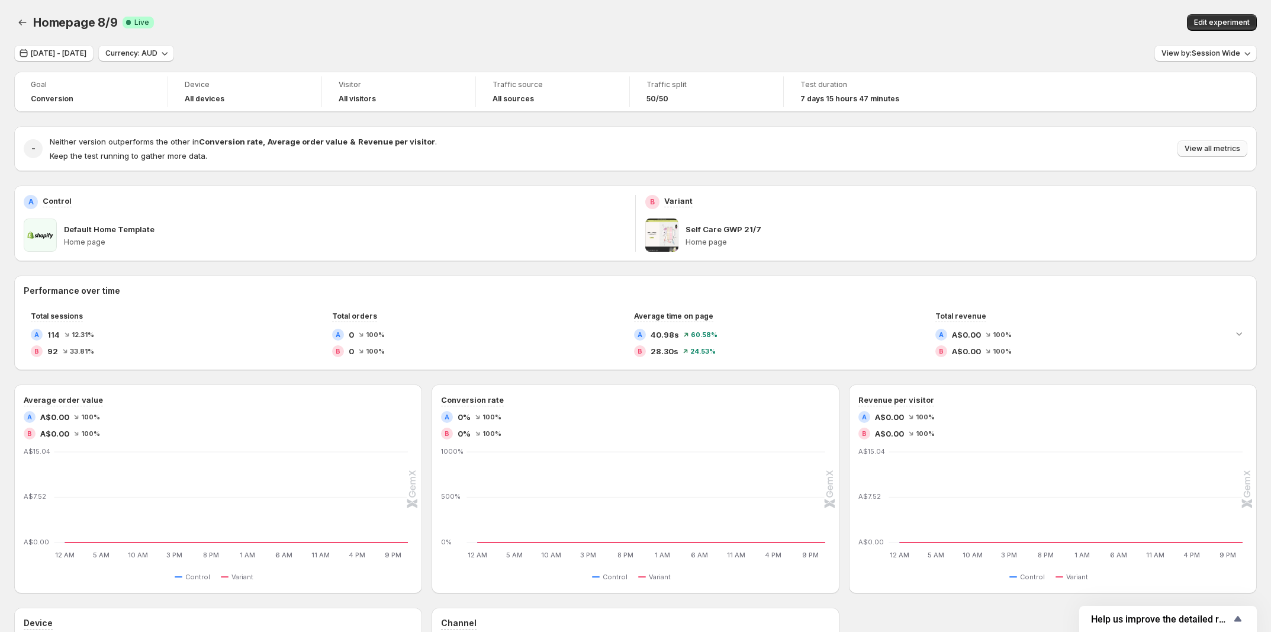
click at [1120, 147] on span "View all metrics" at bounding box center [1213, 148] width 56 height 9
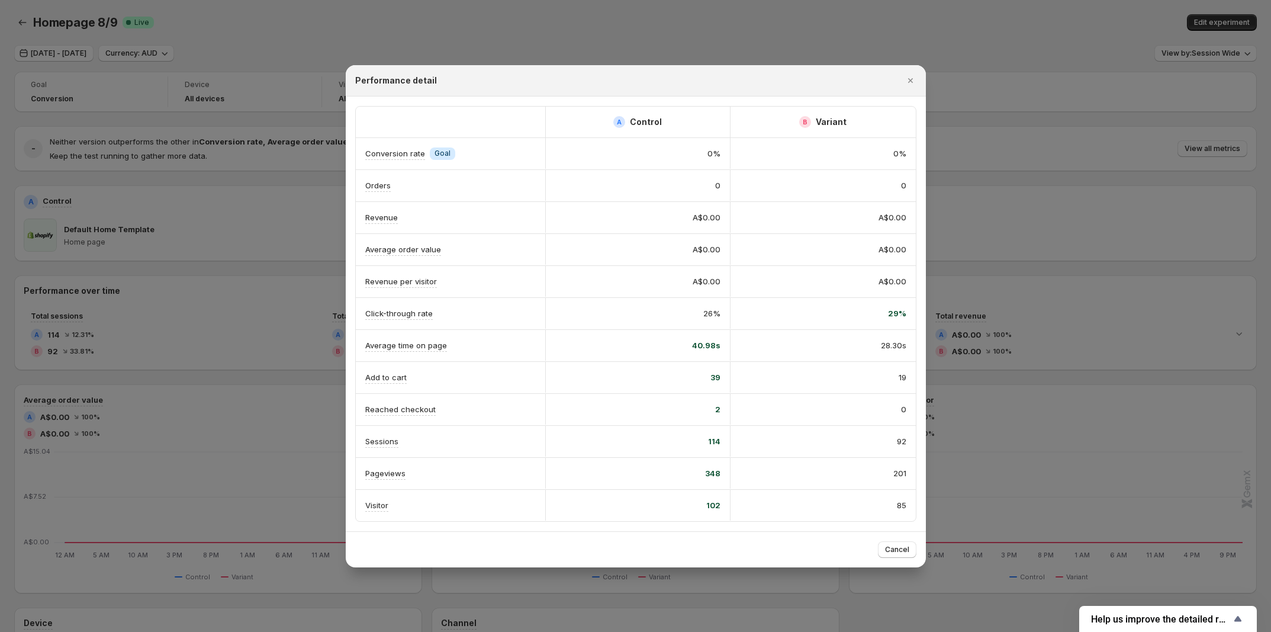
scroll to position [272, 0]
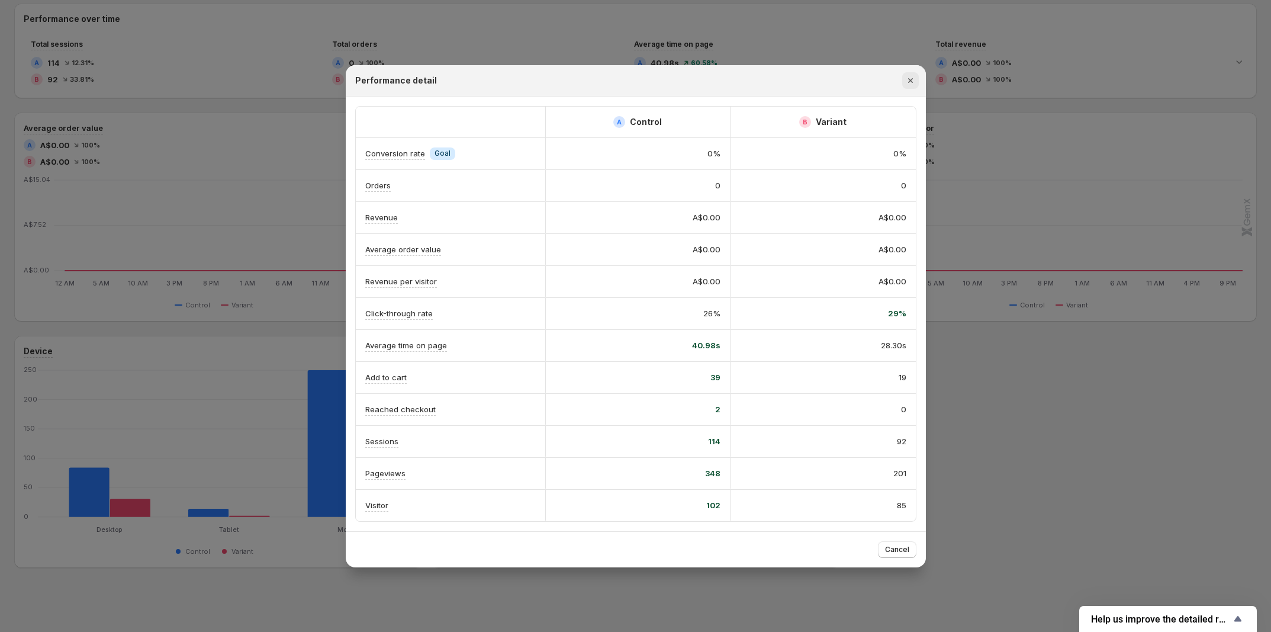
click at [915, 75] on icon "Close" at bounding box center [911, 81] width 12 height 12
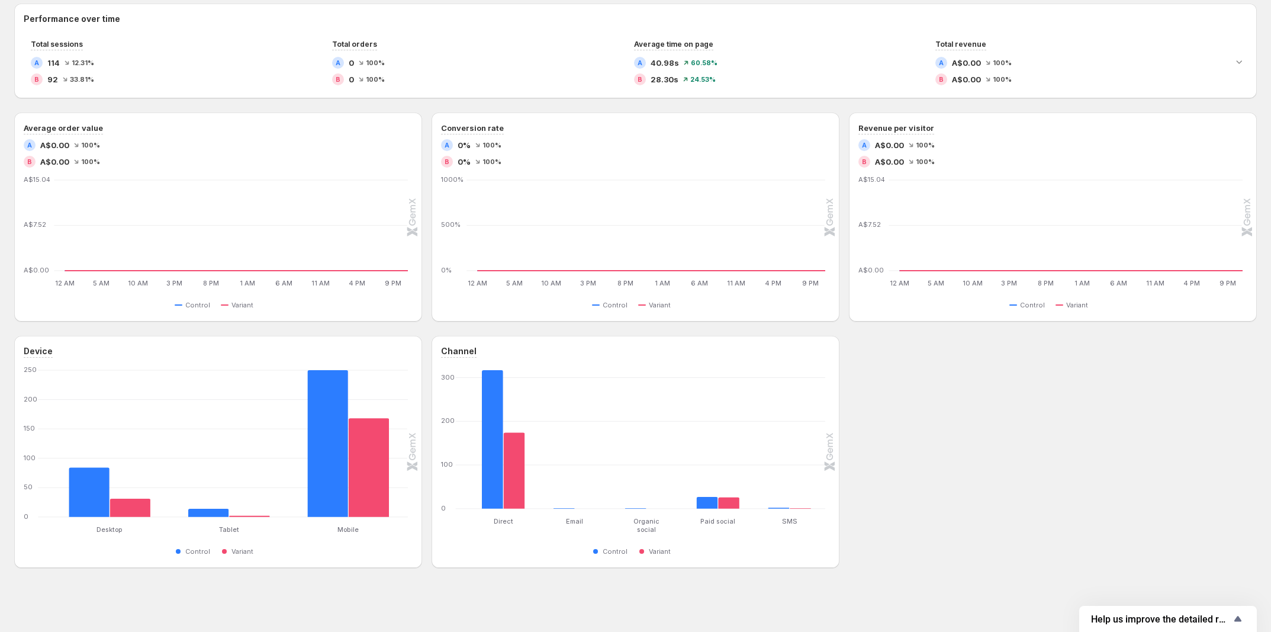
scroll to position [0, 0]
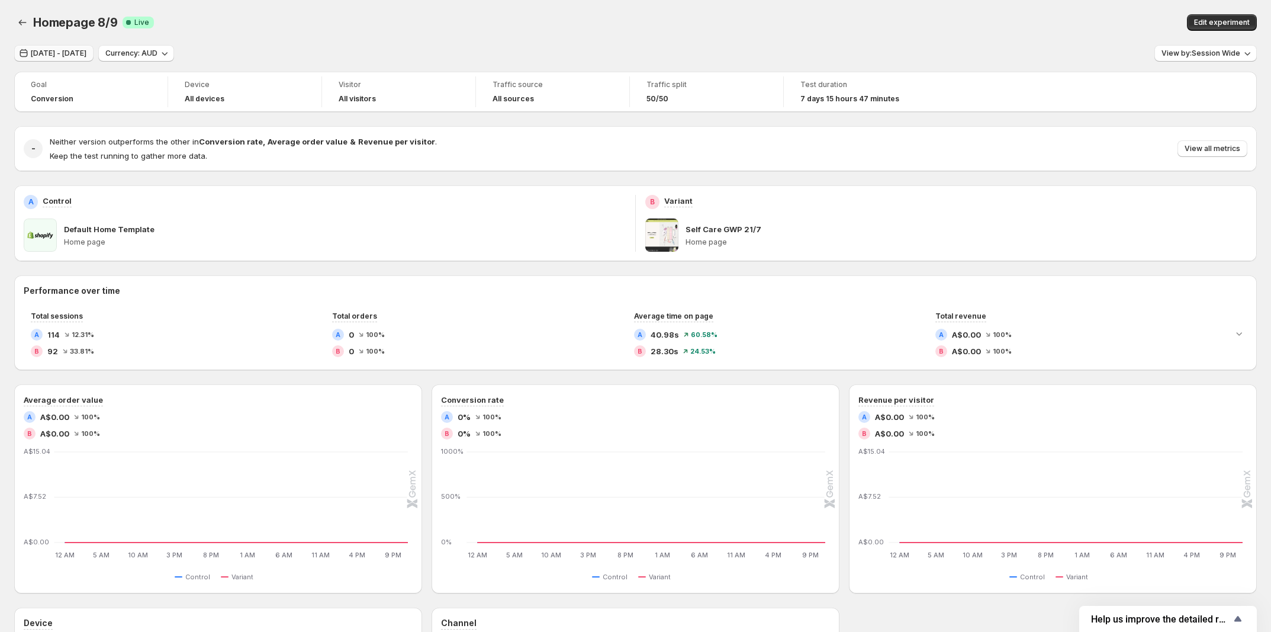
click at [86, 52] on span "[DATE] - [DATE]" at bounding box center [59, 53] width 56 height 9
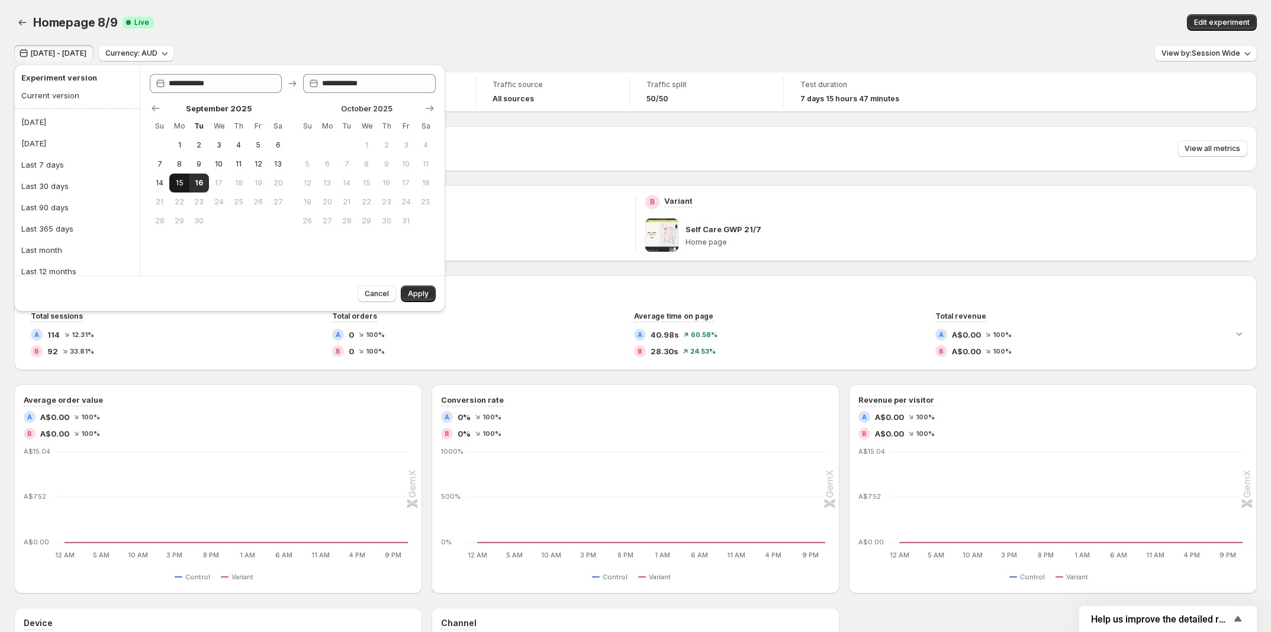
click at [176, 184] on span "15" at bounding box center [179, 182] width 10 height 9
type input "**********"
click at [421, 295] on span "Apply" at bounding box center [418, 293] width 21 height 9
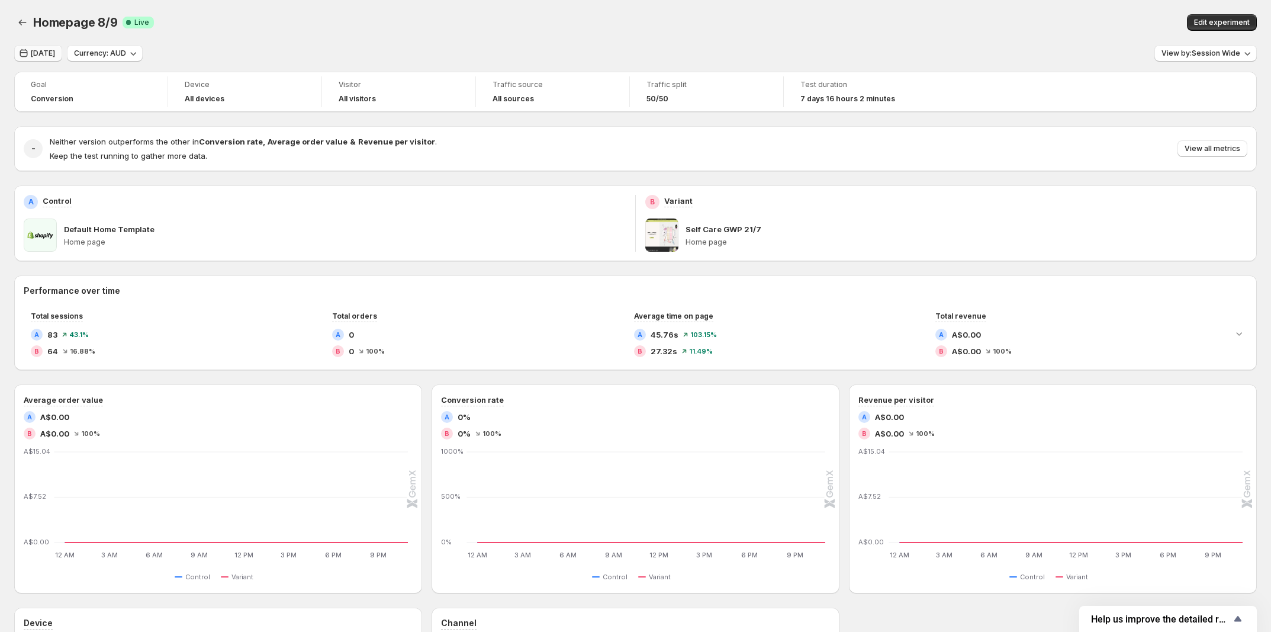
click at [39, 53] on span "[DATE]" at bounding box center [43, 53] width 24 height 9
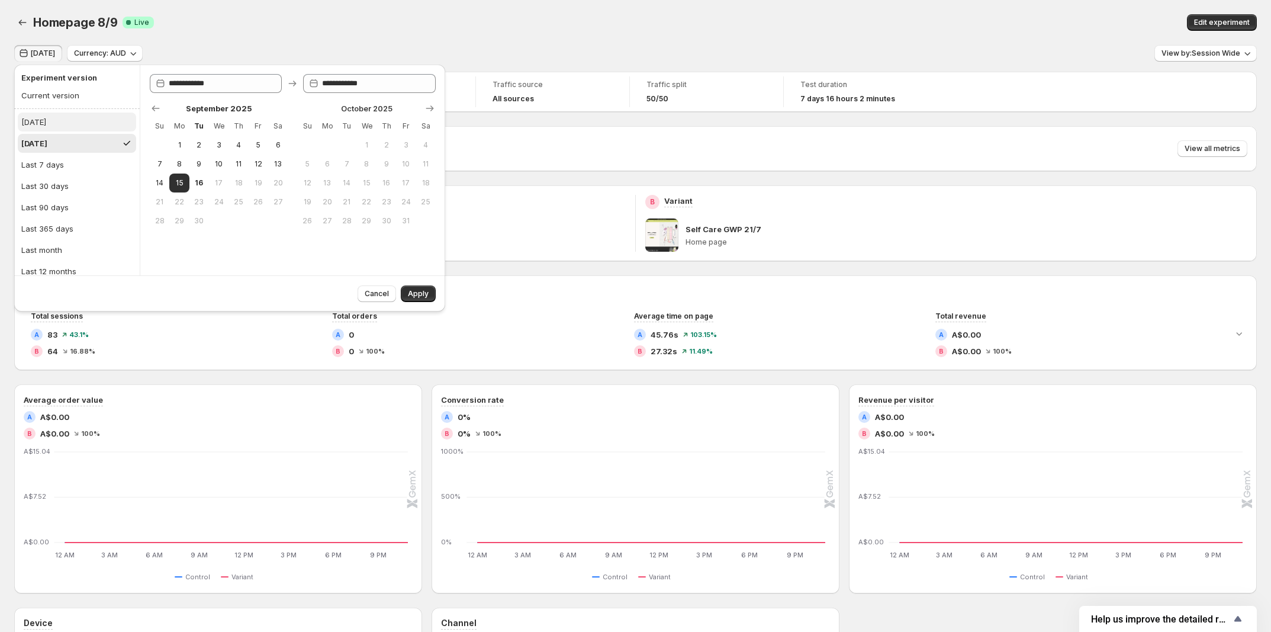
click at [91, 125] on button "[DATE]" at bounding box center [77, 121] width 118 height 19
type input "**********"
click at [423, 291] on span "Apply" at bounding box center [418, 293] width 21 height 9
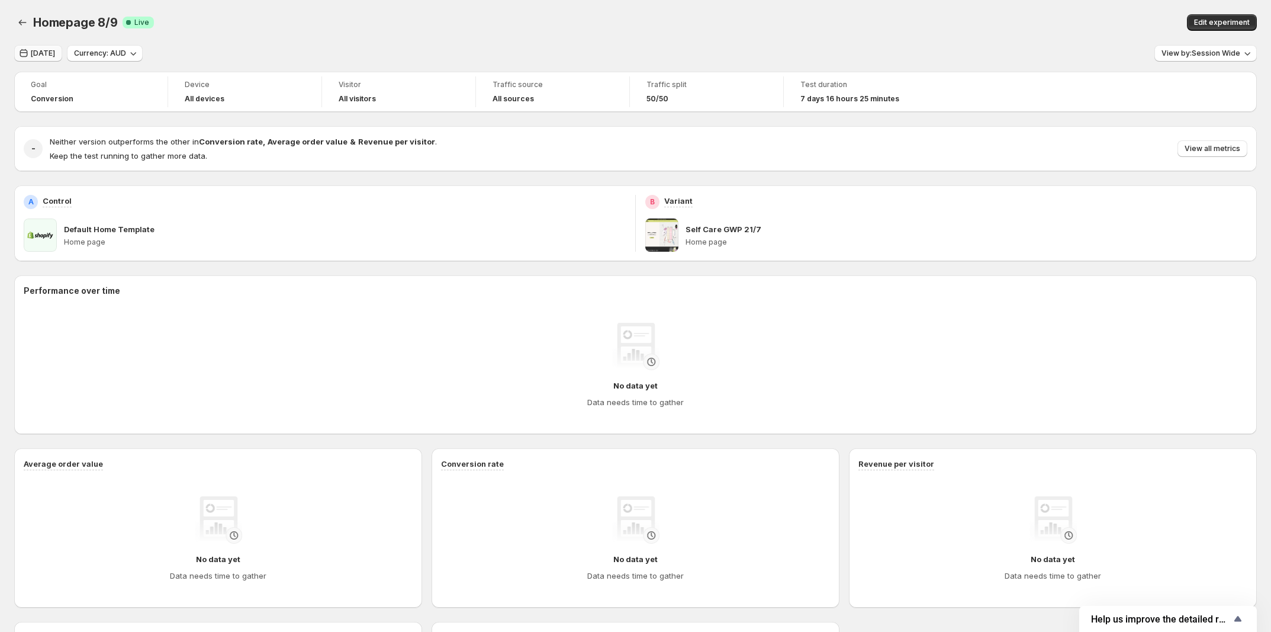
click at [44, 56] on span "[DATE]" at bounding box center [43, 53] width 24 height 9
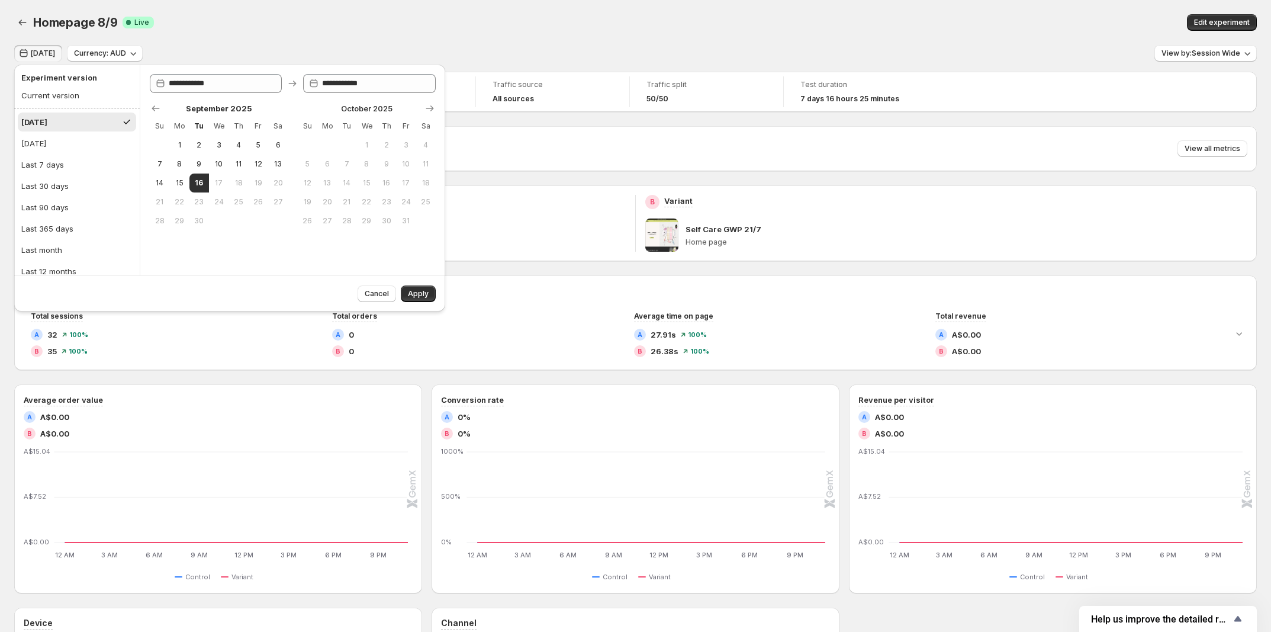
click at [593, 24] on div "Homepage 8/9 Success Complete Live" at bounding box center [348, 22] width 630 height 17
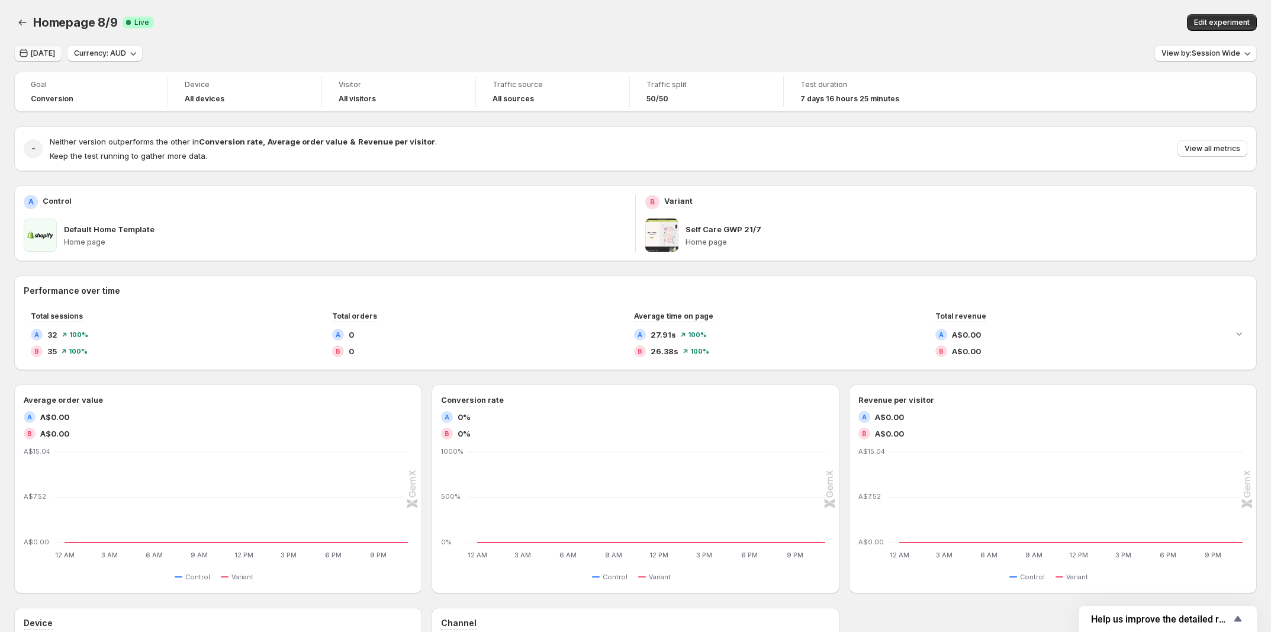
click at [44, 57] on span "[DATE]" at bounding box center [43, 53] width 24 height 9
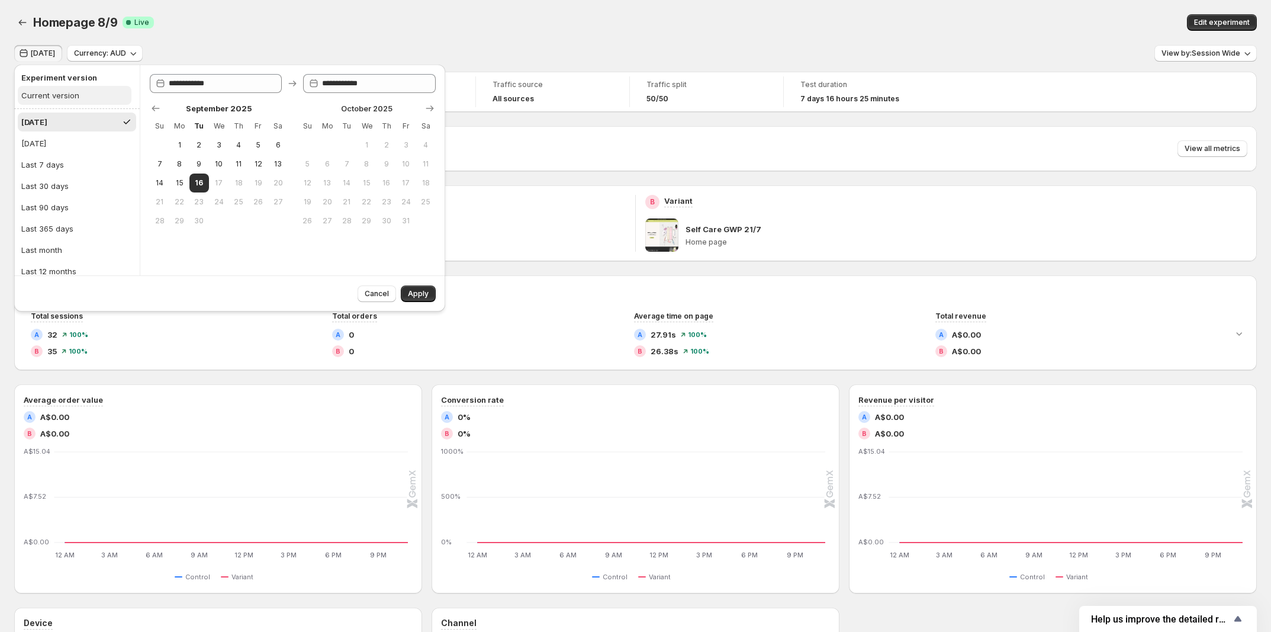
click at [64, 94] on div "Current version" at bounding box center [50, 95] width 58 height 12
type input "**********"
click at [420, 289] on span "Apply" at bounding box center [418, 293] width 21 height 9
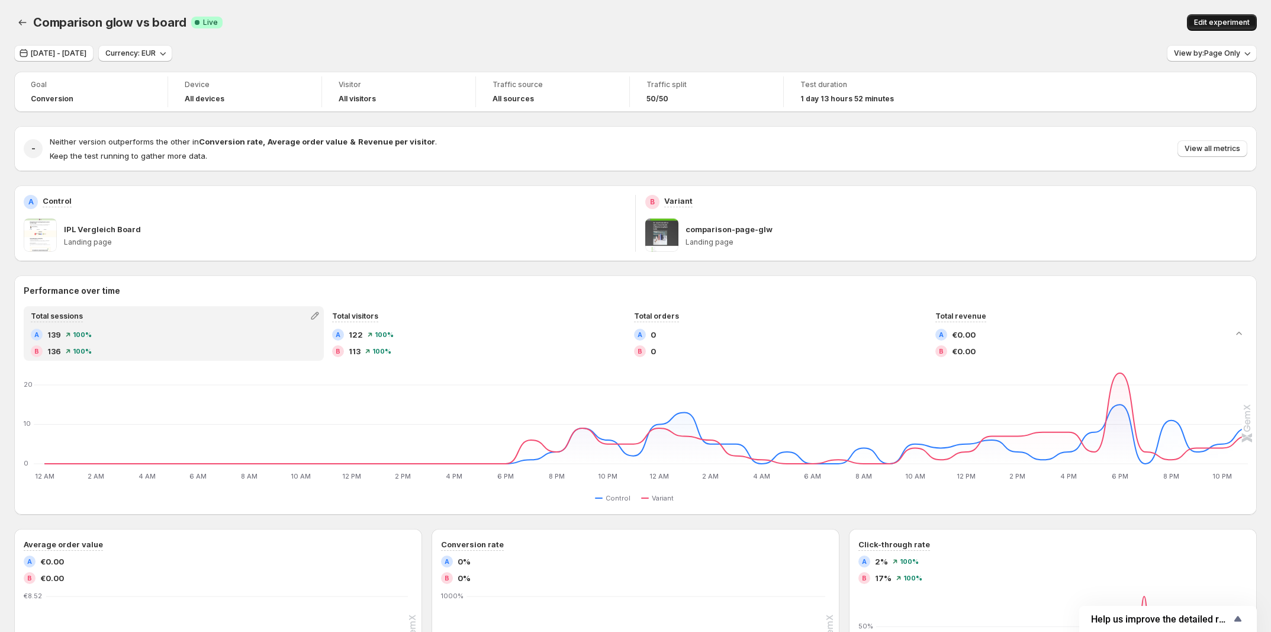
click at [1202, 24] on button "Edit experiment" at bounding box center [1222, 22] width 70 height 17
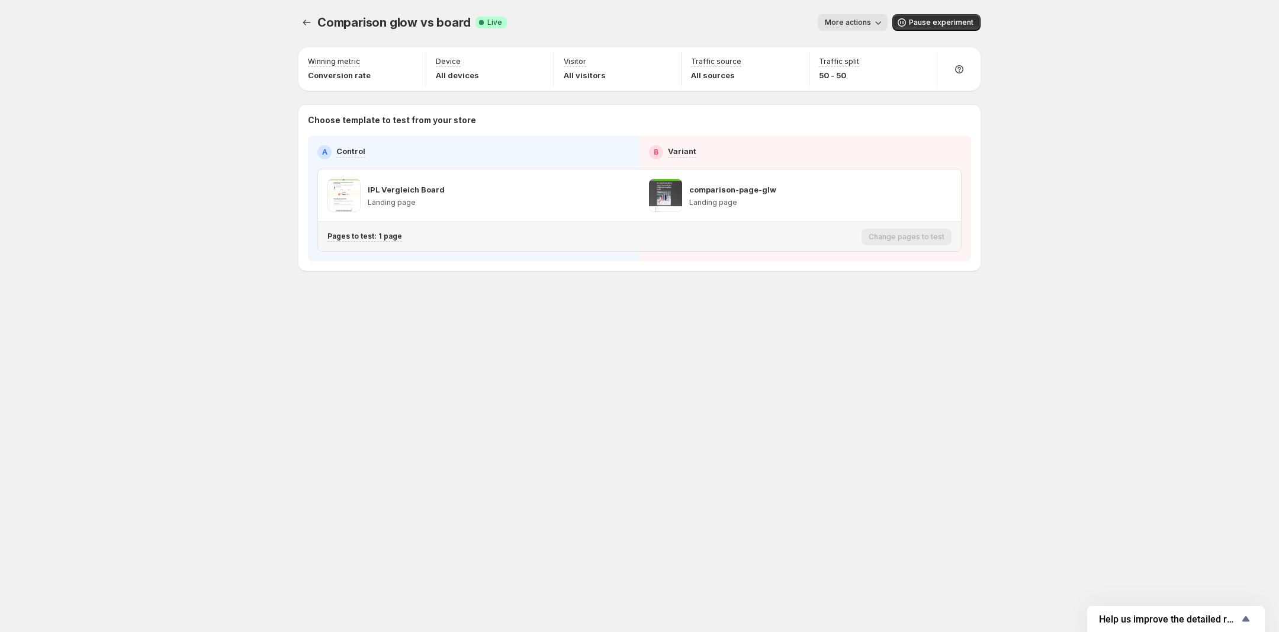
click at [363, 236] on p "Pages to test: 1 page" at bounding box center [364, 235] width 75 height 9
click at [535, 297] on icon "Search for and select a customer segment" at bounding box center [532, 298] width 9 height 7
click at [244, 308] on div "Comparison glow vs board. This page is ready Comparison glow vs board Success C…" at bounding box center [639, 316] width 1279 height 632
click at [101, 109] on div "Comparison glow vs board. This page is ready Comparison glow vs board Success C…" at bounding box center [639, 316] width 1279 height 632
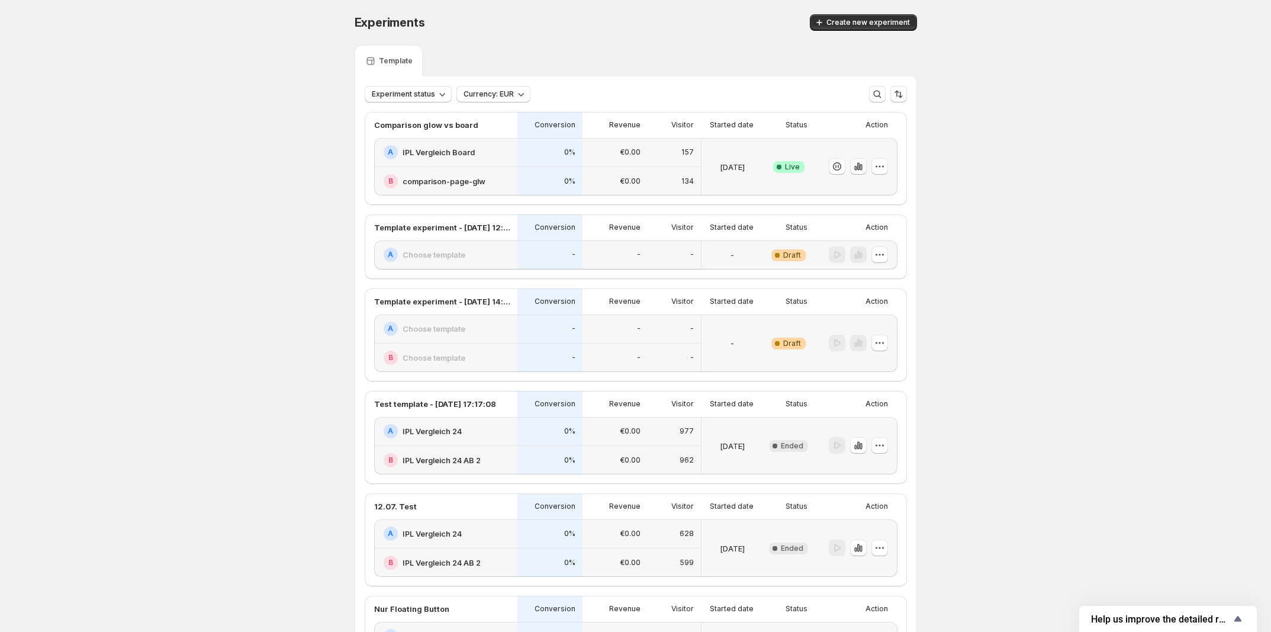
click at [862, 166] on icon "button" at bounding box center [861, 167] width 2 height 7
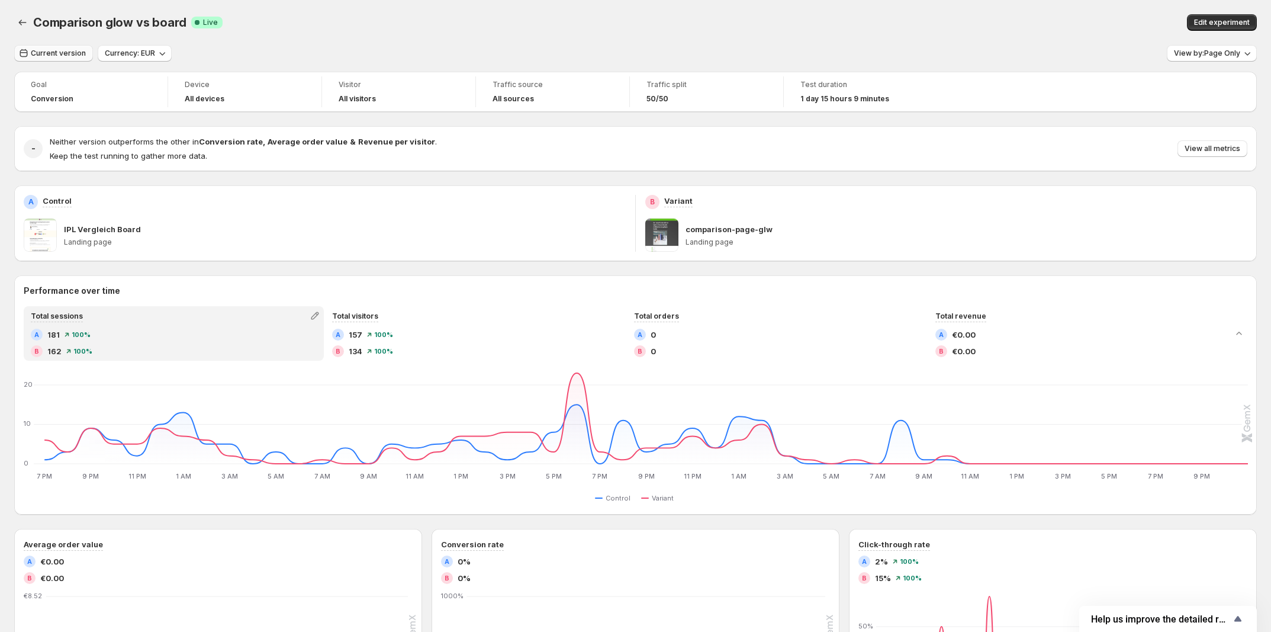
click at [44, 53] on span "Current version" at bounding box center [58, 53] width 55 height 9
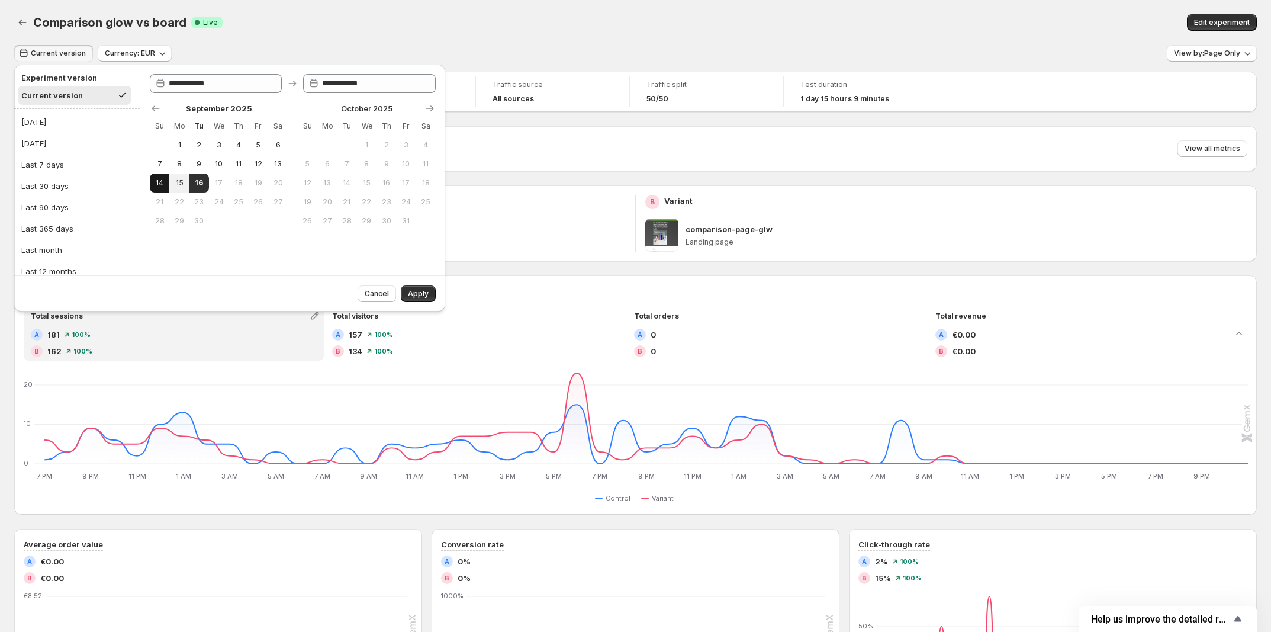
click at [155, 183] on span "14" at bounding box center [160, 182] width 10 height 9
click at [175, 186] on span "15" at bounding box center [179, 182] width 10 height 9
type input "**********"
click at [181, 183] on span "15" at bounding box center [179, 182] width 10 height 9
type input "**********"
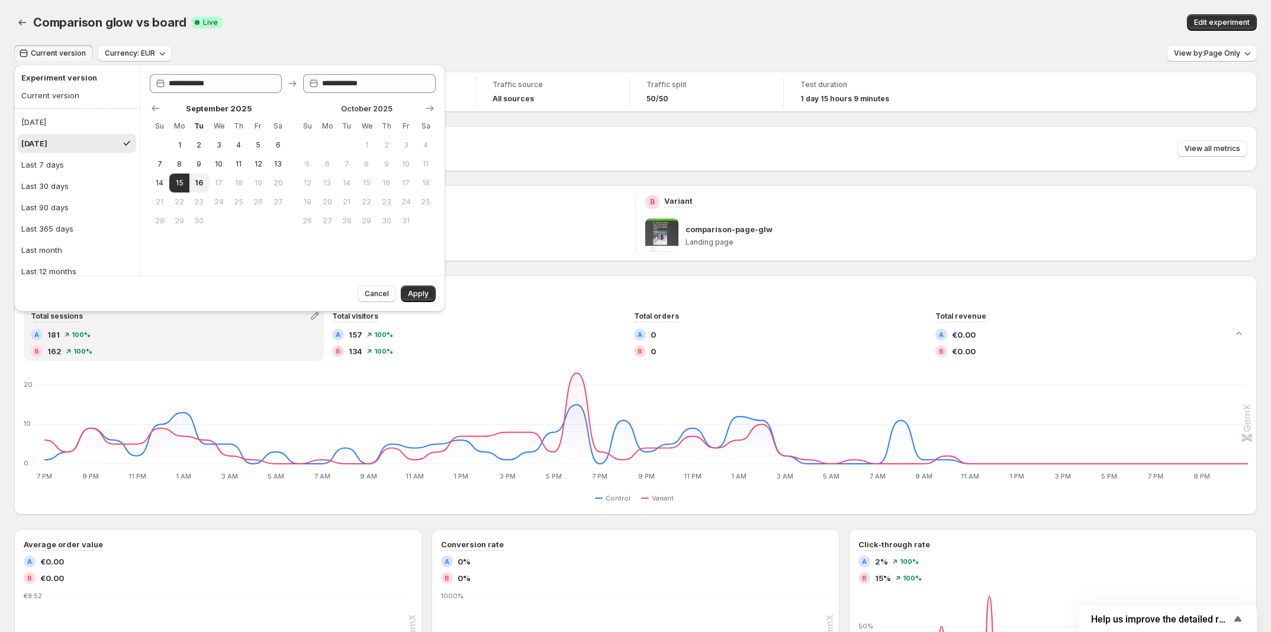
drag, startPoint x: 194, startPoint y: 182, endPoint x: 234, endPoint y: 186, distance: 41.0
click at [194, 182] on span "16" at bounding box center [199, 182] width 10 height 9
click at [173, 179] on button "15" at bounding box center [179, 182] width 20 height 19
type input "**********"
click at [413, 295] on span "Apply" at bounding box center [418, 293] width 21 height 9
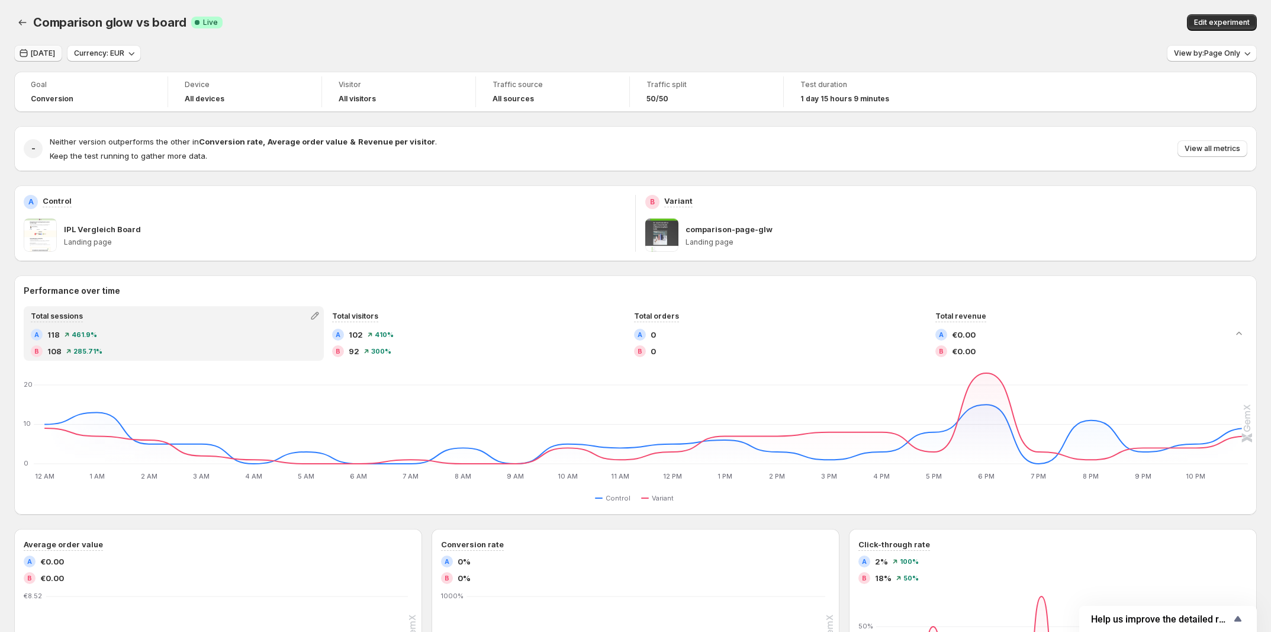
click at [54, 57] on span "[DATE]" at bounding box center [43, 53] width 24 height 9
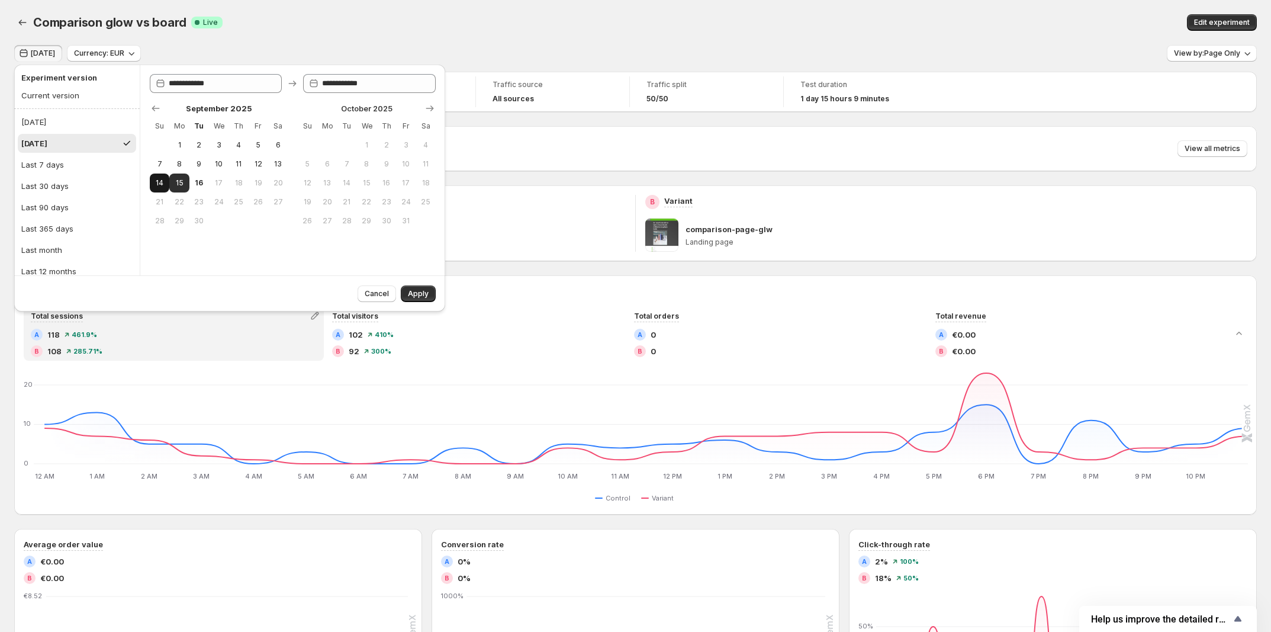
click at [163, 183] on span "14" at bounding box center [160, 182] width 10 height 9
type input "**********"
click at [175, 185] on span "15" at bounding box center [179, 182] width 10 height 9
type input "**********"
click at [421, 300] on button "Apply" at bounding box center [418, 293] width 35 height 17
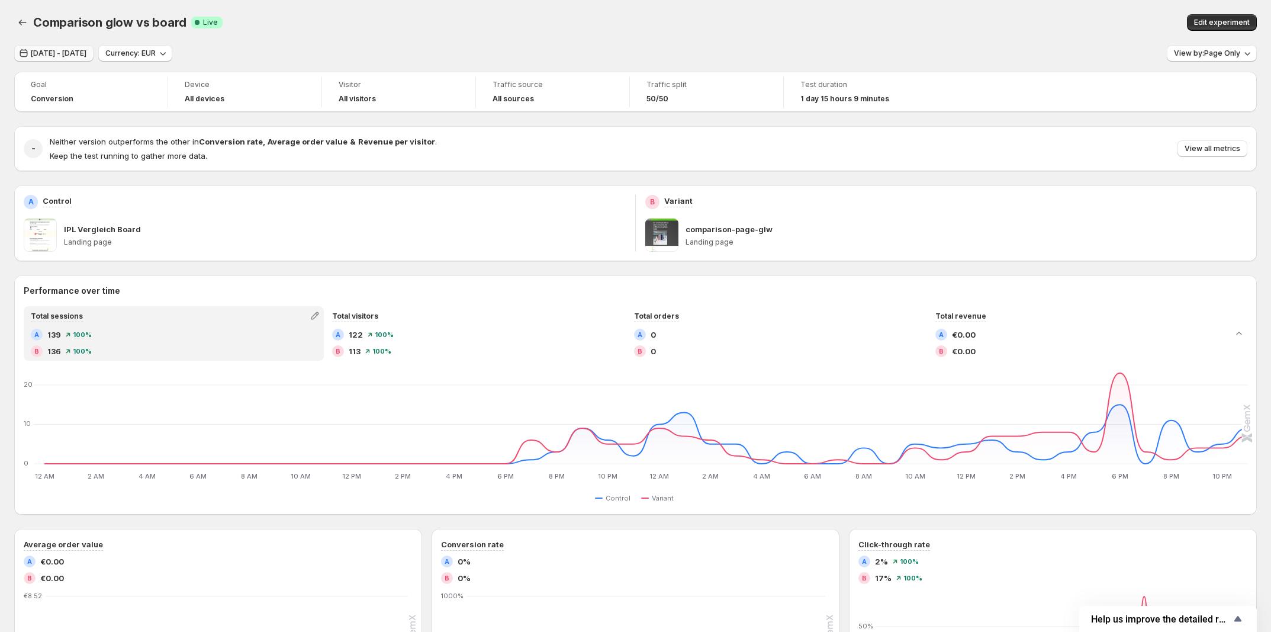
click at [66, 56] on span "[DATE] - [DATE]" at bounding box center [59, 53] width 56 height 9
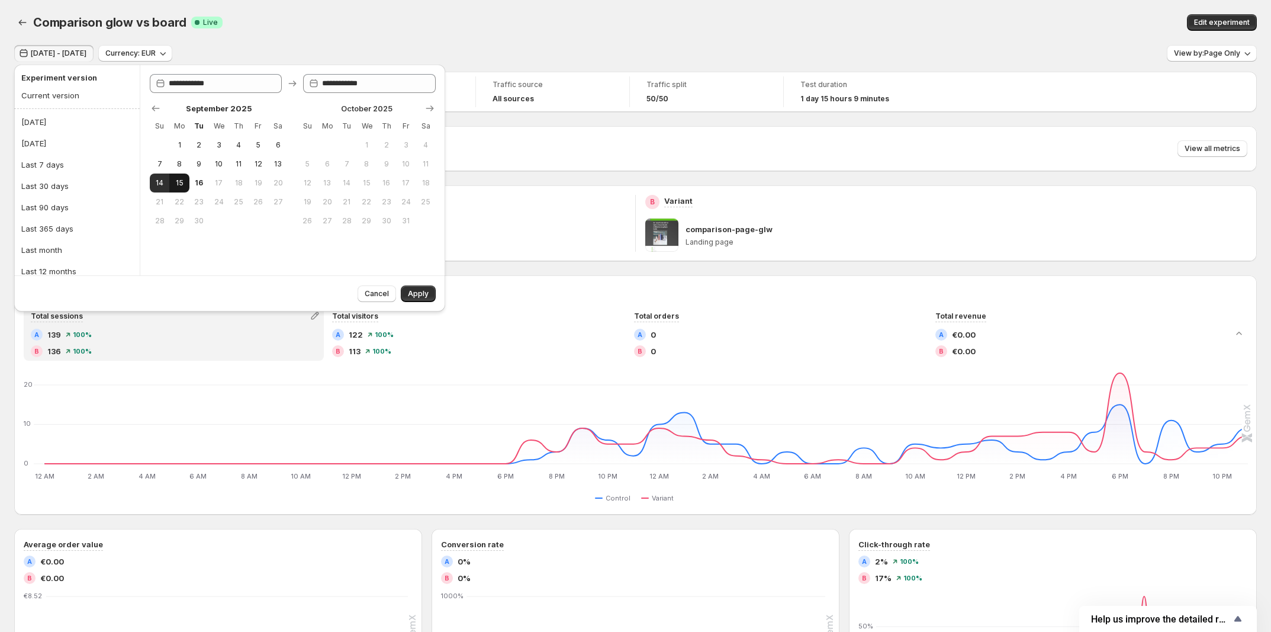
click at [181, 186] on span "15" at bounding box center [179, 182] width 10 height 9
type input "**********"
click at [623, 12] on div "Comparison glow vs board. This page is ready Comparison glow vs board Success C…" at bounding box center [635, 22] width 1243 height 45
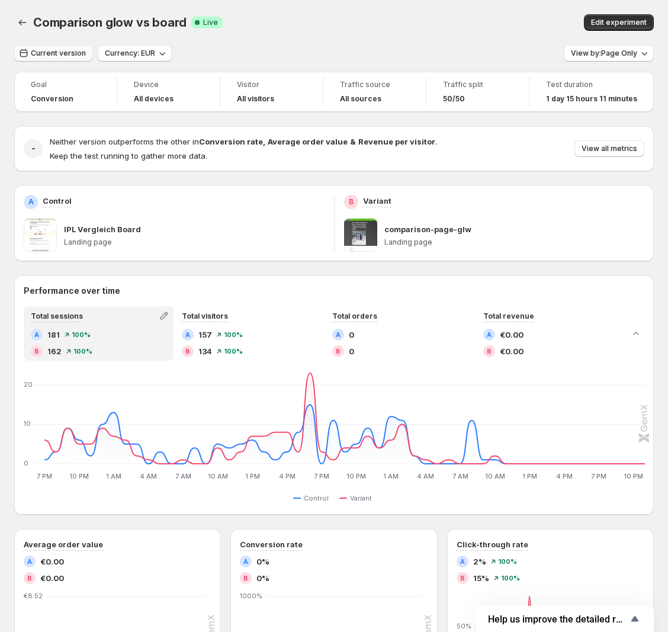
click at [52, 57] on span "Current version" at bounding box center [58, 53] width 55 height 9
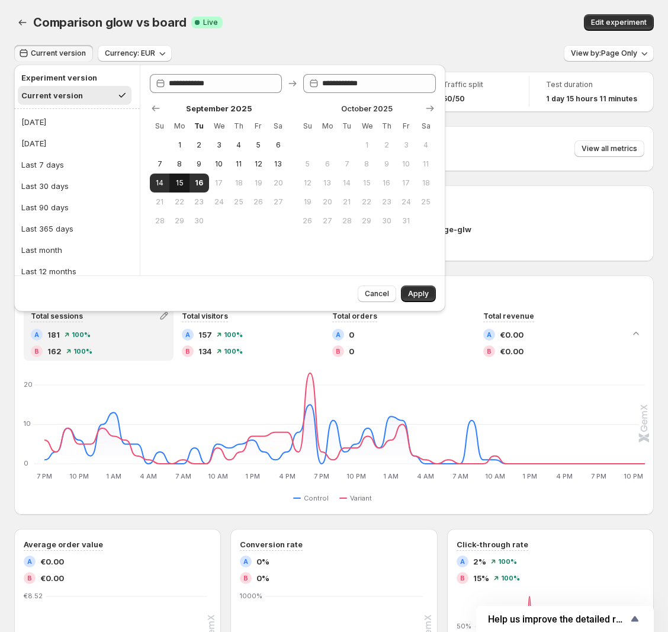
click at [175, 183] on span "15" at bounding box center [179, 182] width 10 height 9
type input "**********"
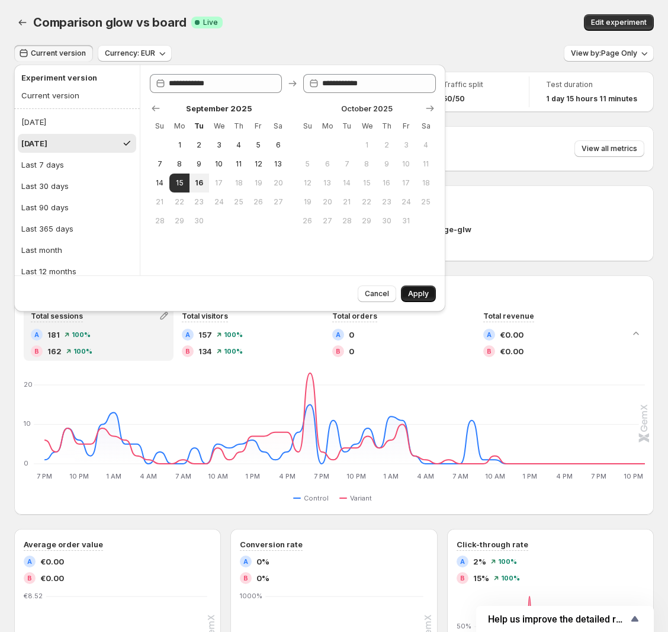
click at [413, 289] on span "Apply" at bounding box center [418, 293] width 21 height 9
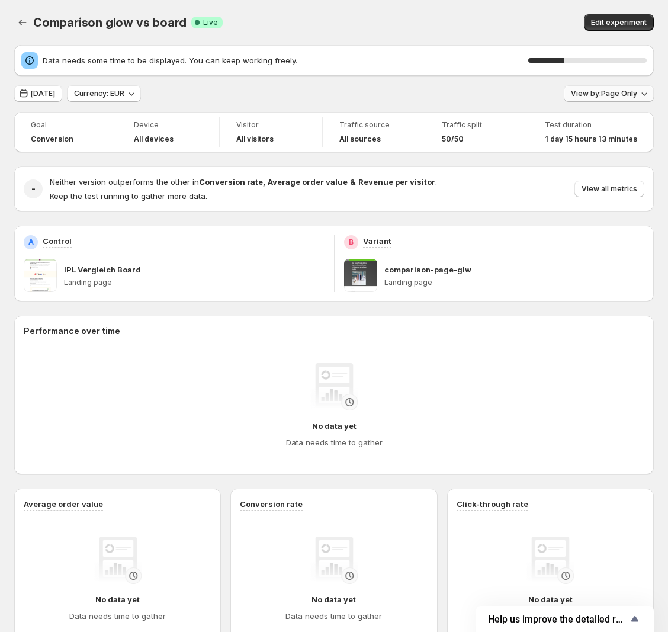
click at [620, 89] on span "View by: Page Only" at bounding box center [604, 93] width 66 height 9
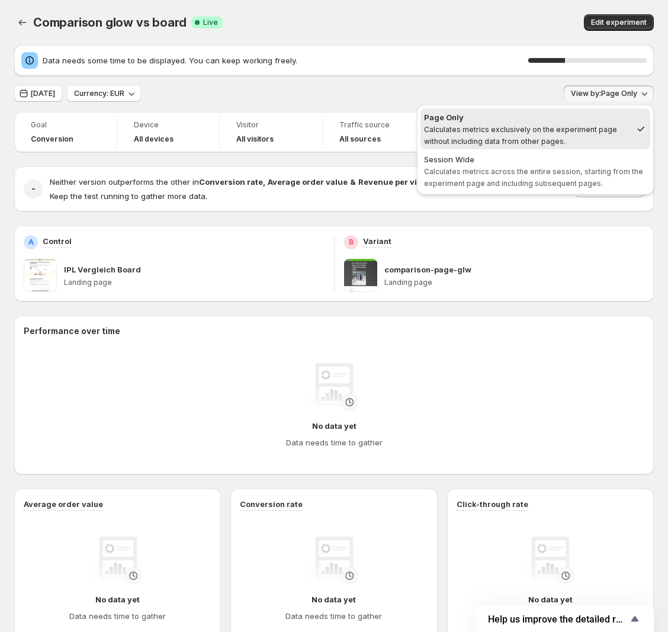
drag, startPoint x: 598, startPoint y: 168, endPoint x: 524, endPoint y: 160, distance: 74.5
click at [597, 168] on span "Calculates metrics across the entire session, starting from the experiment page…" at bounding box center [533, 177] width 219 height 21
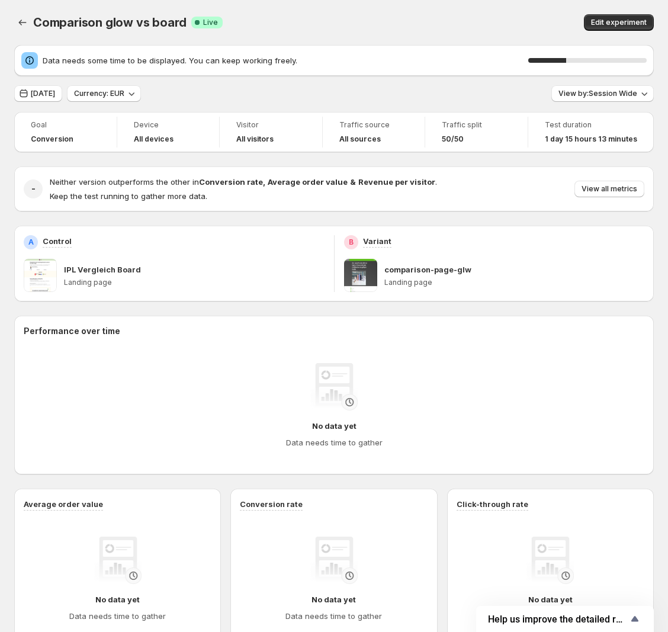
click at [465, 21] on div "Edit experiment" at bounding box center [529, 22] width 248 height 17
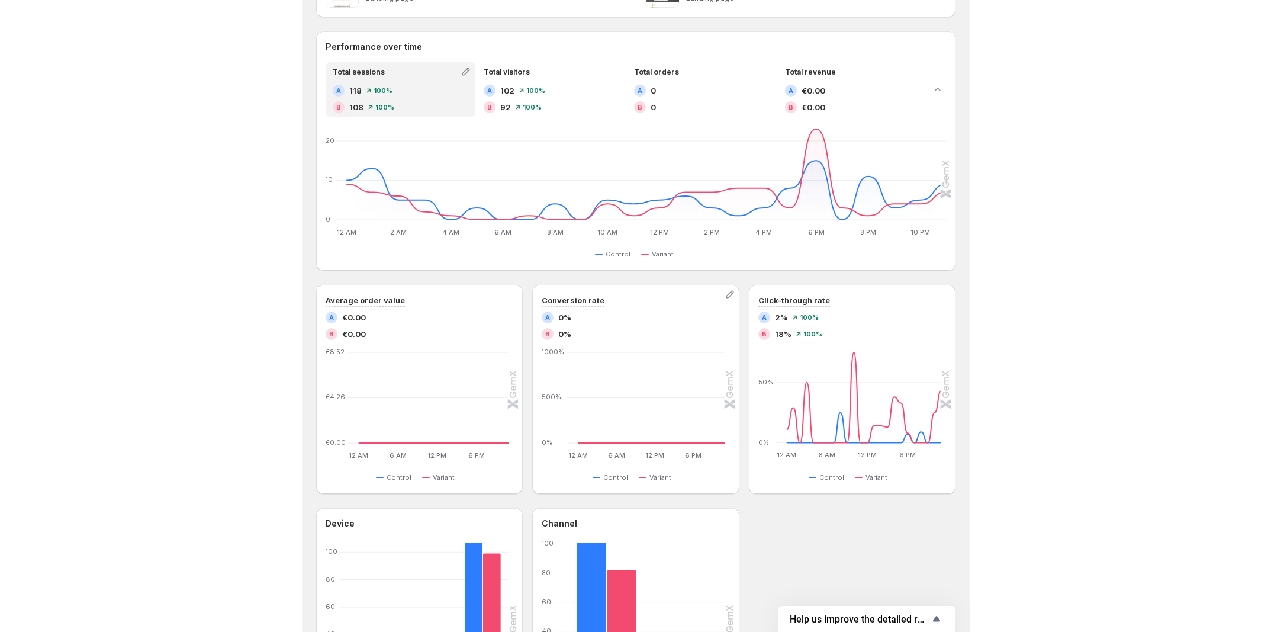
scroll to position [296, 0]
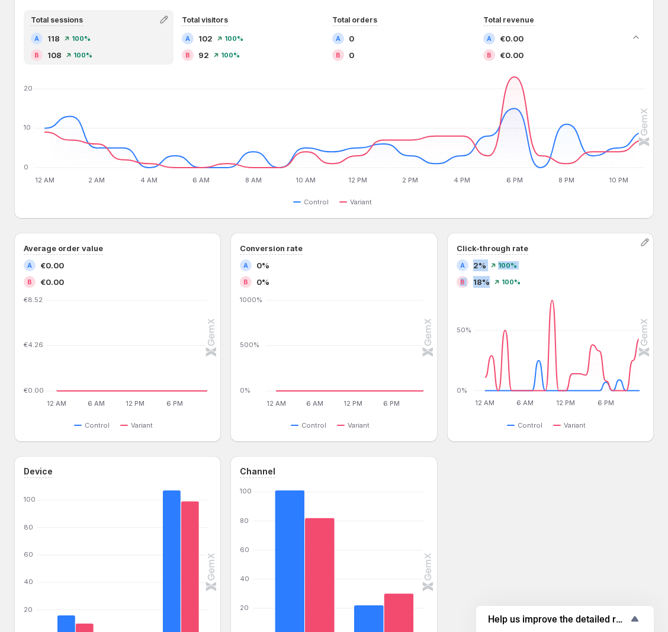
drag, startPoint x: 478, startPoint y: 263, endPoint x: 491, endPoint y: 282, distance: 23.3
click at [491, 282] on div "A 2% 100 % B 18% 100 %" at bounding box center [550, 273] width 188 height 28
click at [519, 281] on span "100 %" at bounding box center [510, 281] width 19 height 7
drag, startPoint x: 485, startPoint y: 278, endPoint x: 477, endPoint y: 265, distance: 15.9
click at [477, 265] on div "A 2% 100 % B 18% 100 %" at bounding box center [550, 273] width 188 height 28
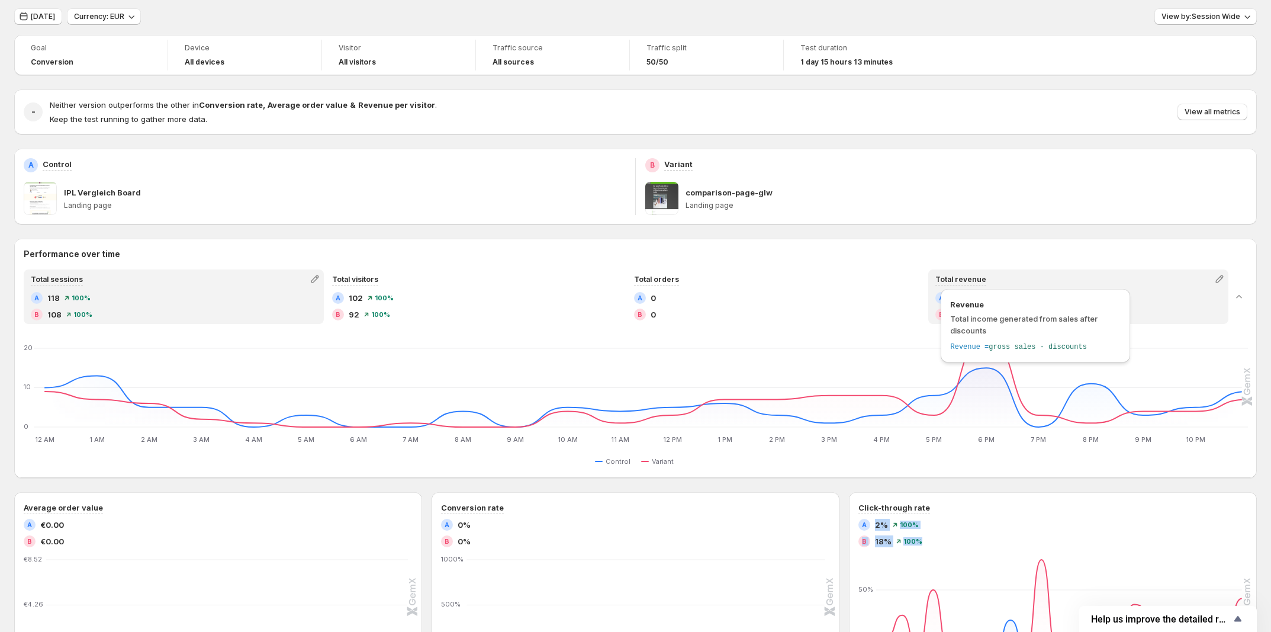
scroll to position [0, 0]
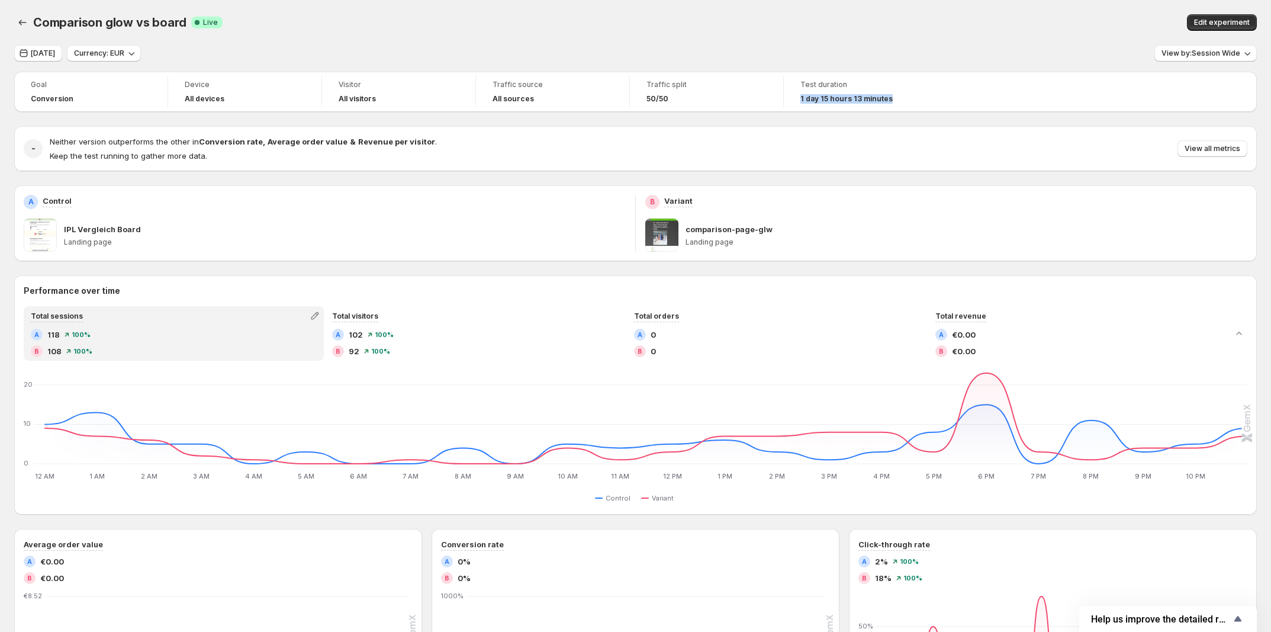
drag, startPoint x: 799, startPoint y: 96, endPoint x: 893, endPoint y: 98, distance: 93.5
click at [675, 98] on div "Test duration 1 day 15 hours 13 minutes" at bounding box center [861, 91] width 140 height 31
copy span "1 day 15 hours 13 minutes"
click at [675, 52] on div "Yesterday Currency: EUR View by: Session Wide" at bounding box center [635, 53] width 1243 height 17
